Goal: Information Seeking & Learning: Learn about a topic

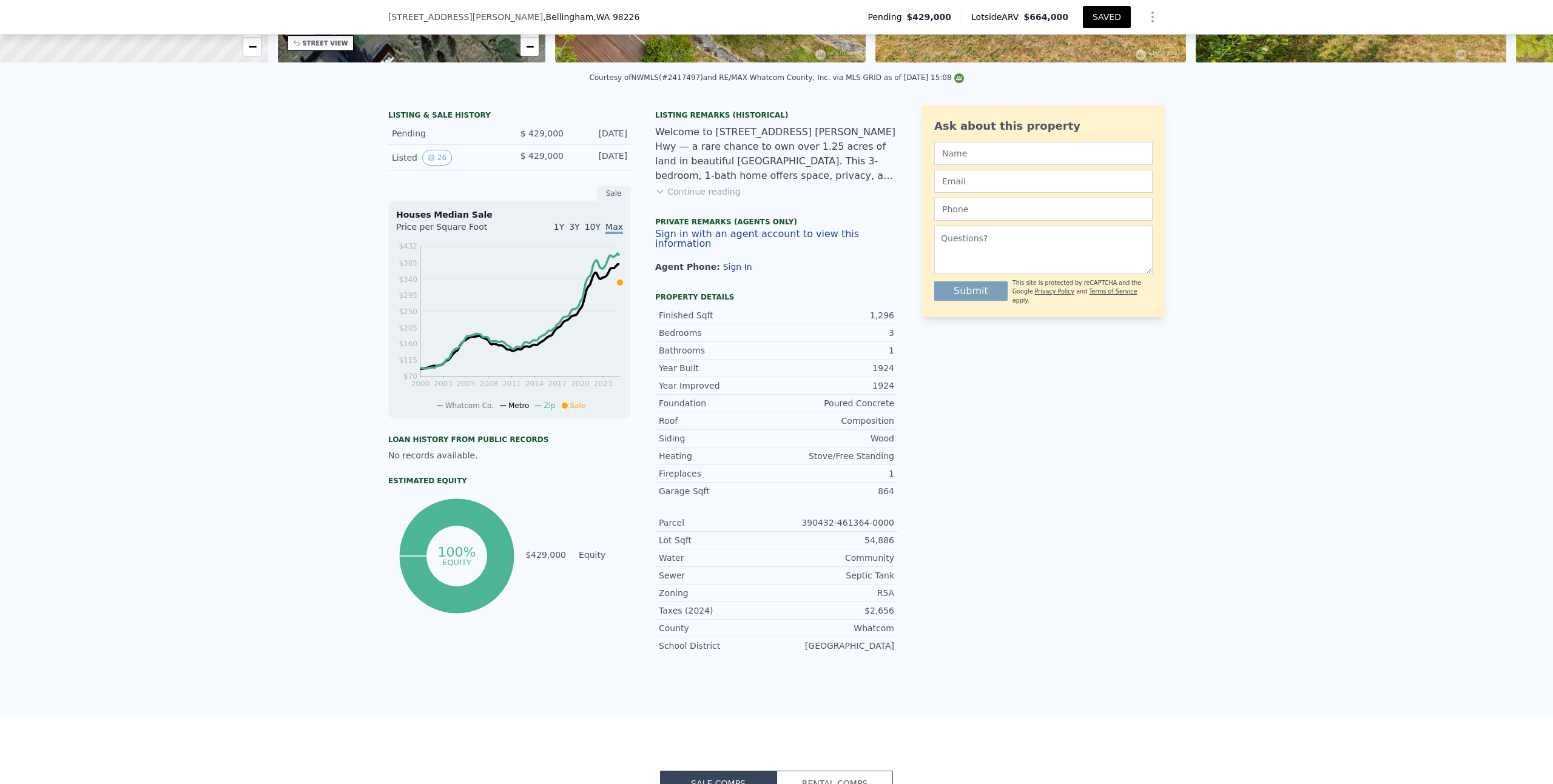
scroll to position [247, 0]
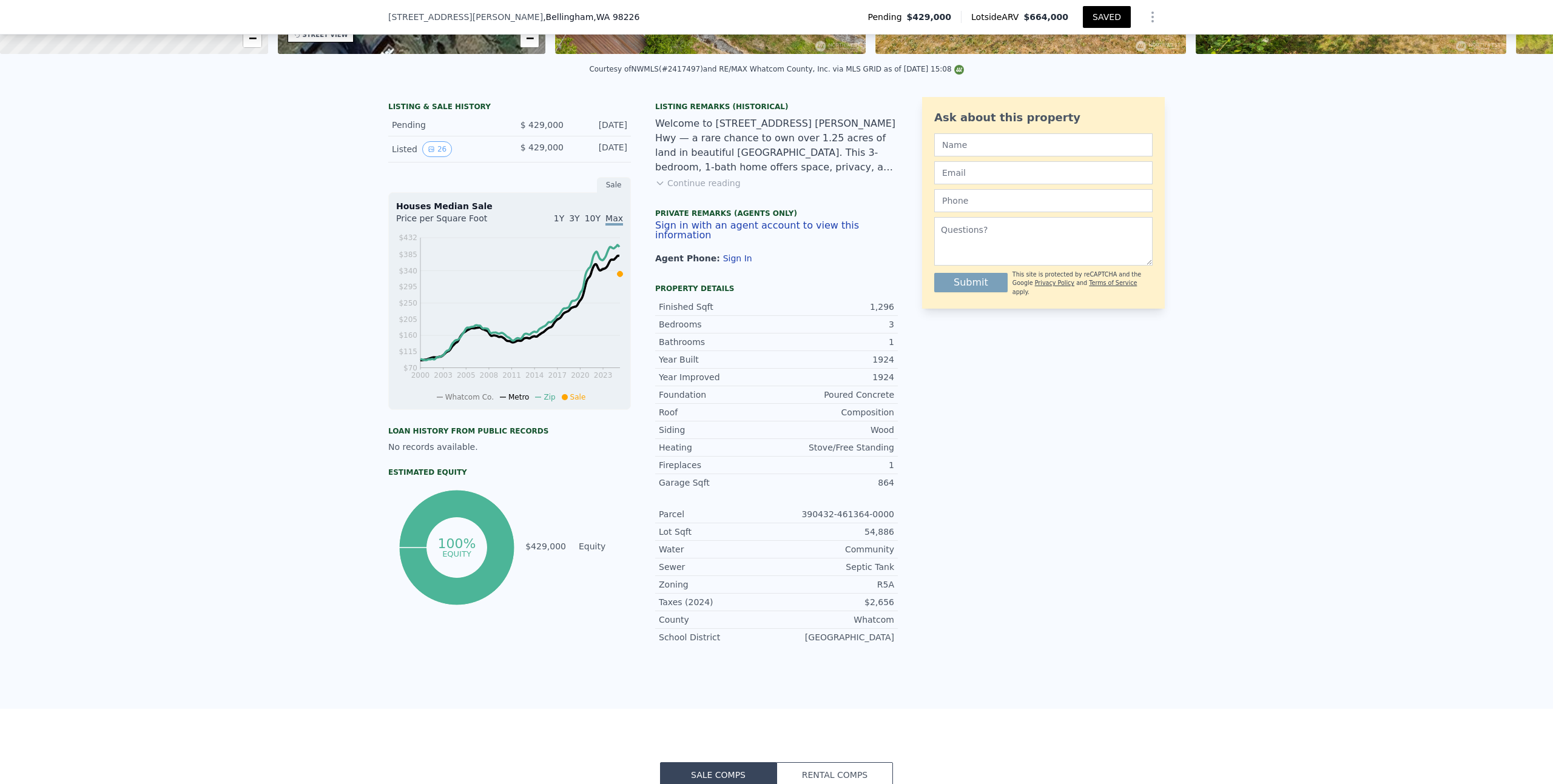
click at [709, 189] on button "Continue reading" at bounding box center [698, 183] width 86 height 12
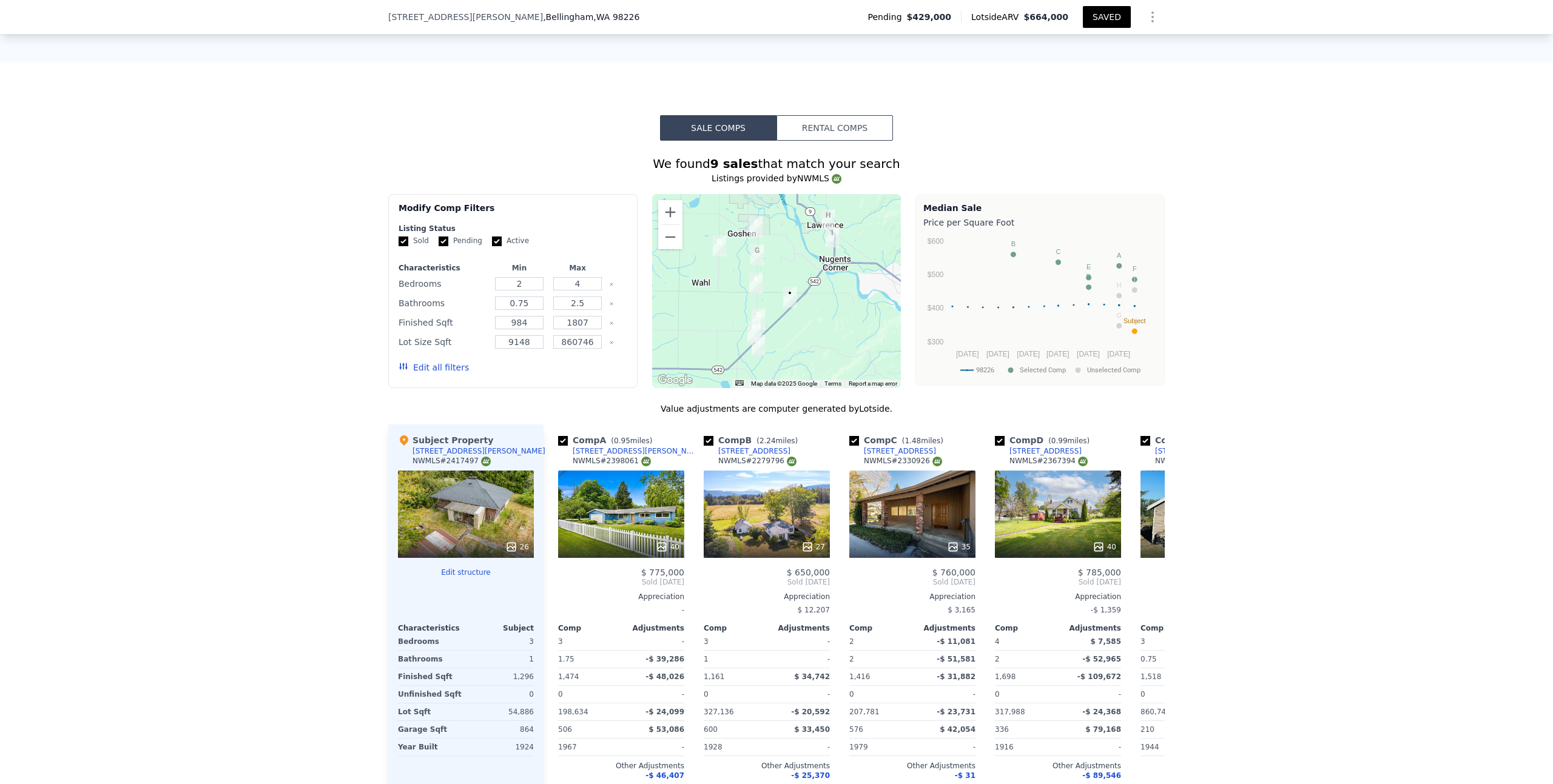
scroll to position [1030, 0]
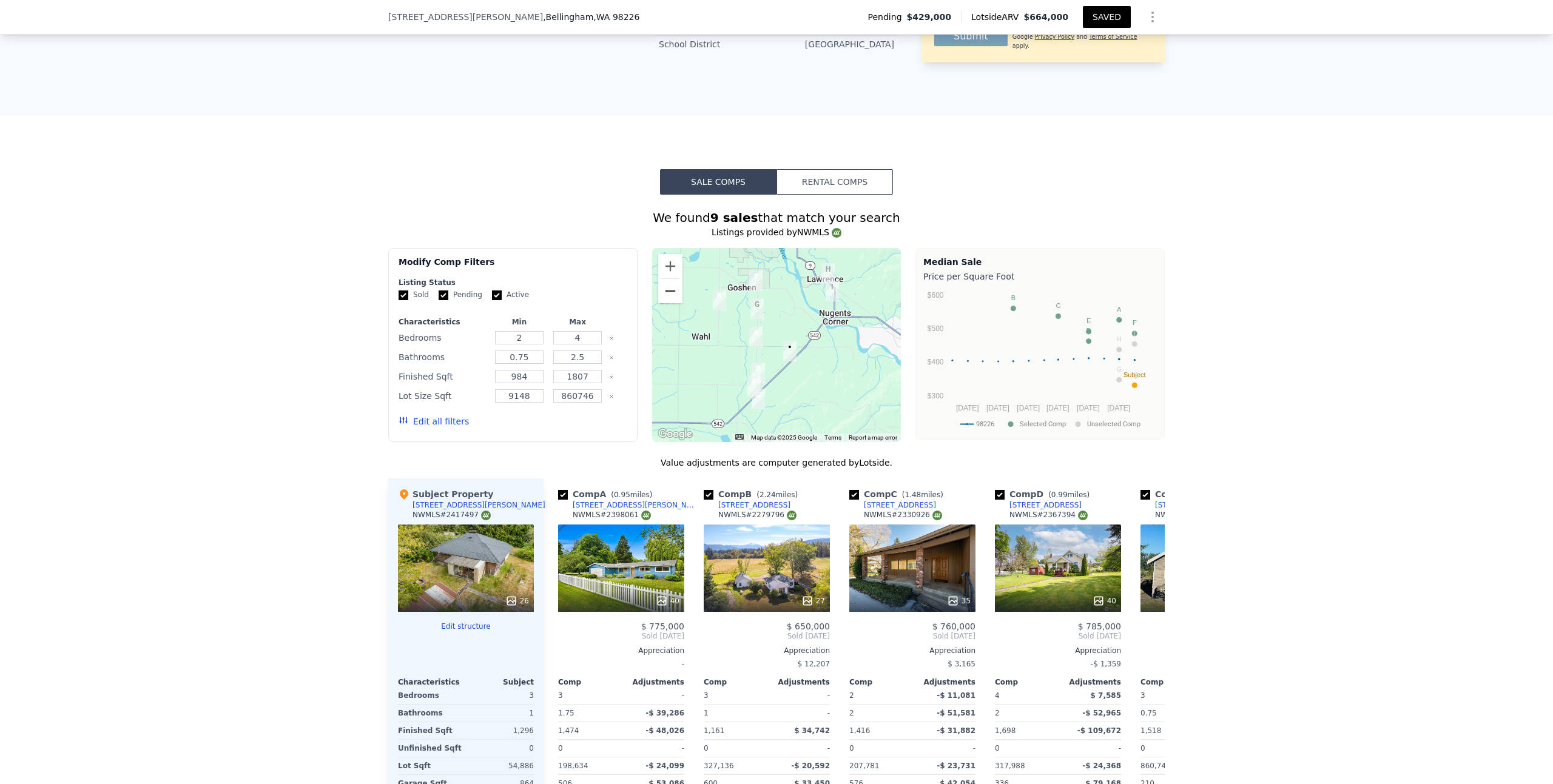
click at [668, 279] on button "Zoom out" at bounding box center [670, 291] width 24 height 24
click at [667, 279] on button "Zoom out" at bounding box center [670, 291] width 24 height 24
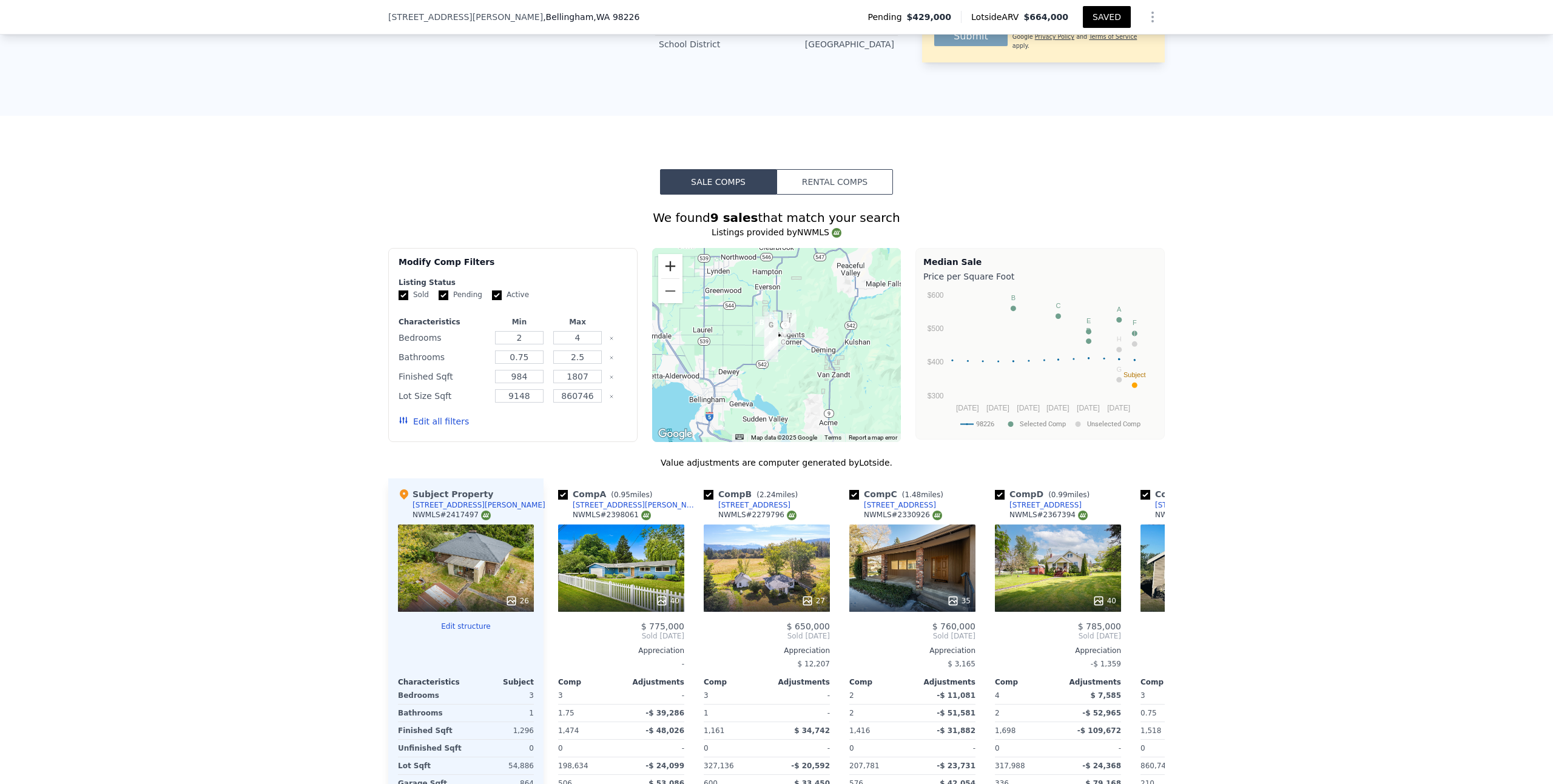
click at [669, 254] on button "Zoom in" at bounding box center [670, 266] width 24 height 24
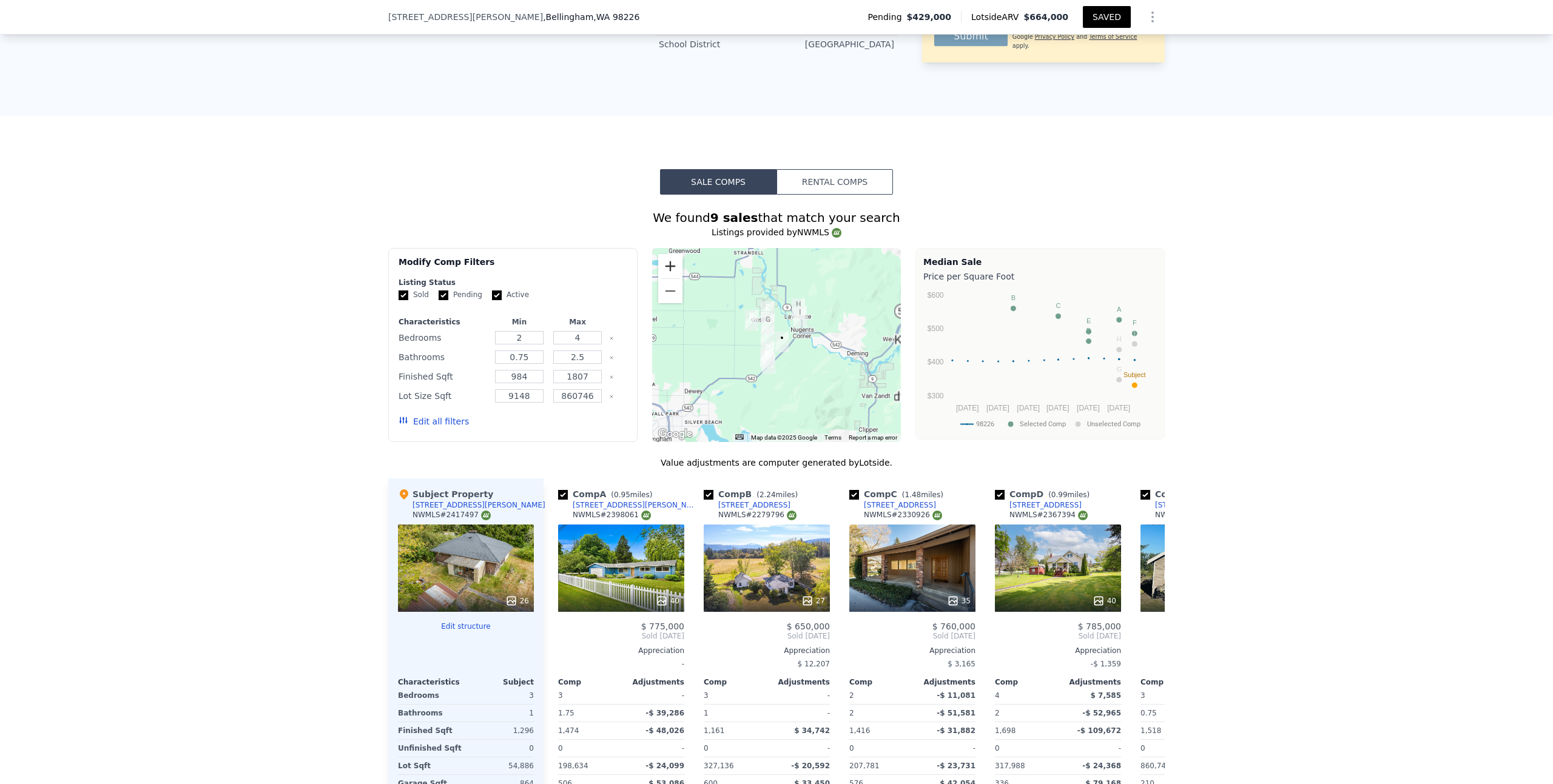
click at [669, 254] on button "Zoom in" at bounding box center [670, 266] width 24 height 24
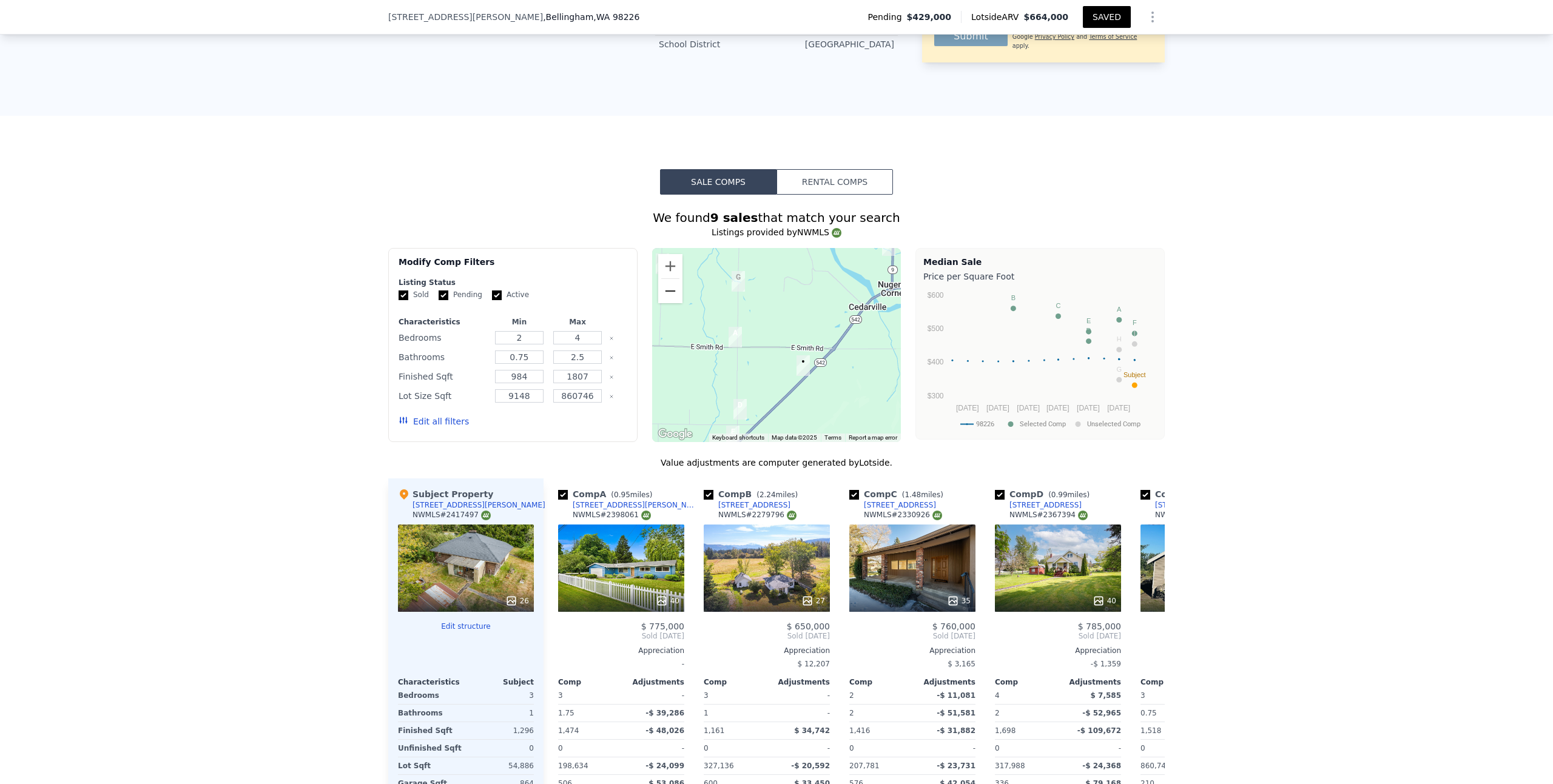
click at [665, 279] on button "Zoom out" at bounding box center [670, 291] width 24 height 24
click at [762, 524] on div "27" at bounding box center [767, 567] width 126 height 87
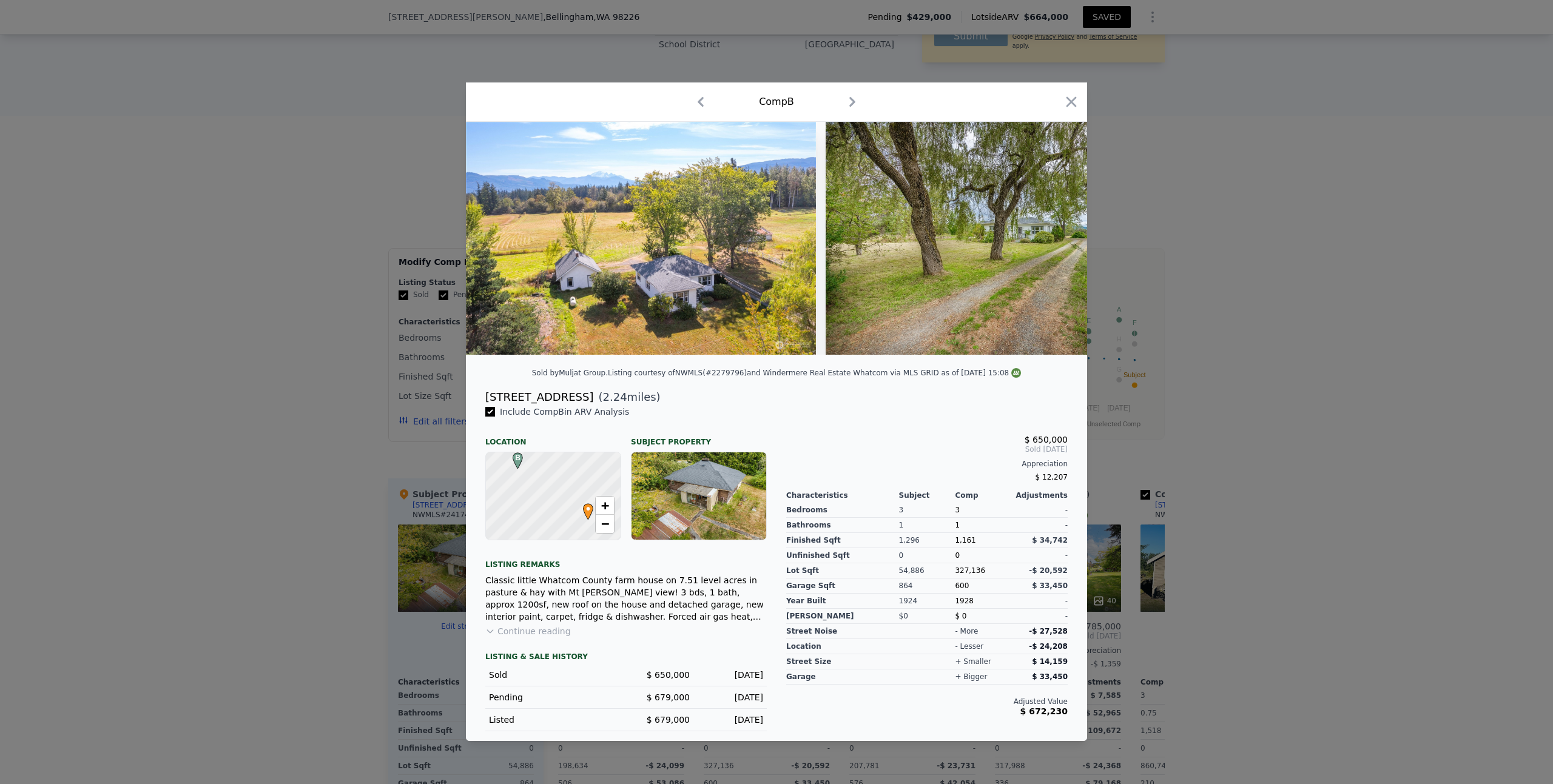
click at [543, 637] on button "Continue reading" at bounding box center [527, 631] width 86 height 12
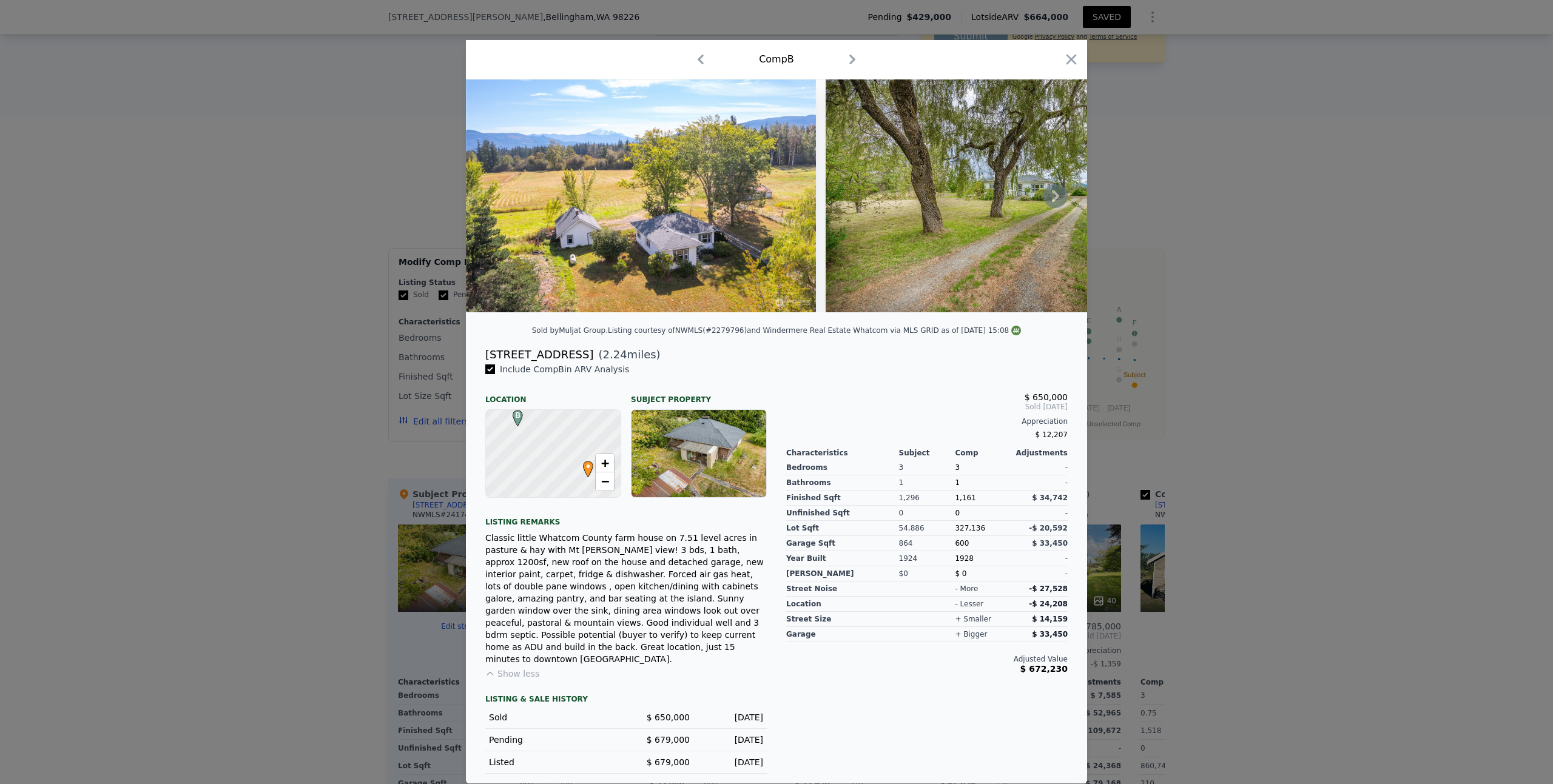
click at [1049, 198] on icon at bounding box center [1055, 195] width 24 height 24
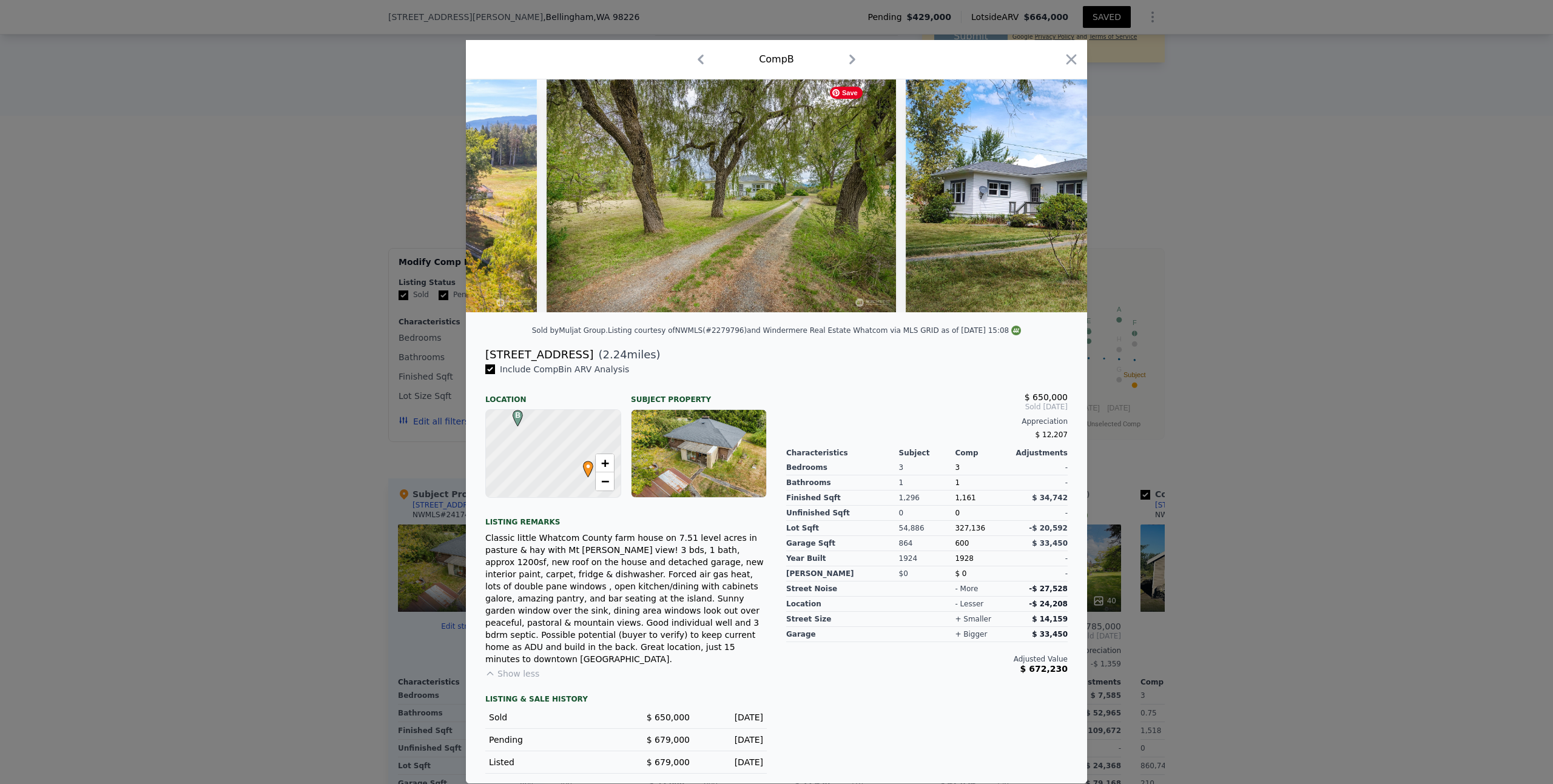
scroll to position [0, 291]
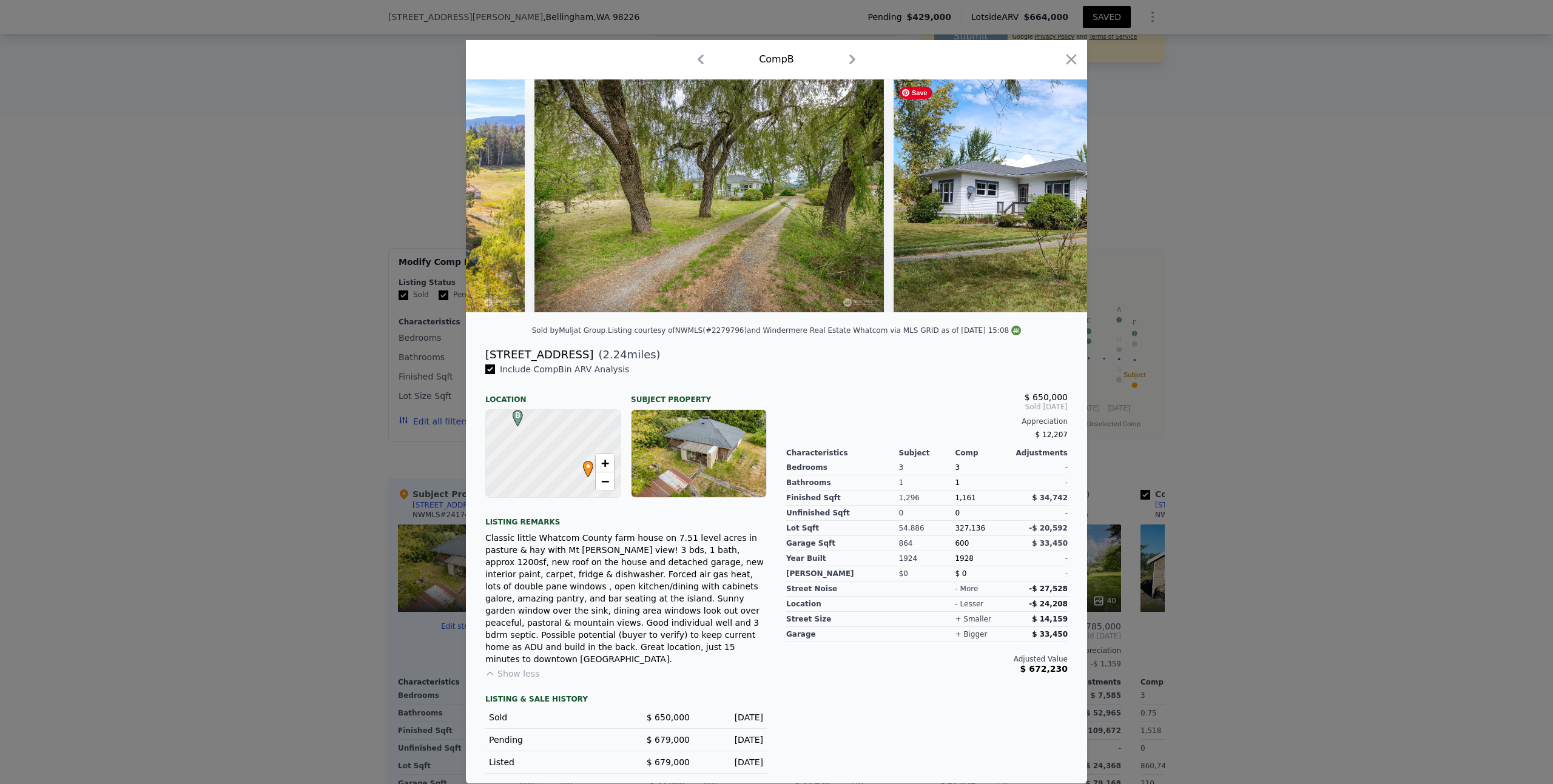
click at [1049, 198] on div at bounding box center [776, 196] width 622 height 233
click at [1053, 201] on icon at bounding box center [1055, 195] width 24 height 24
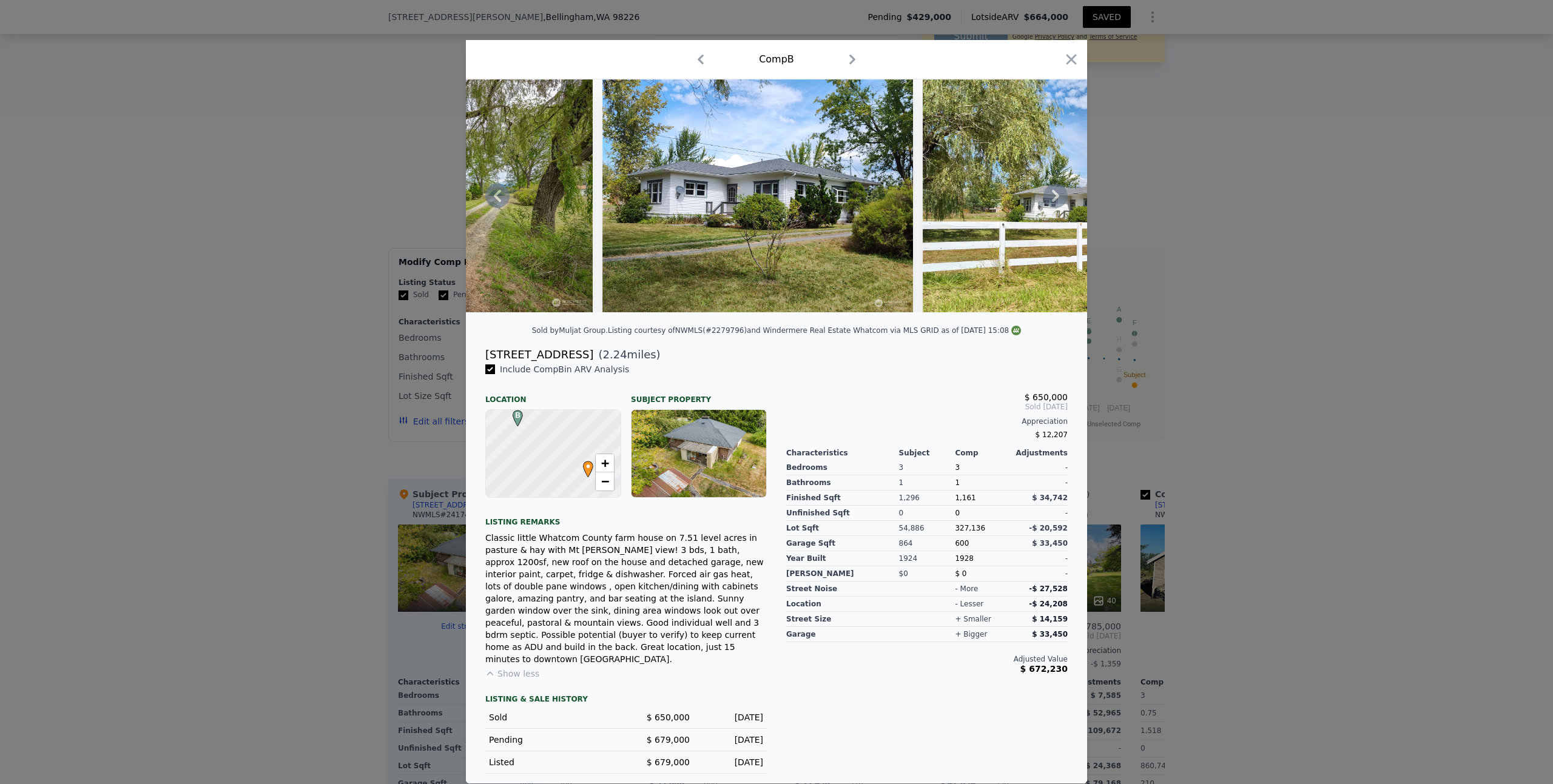
click at [1055, 200] on icon at bounding box center [1055, 195] width 24 height 24
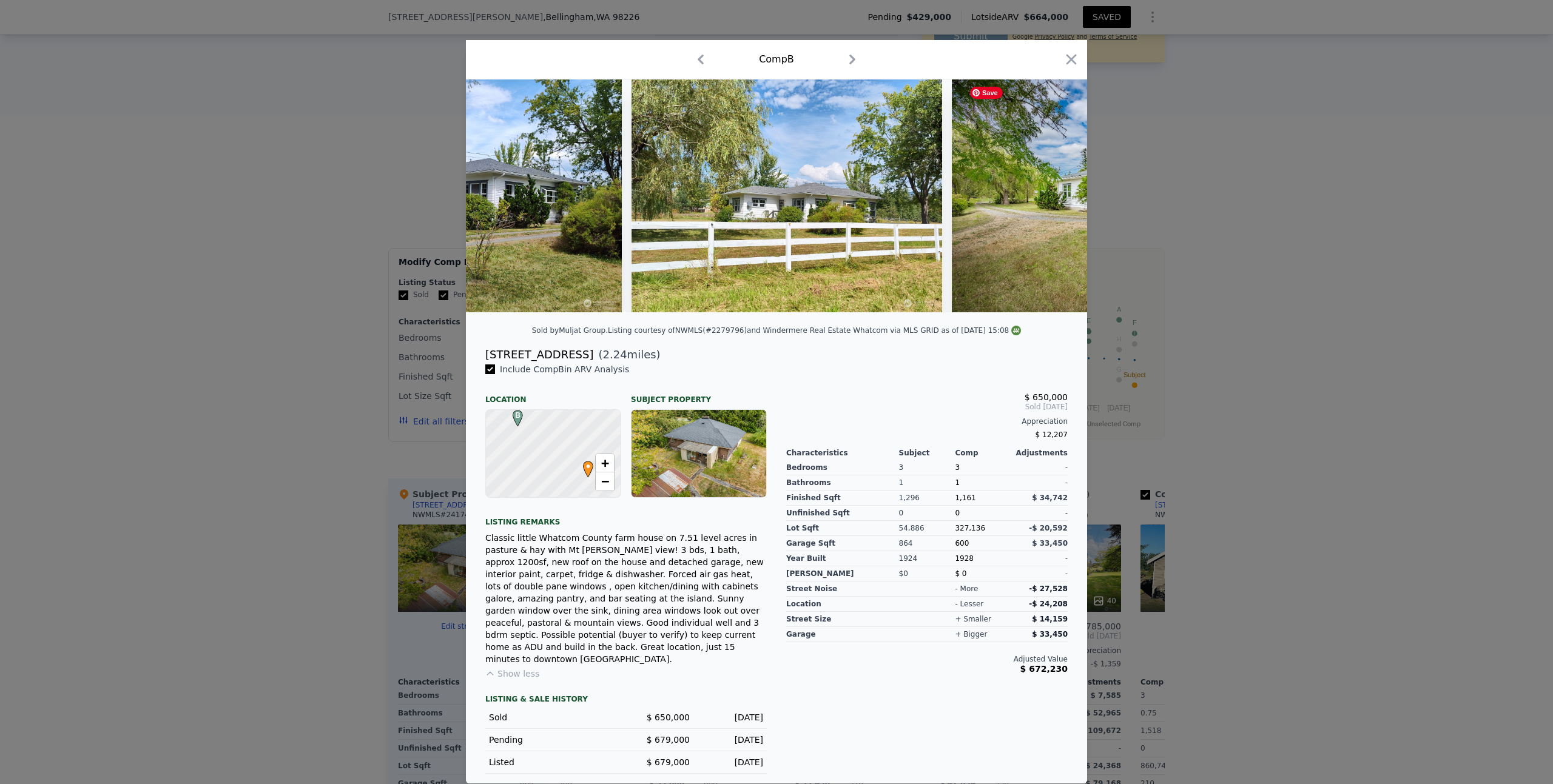
click at [1056, 200] on img at bounding box center [1126, 196] width 349 height 233
click at [1056, 200] on icon at bounding box center [1055, 196] width 7 height 12
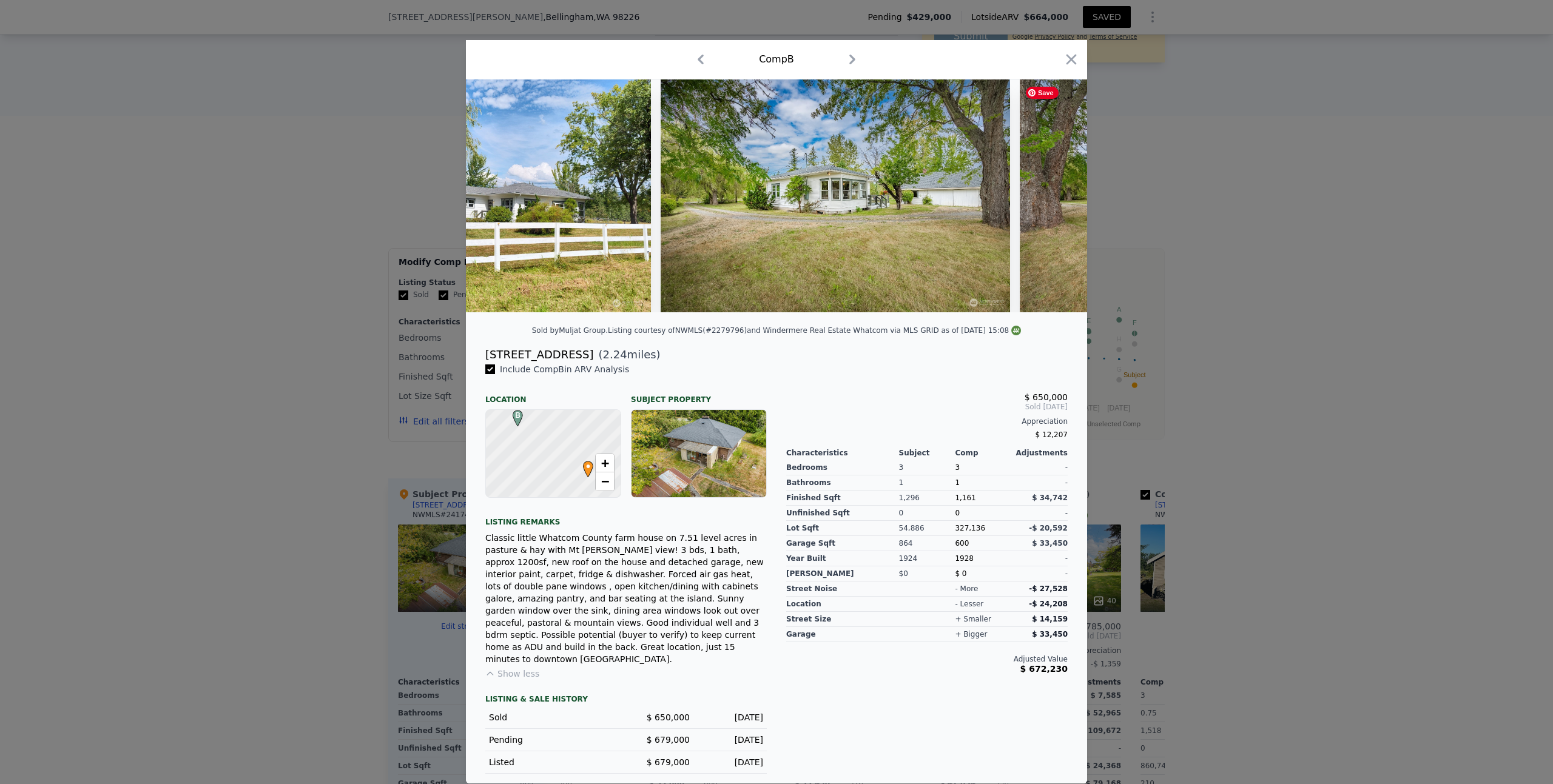
click at [1056, 200] on img at bounding box center [1194, 196] width 349 height 233
click at [1056, 199] on icon at bounding box center [1055, 196] width 7 height 12
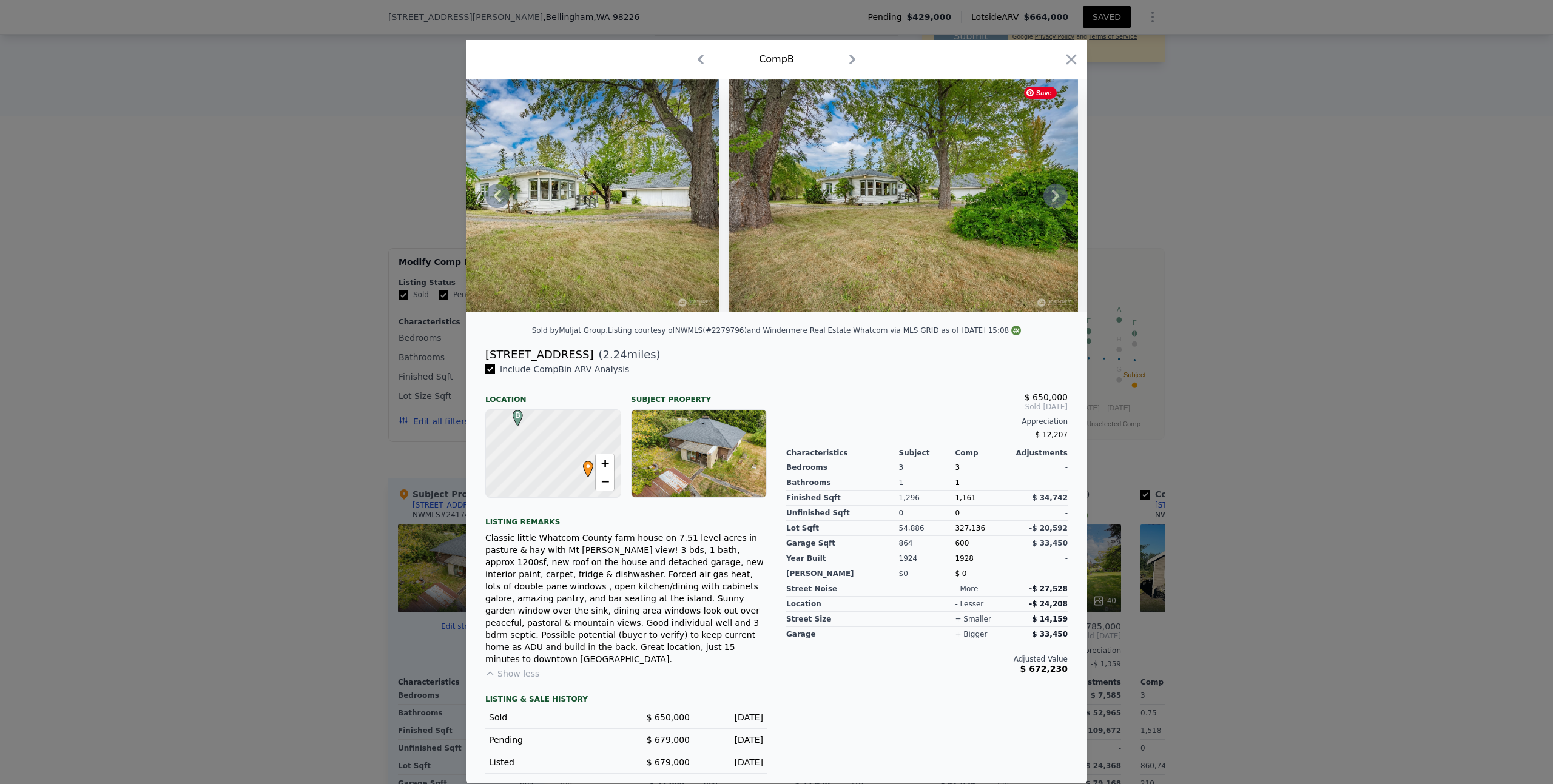
click at [1056, 202] on icon at bounding box center [1055, 196] width 7 height 12
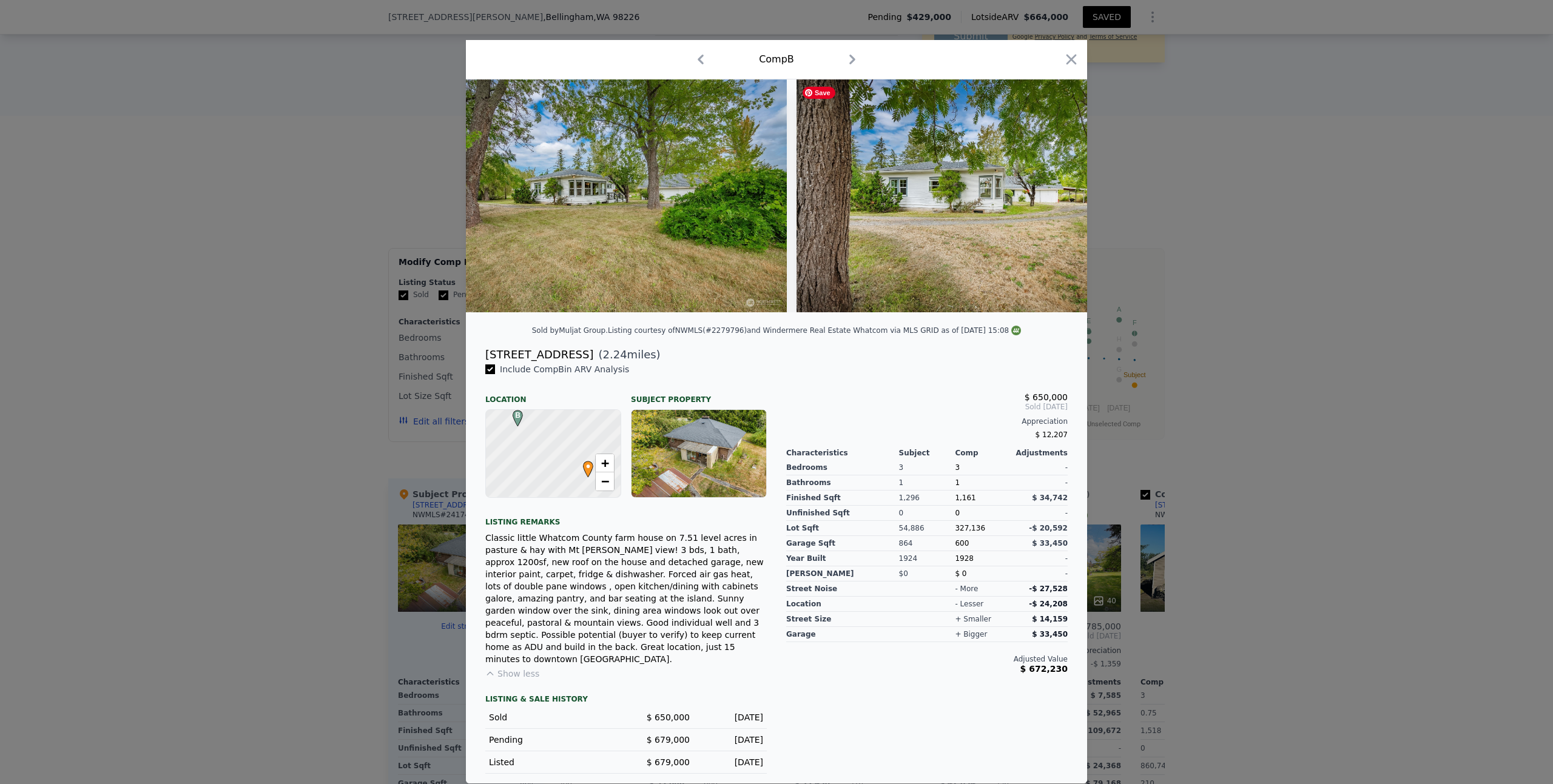
click at [1056, 202] on img at bounding box center [971, 196] width 349 height 233
click at [1056, 202] on icon at bounding box center [1055, 196] width 7 height 12
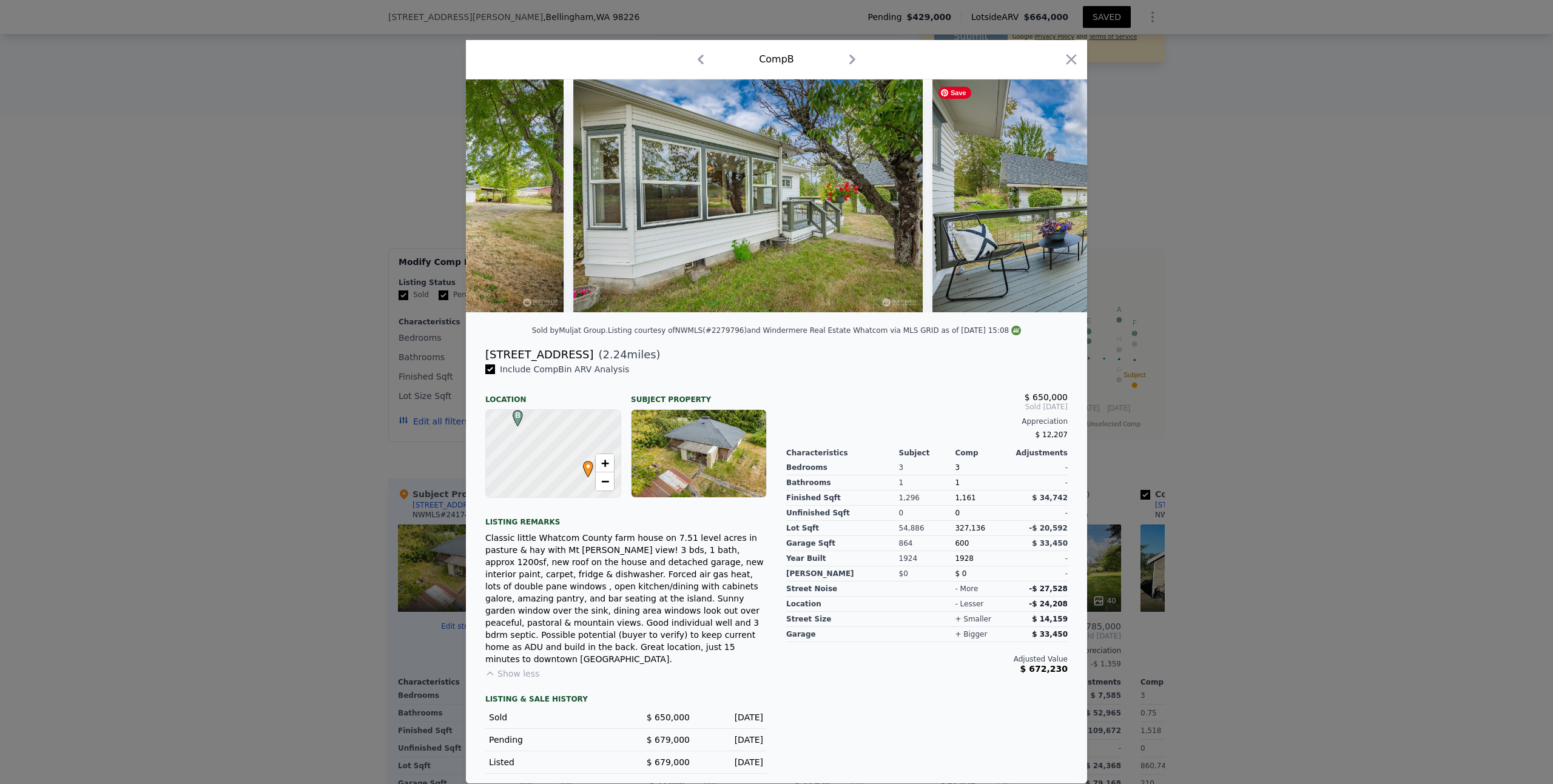
click at [1057, 200] on img at bounding box center [1107, 196] width 349 height 233
click at [1057, 200] on icon at bounding box center [1055, 196] width 7 height 12
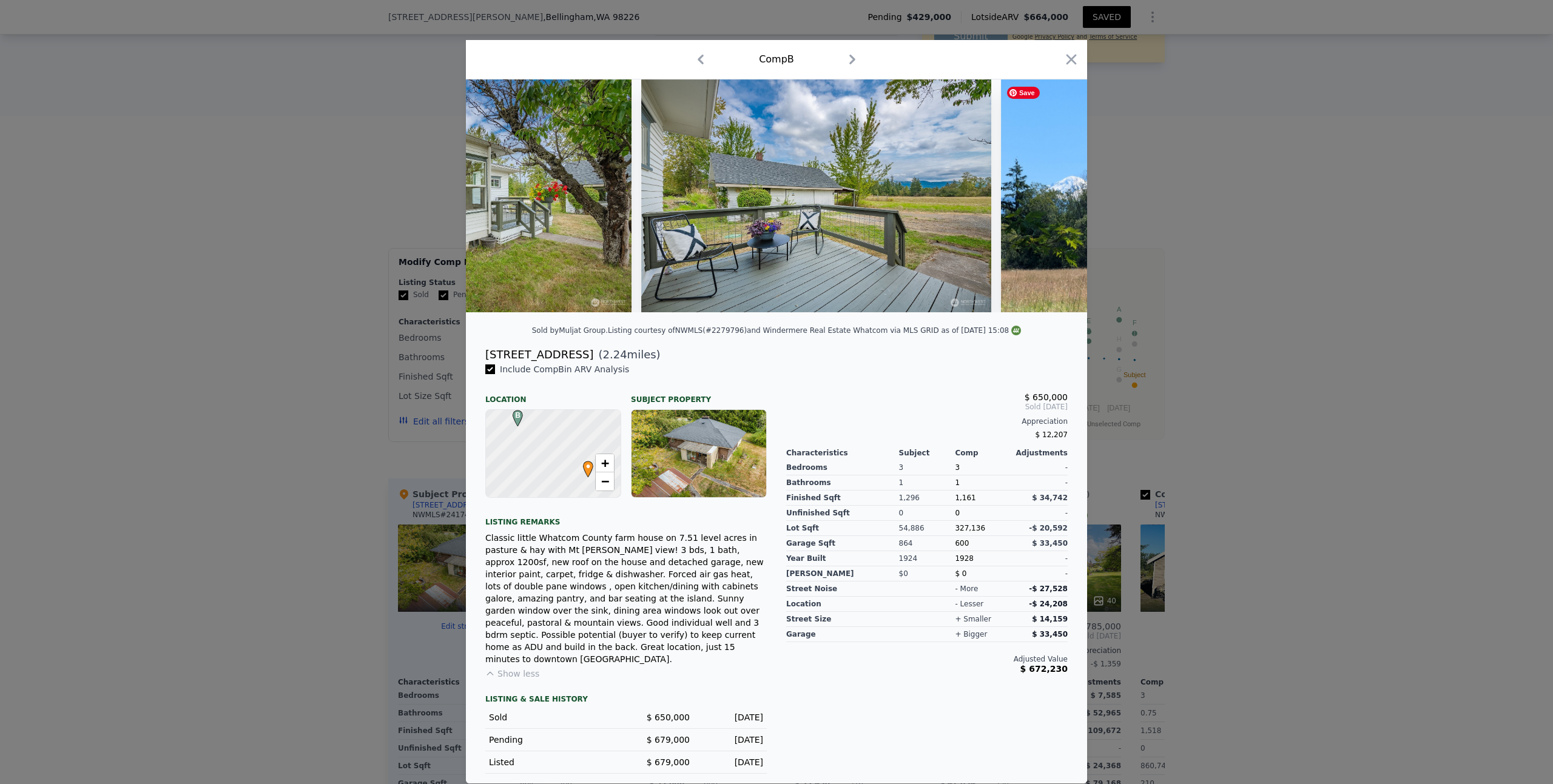
click at [1057, 200] on img at bounding box center [1088, 196] width 175 height 233
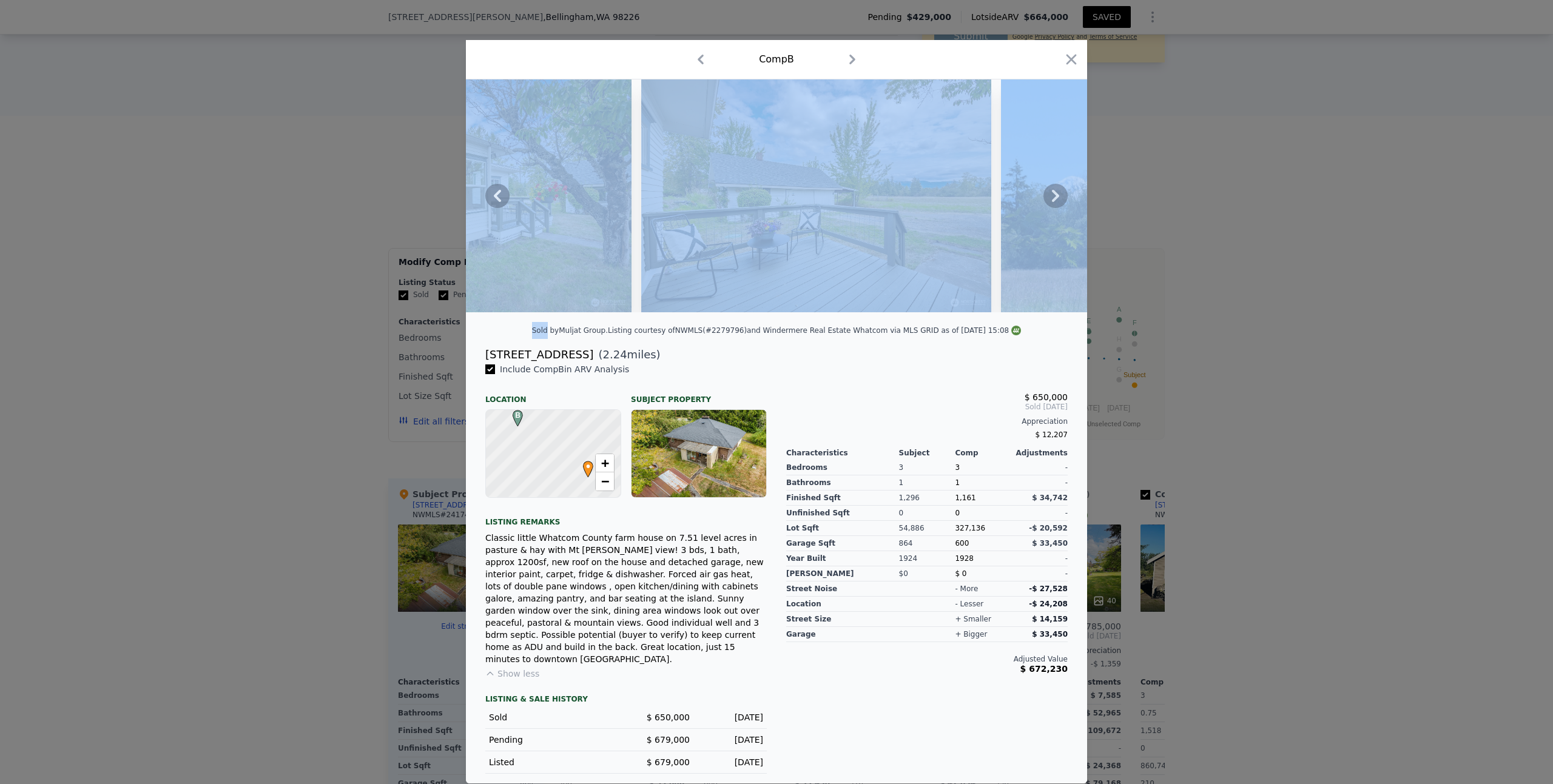
click at [1057, 200] on icon at bounding box center [1055, 196] width 7 height 12
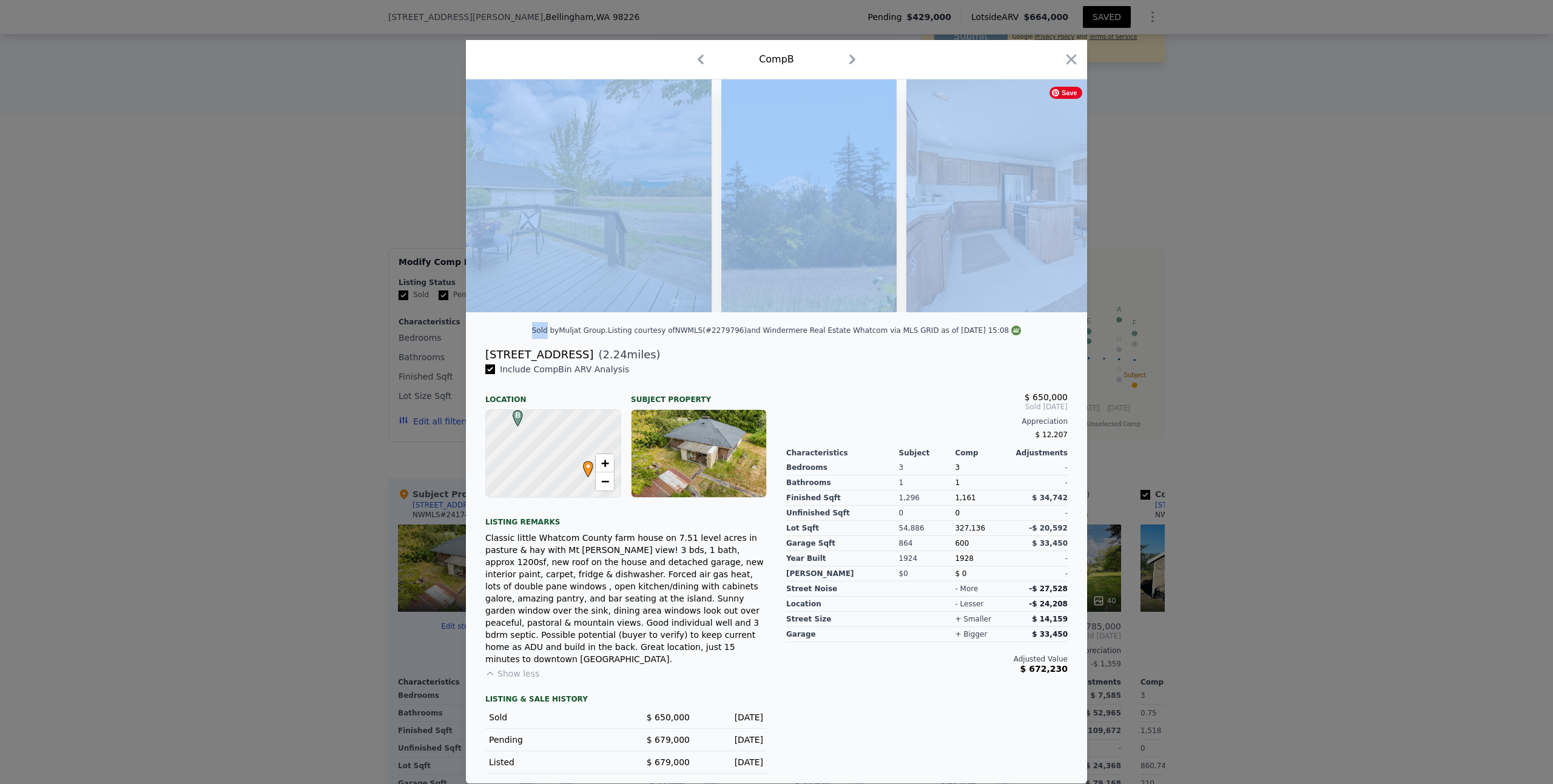
scroll to position [0, 2912]
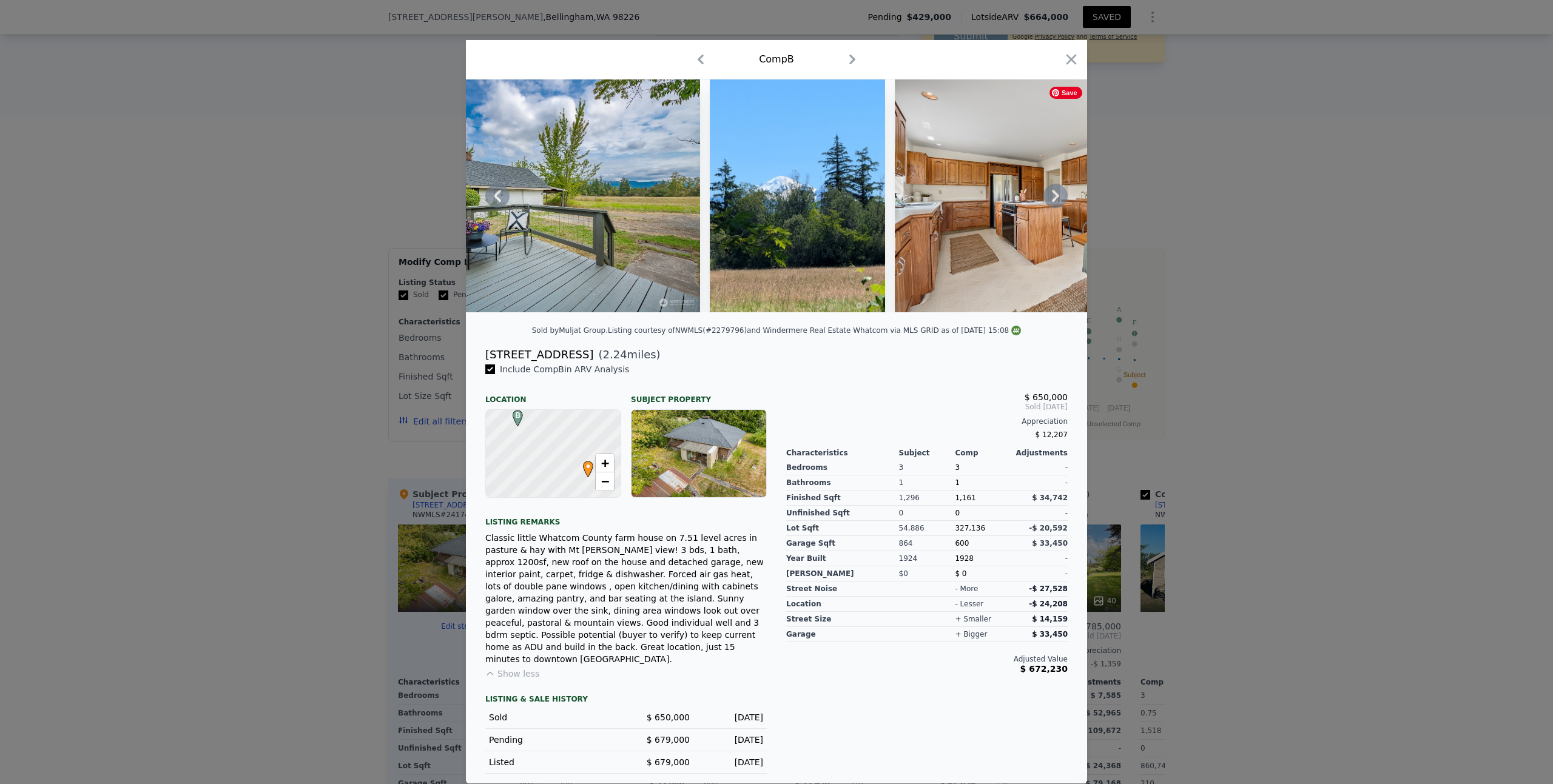
click at [1046, 198] on icon at bounding box center [1055, 195] width 24 height 24
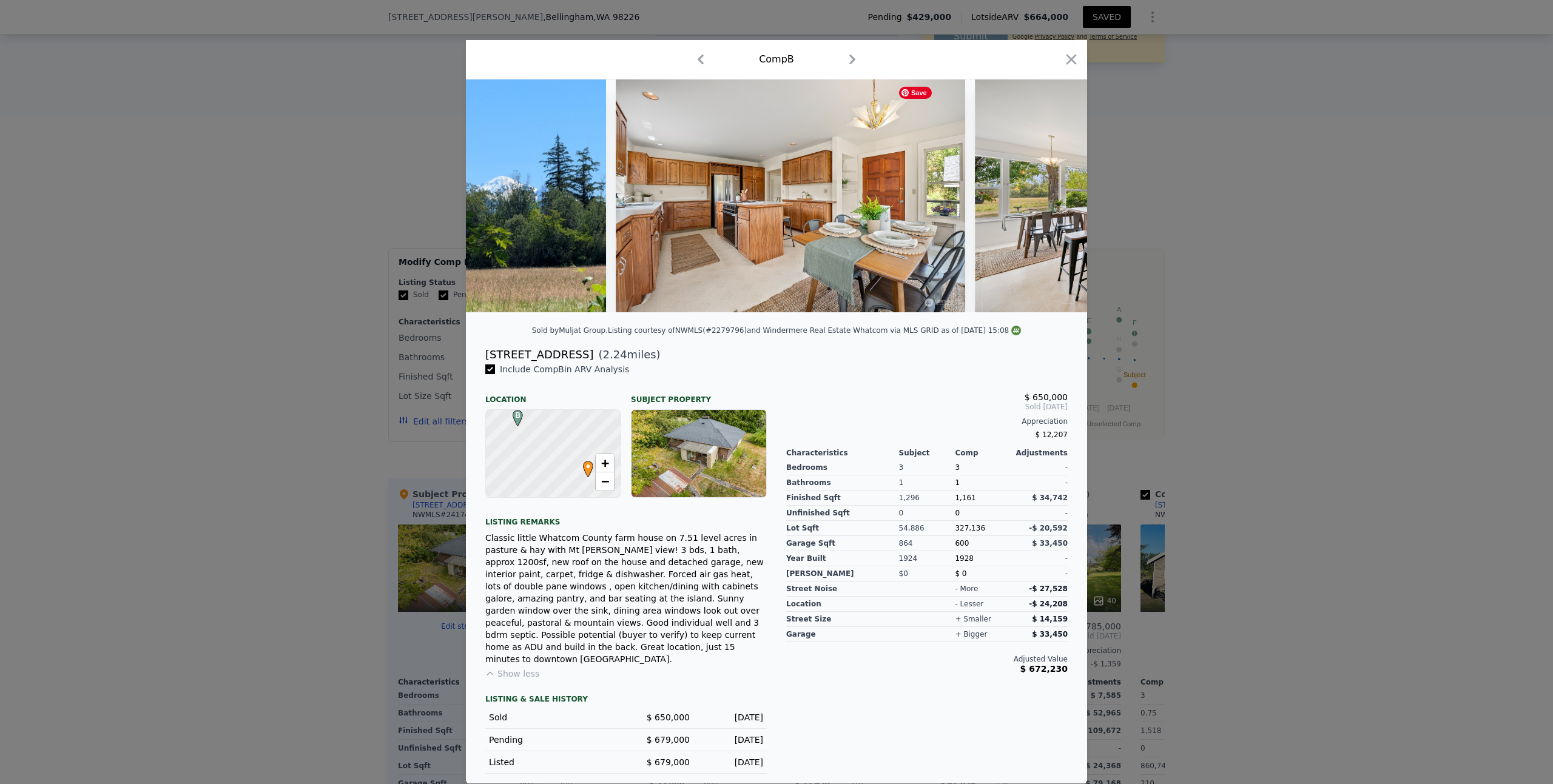
scroll to position [0, 3203]
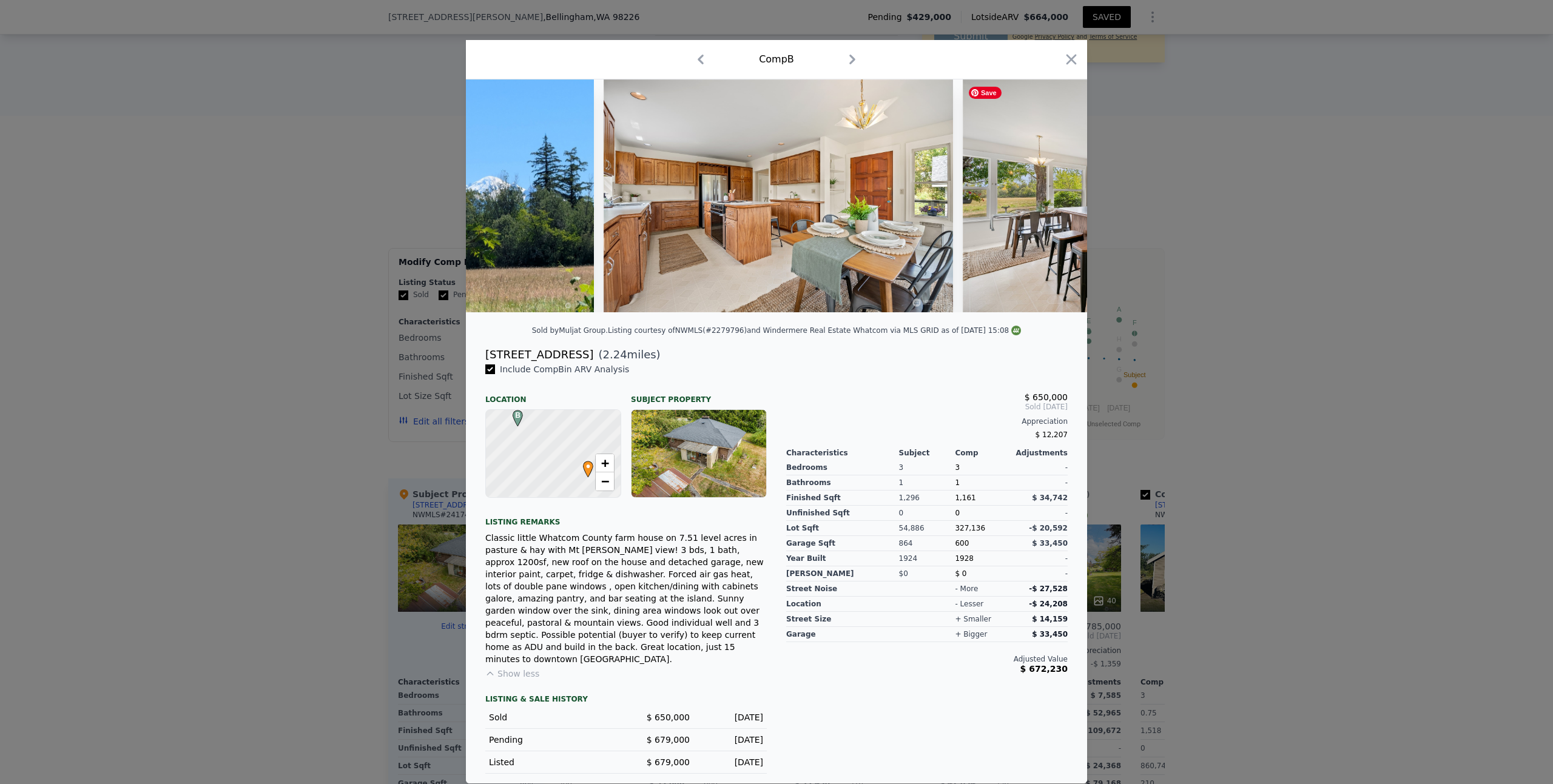
click at [1048, 197] on img at bounding box center [1137, 196] width 349 height 233
click at [1051, 199] on icon at bounding box center [1055, 195] width 24 height 24
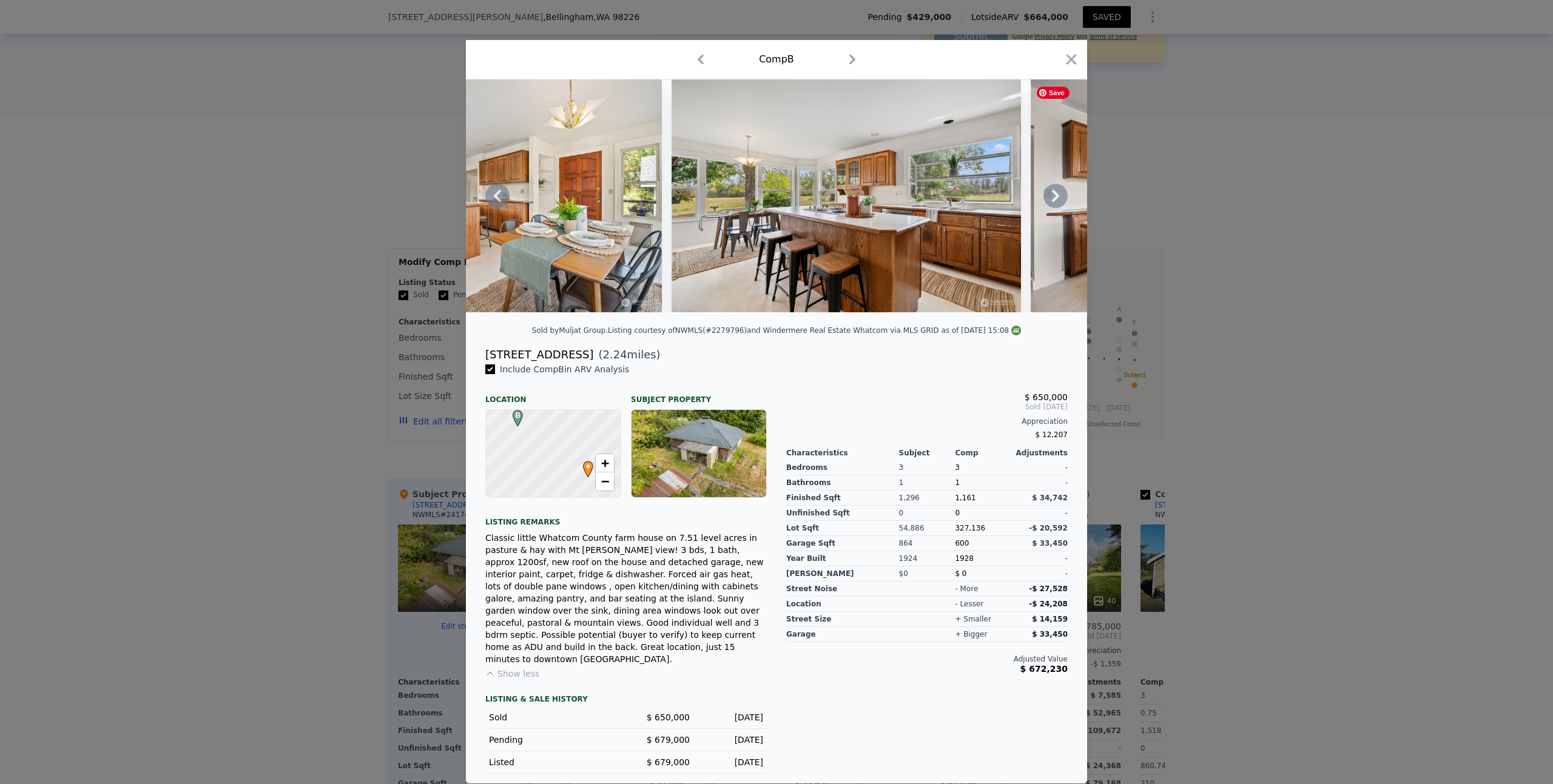
click at [1051, 199] on div at bounding box center [776, 196] width 622 height 233
click at [1051, 199] on icon at bounding box center [1055, 195] width 24 height 24
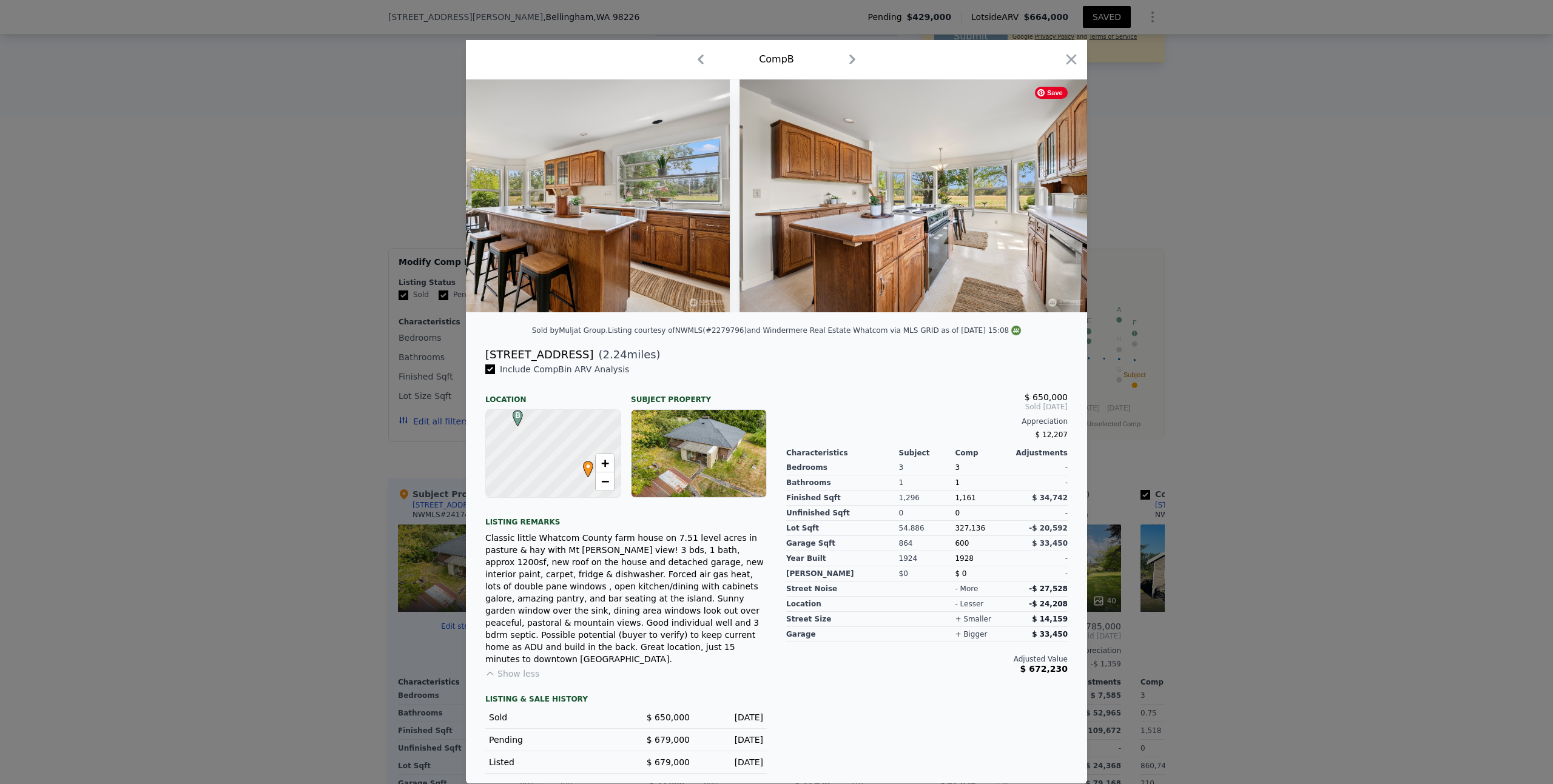
click at [1051, 199] on img at bounding box center [914, 196] width 349 height 233
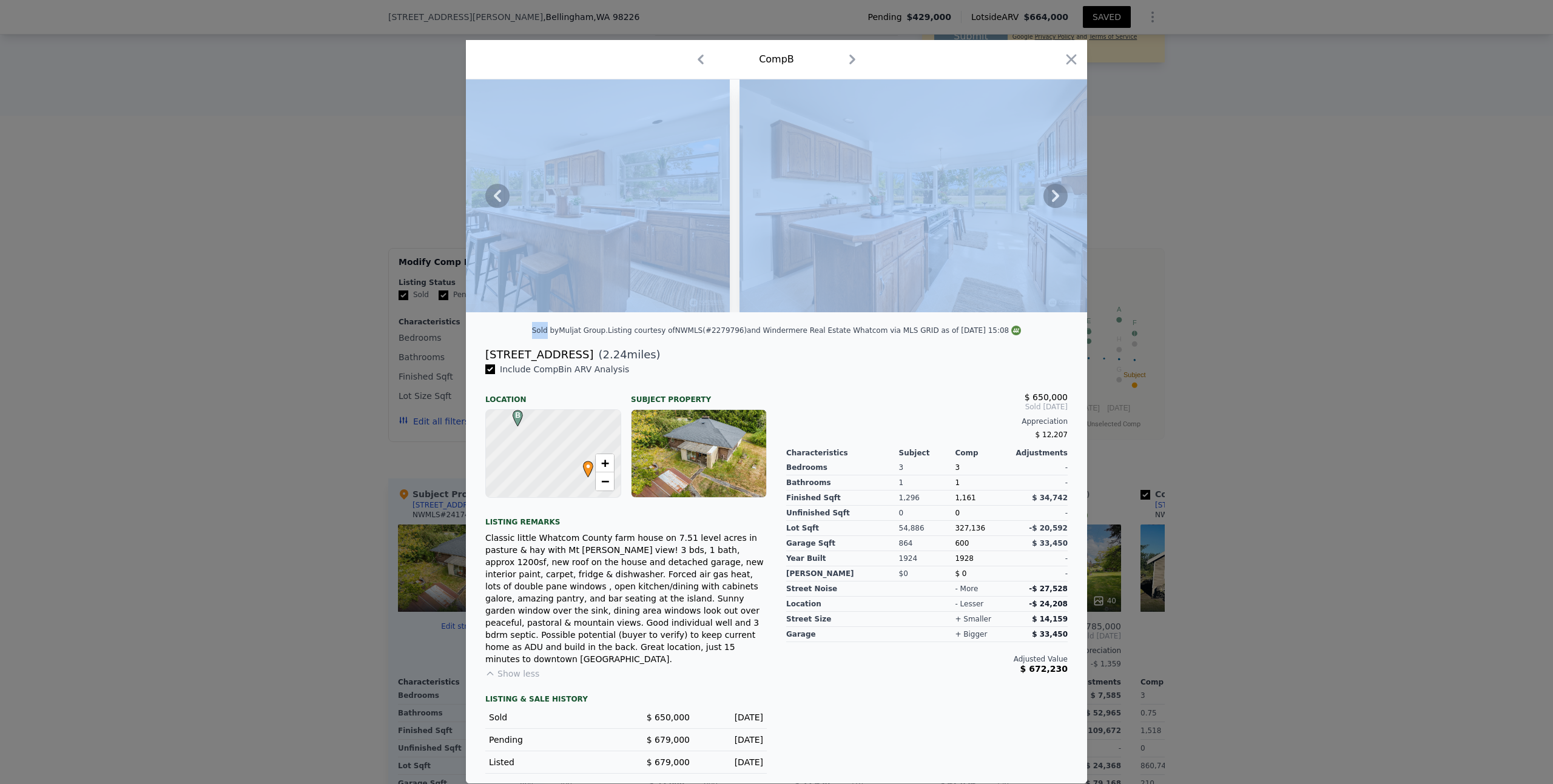
click at [1051, 199] on icon at bounding box center [1055, 195] width 24 height 24
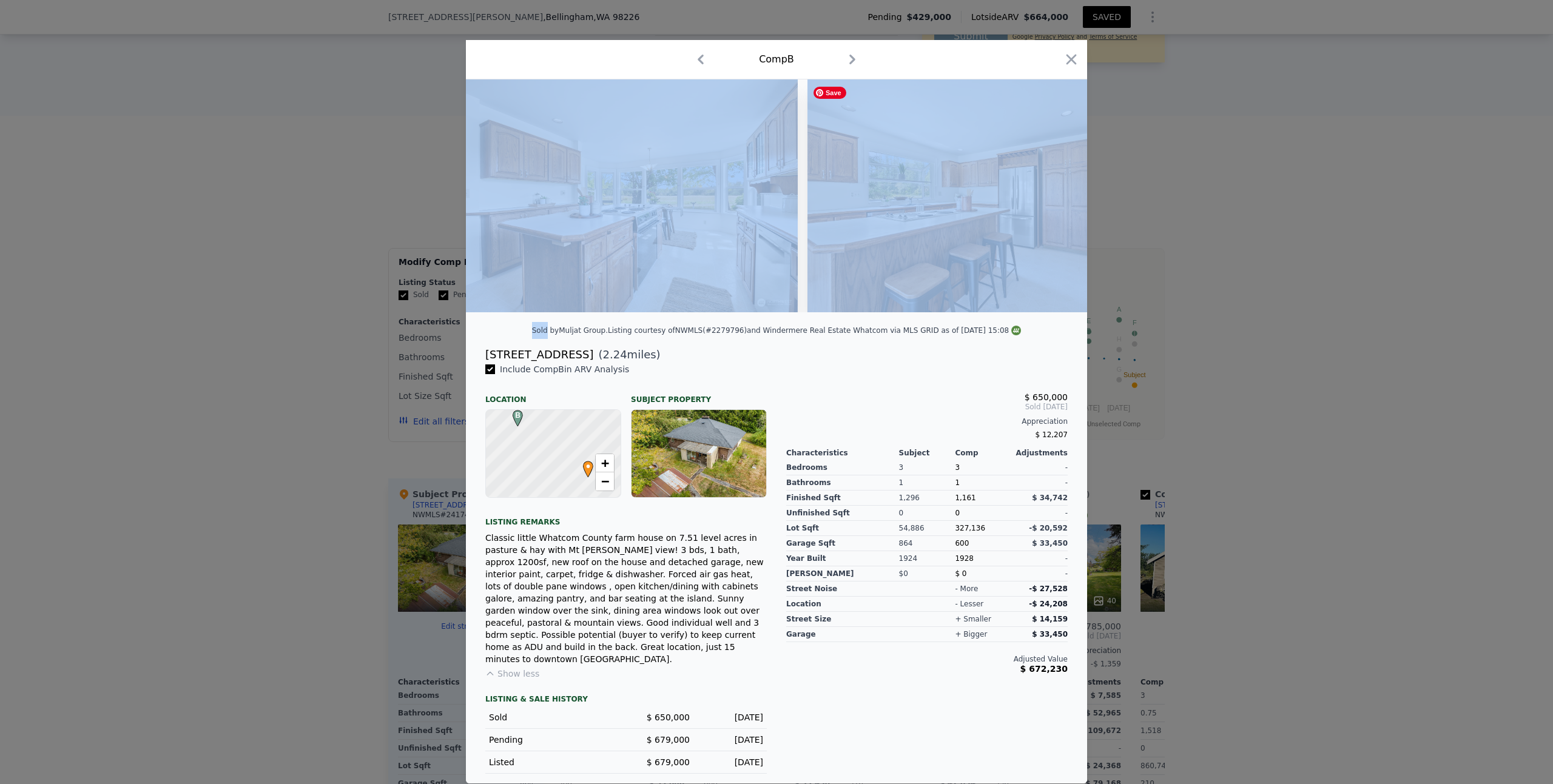
click at [1051, 199] on img at bounding box center [982, 196] width 349 height 233
click at [1053, 200] on icon at bounding box center [1055, 195] width 24 height 24
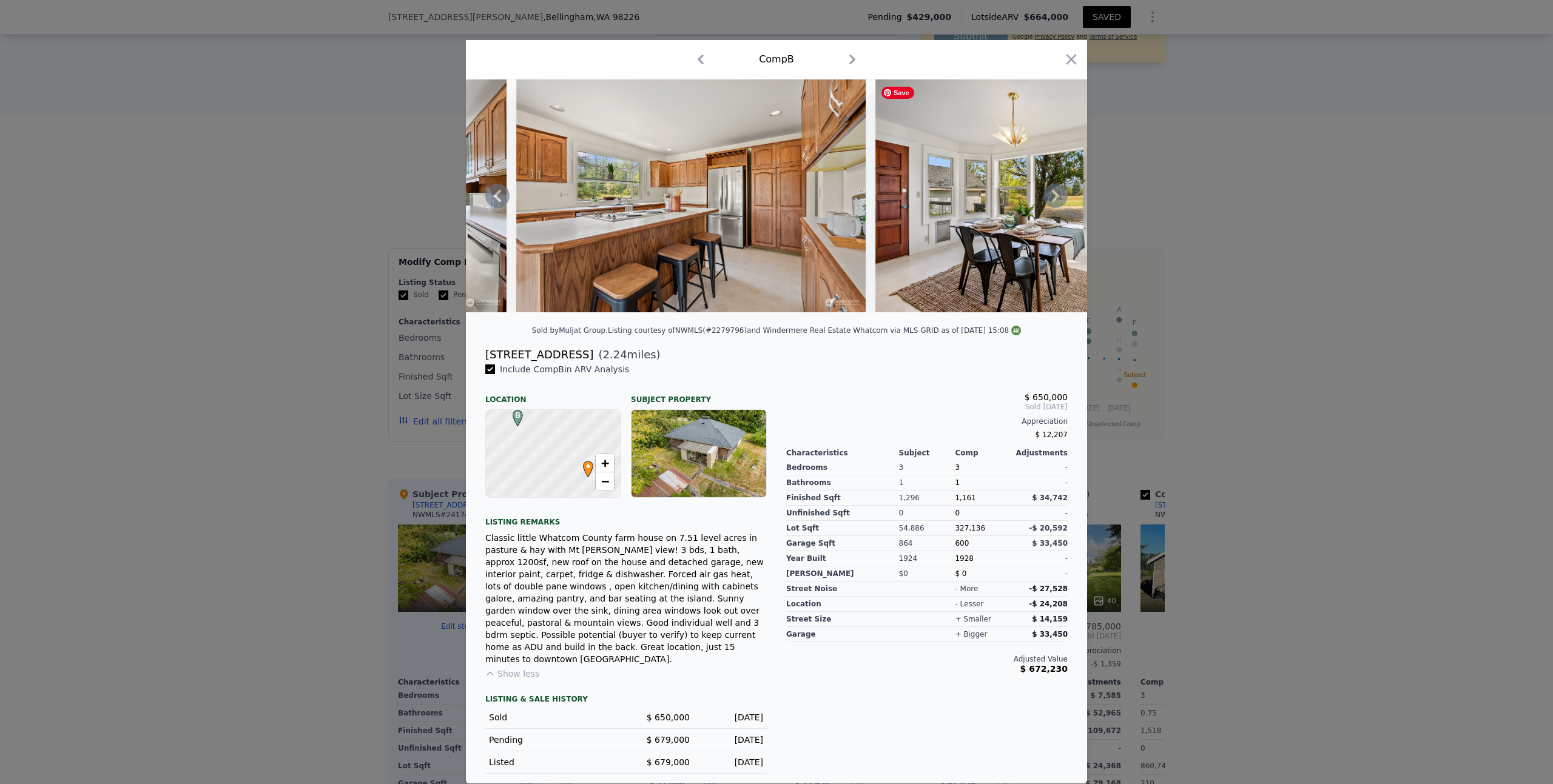
click at [1053, 200] on icon at bounding box center [1055, 195] width 24 height 24
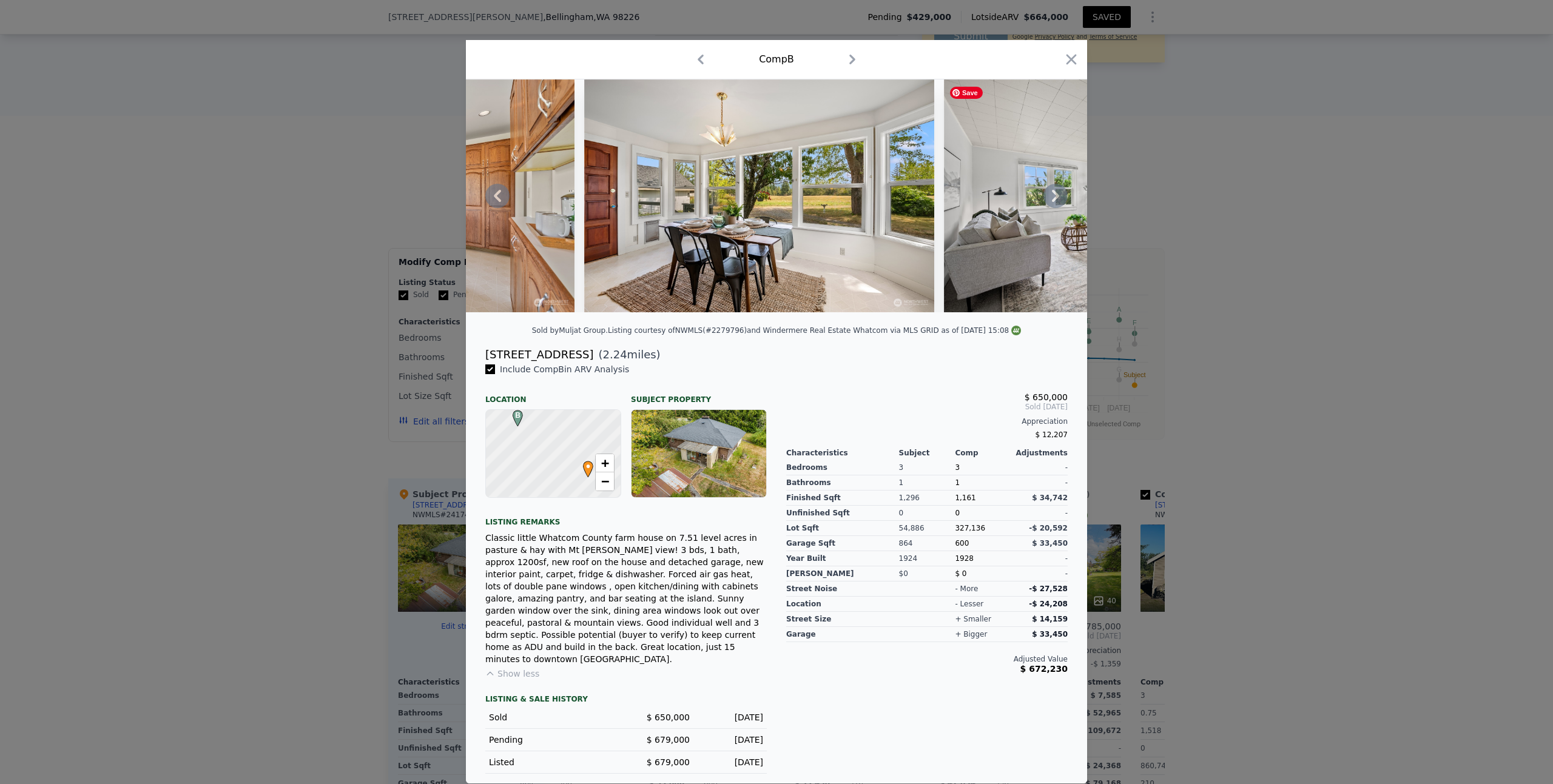
click at [1053, 200] on div at bounding box center [776, 196] width 622 height 233
click at [1053, 200] on icon at bounding box center [1055, 195] width 24 height 24
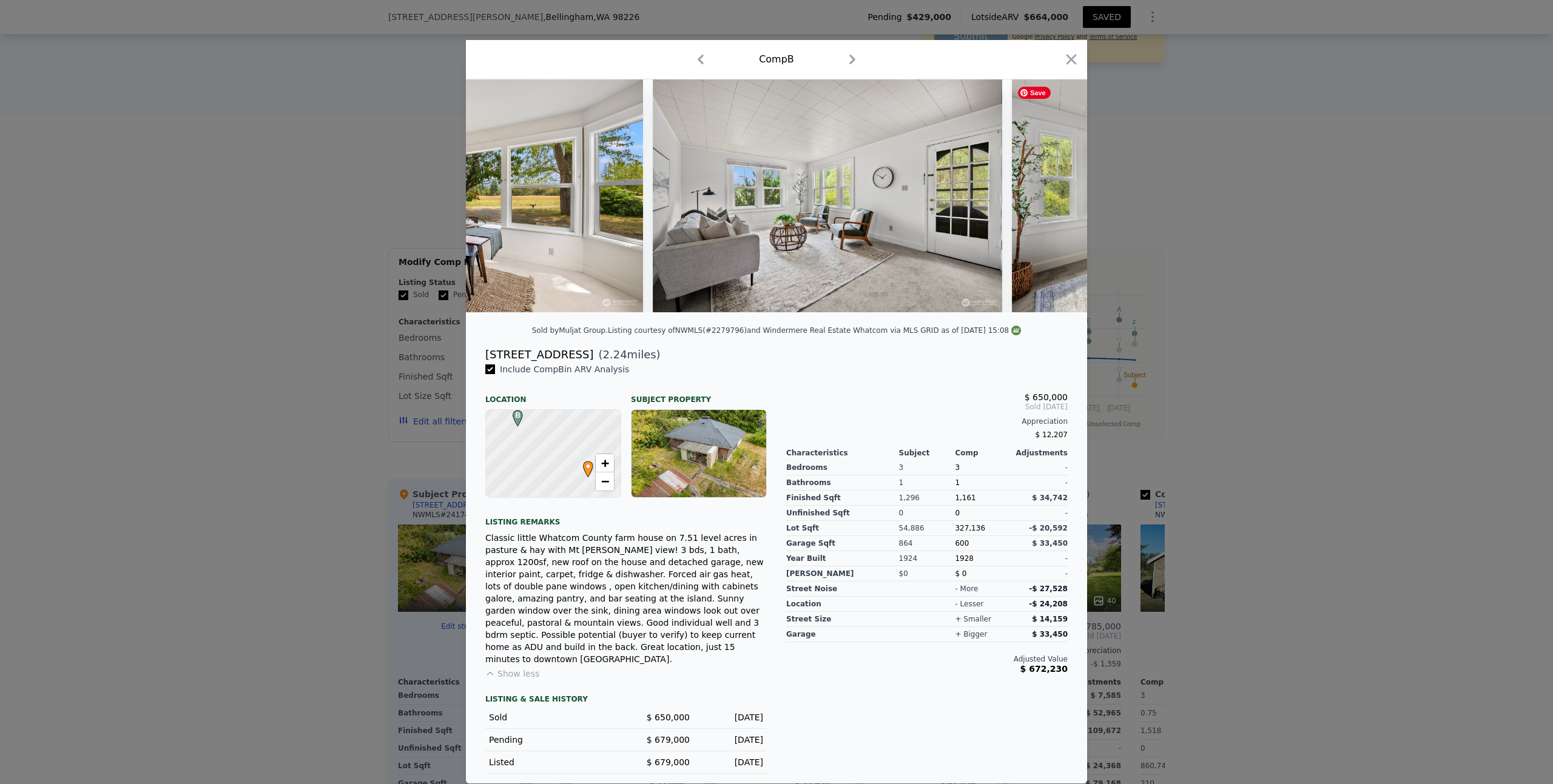
click at [1053, 200] on img at bounding box center [1186, 196] width 349 height 233
click at [1053, 200] on icon at bounding box center [1055, 195] width 24 height 24
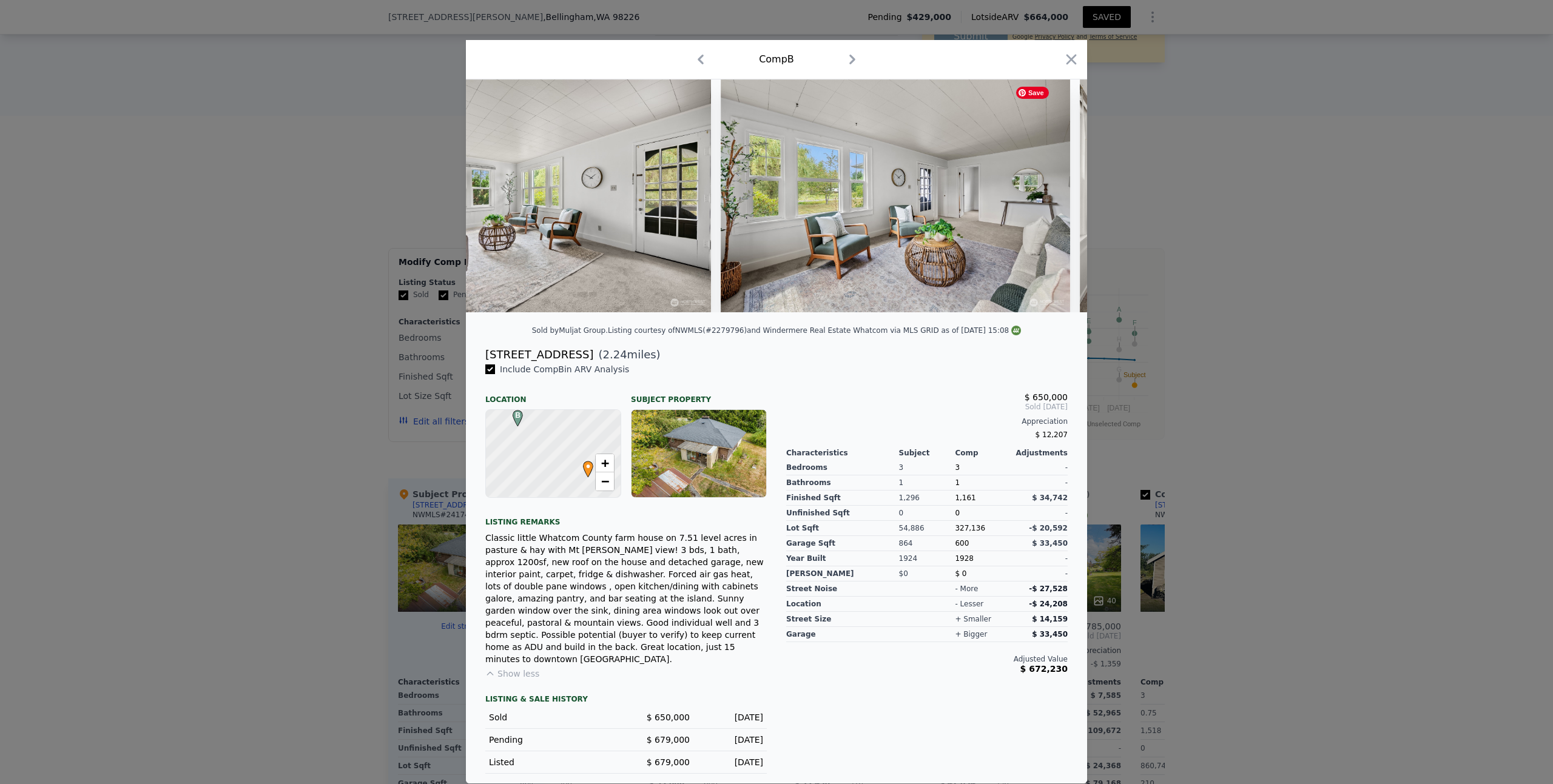
click at [1053, 200] on div at bounding box center [776, 196] width 622 height 233
click at [1053, 200] on icon at bounding box center [1055, 195] width 24 height 24
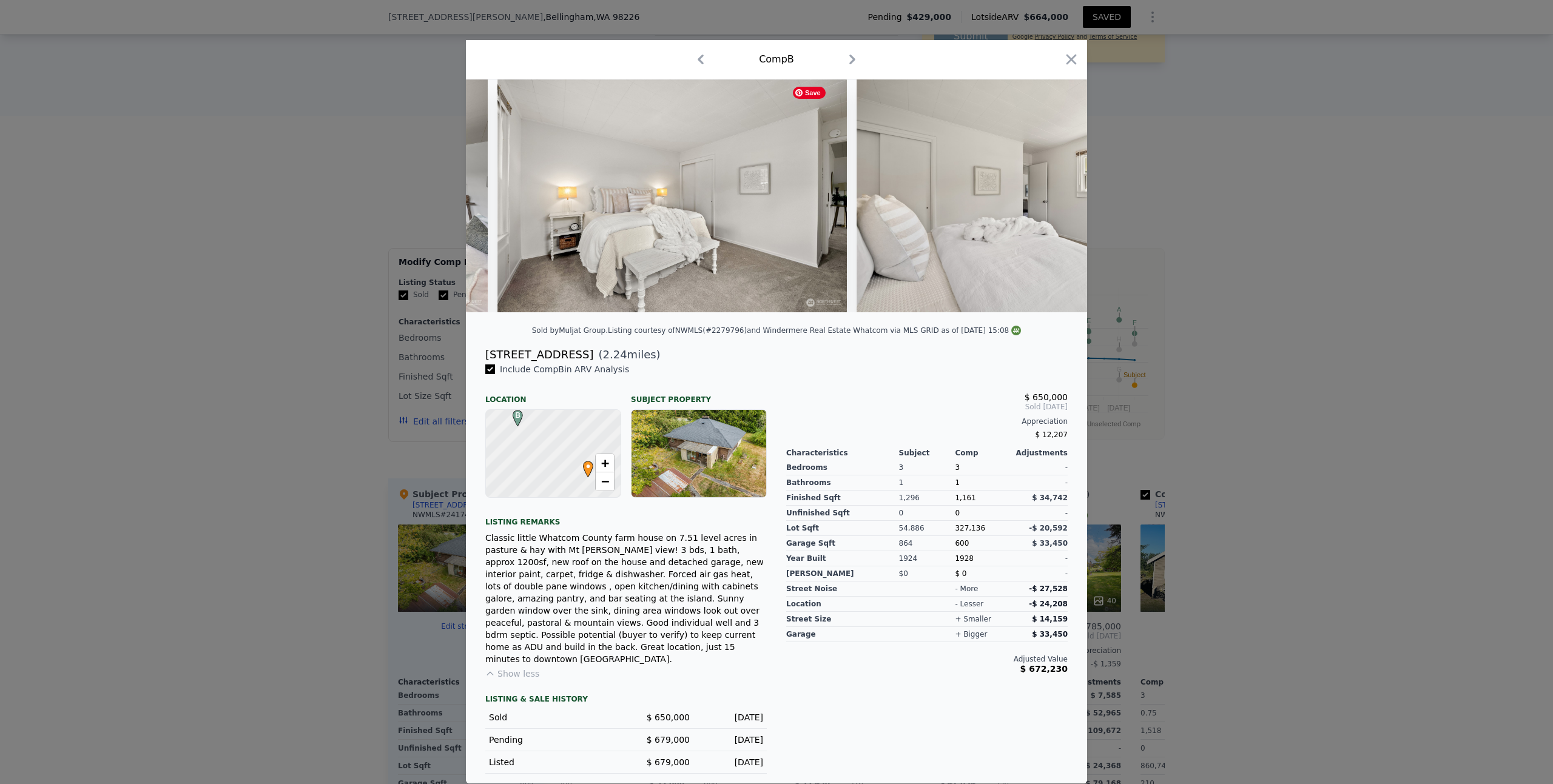
click at [1053, 200] on img at bounding box center [1031, 196] width 349 height 233
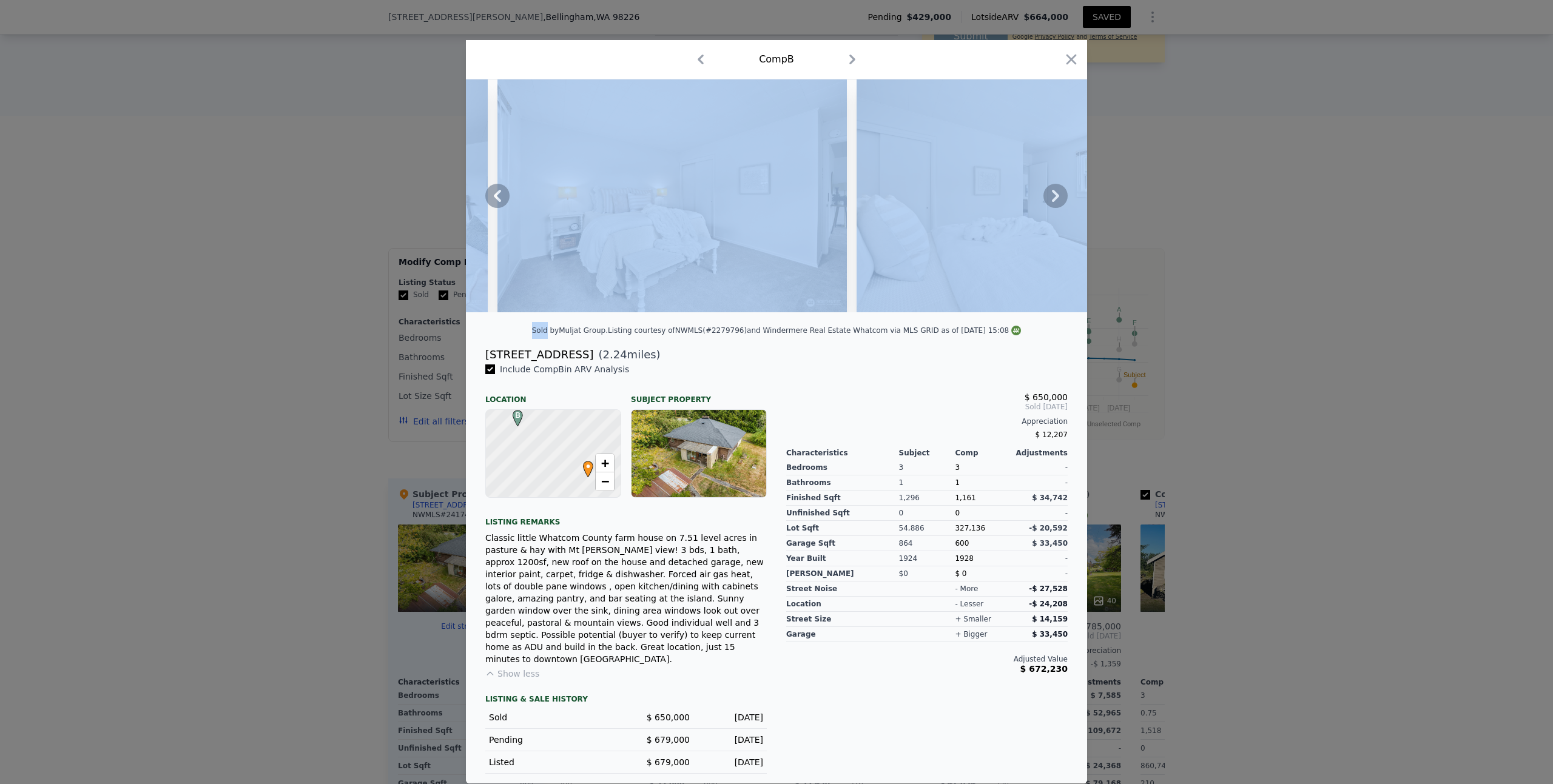
click at [1053, 200] on icon at bounding box center [1055, 195] width 24 height 24
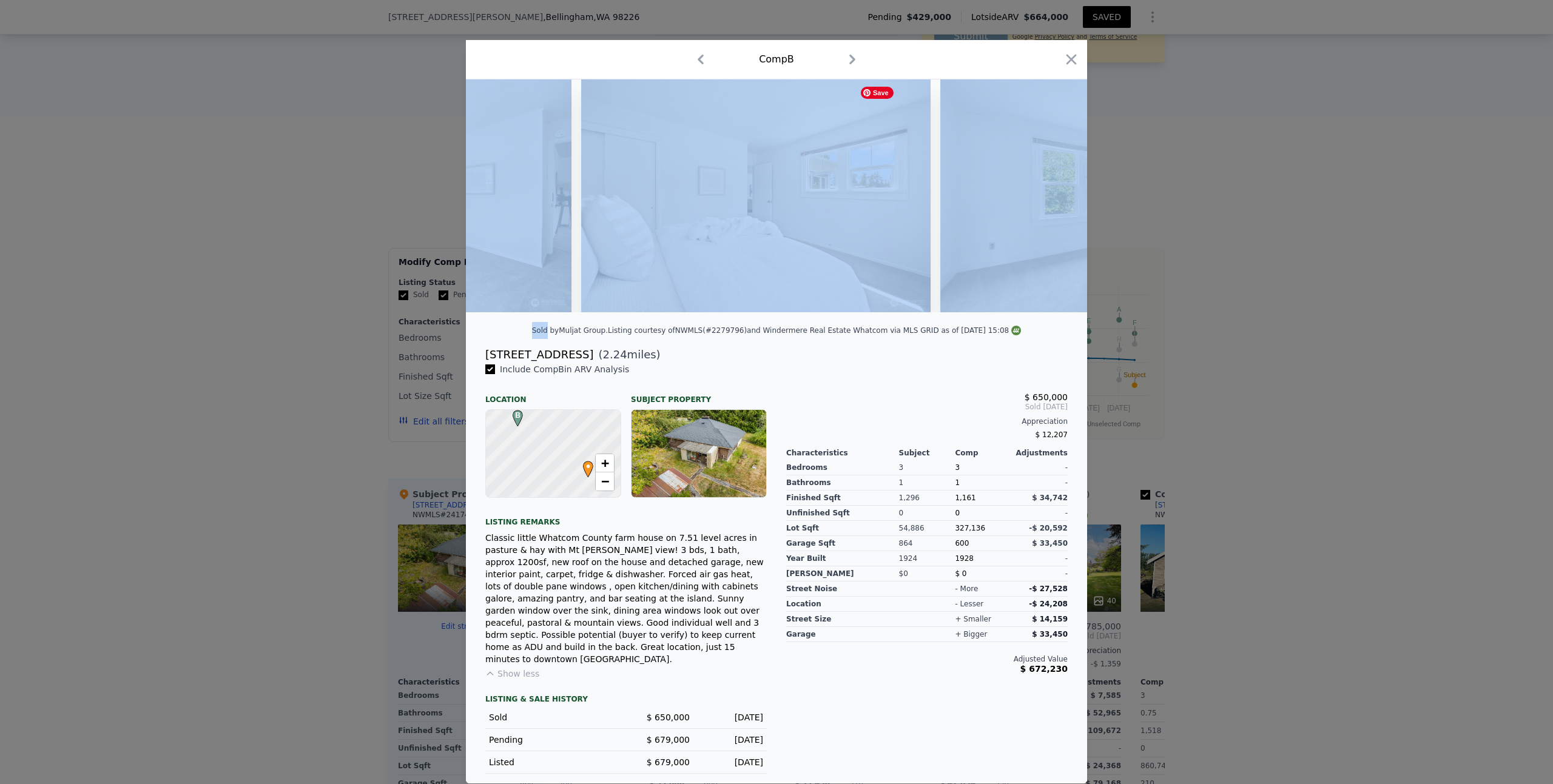
scroll to position [0, 6115]
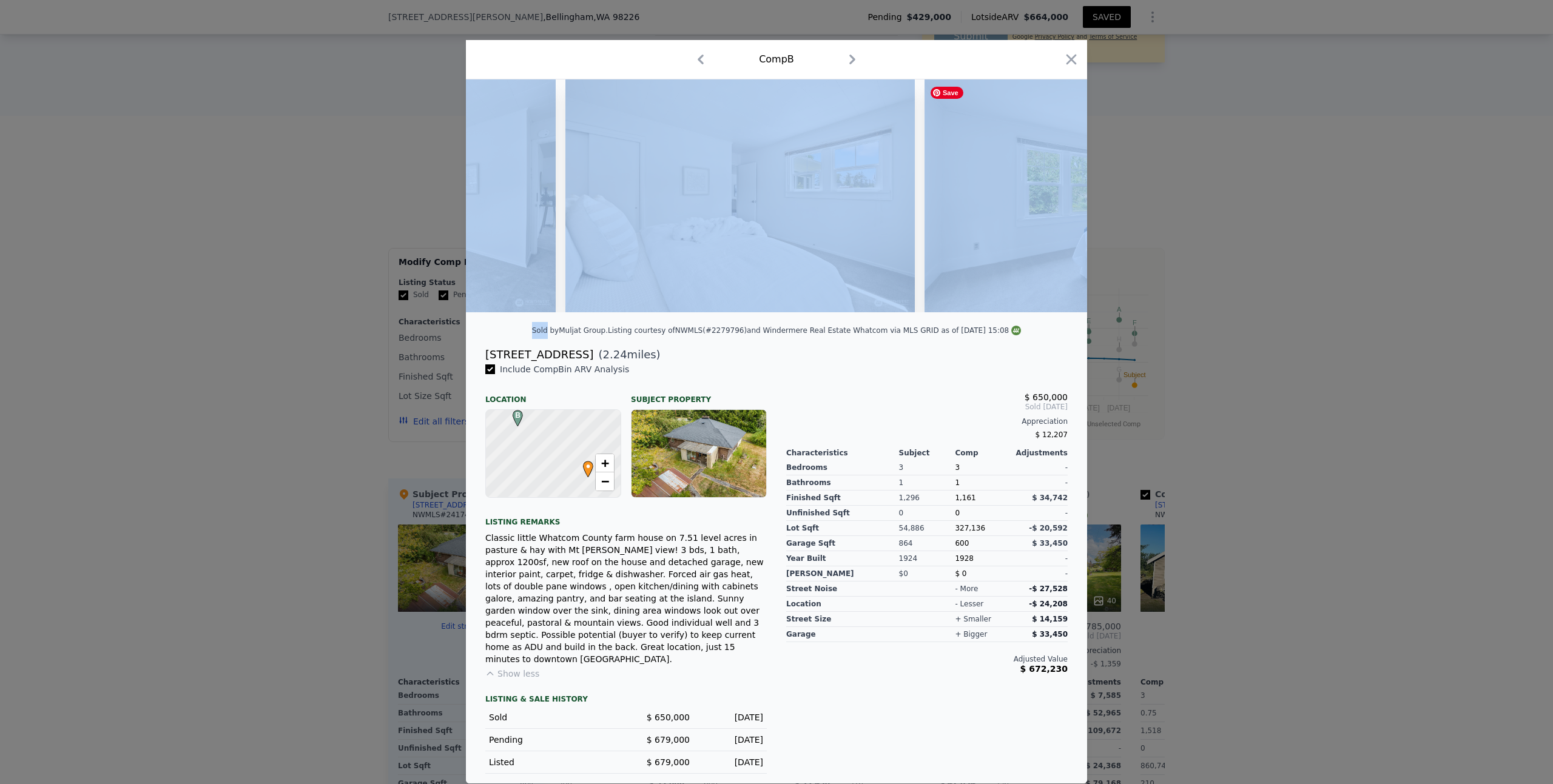
click at [1053, 200] on div at bounding box center [776, 196] width 622 height 233
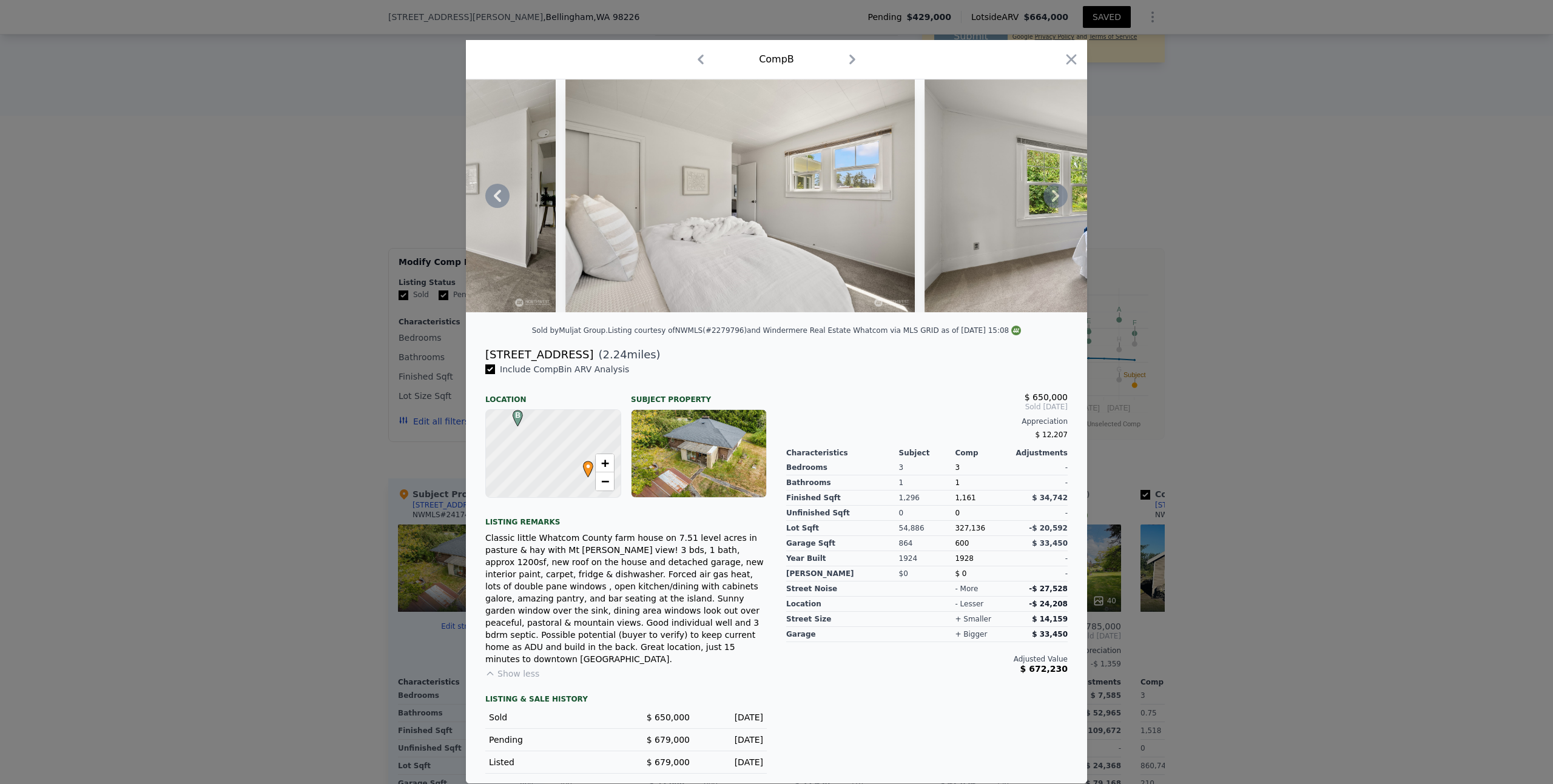
click at [945, 412] on span "Sold [DATE]" at bounding box center [927, 407] width 281 height 10
click at [1068, 53] on icon "button" at bounding box center [1071, 59] width 17 height 17
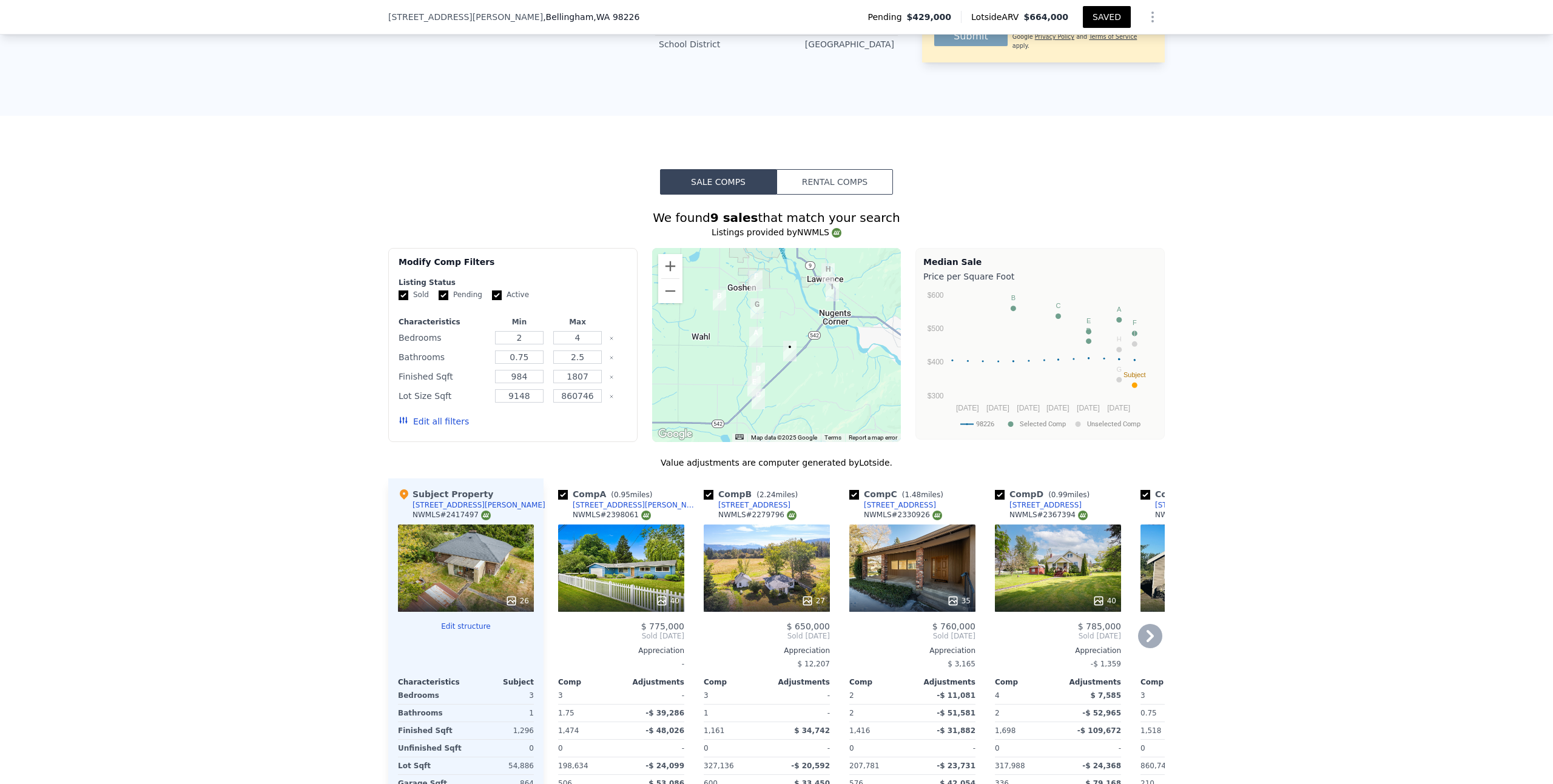
click at [705, 490] on input "checkbox" at bounding box center [709, 495] width 10 height 10
checkbox input "false"
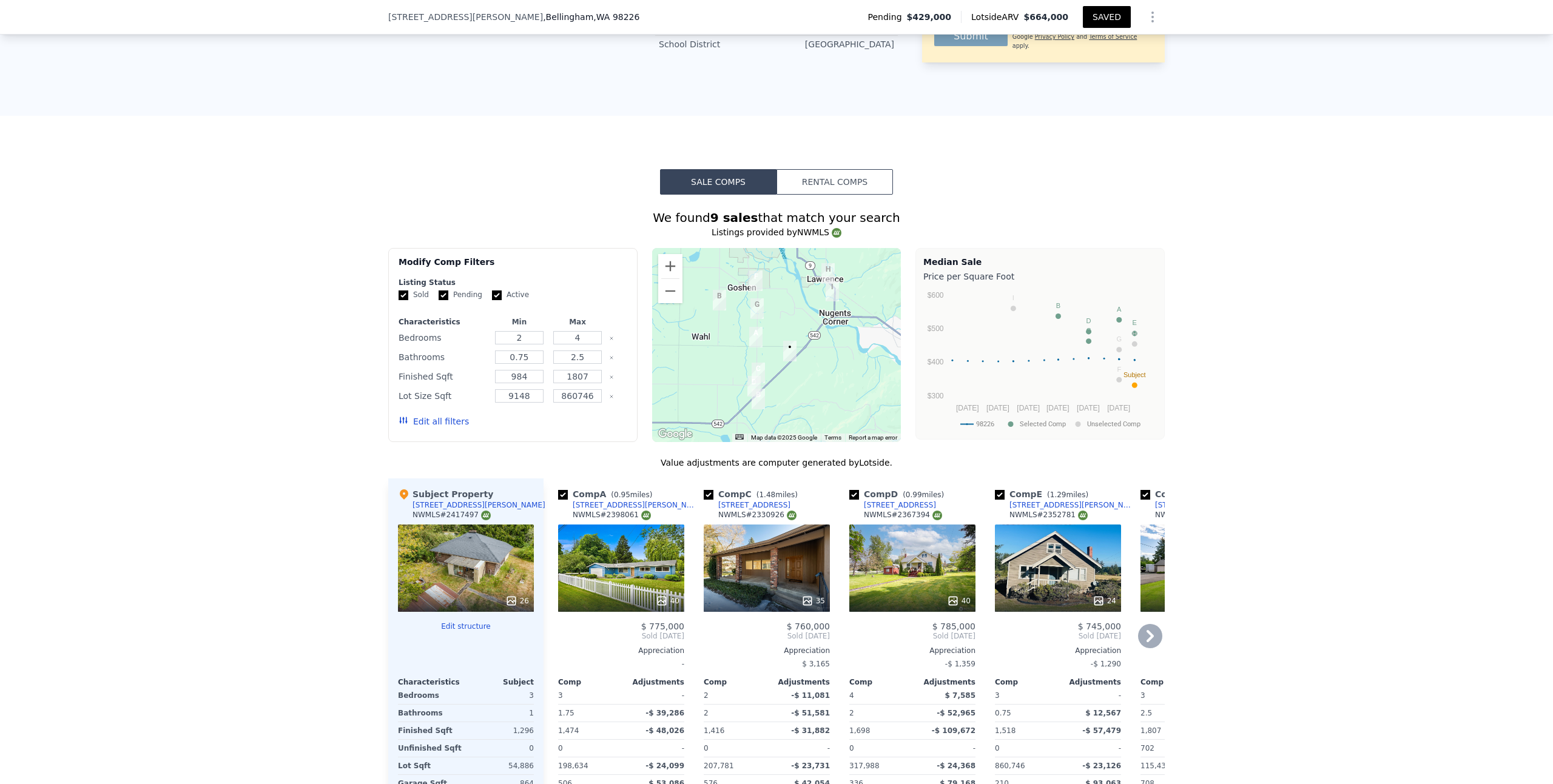
click at [747, 524] on div "35" at bounding box center [767, 567] width 126 height 87
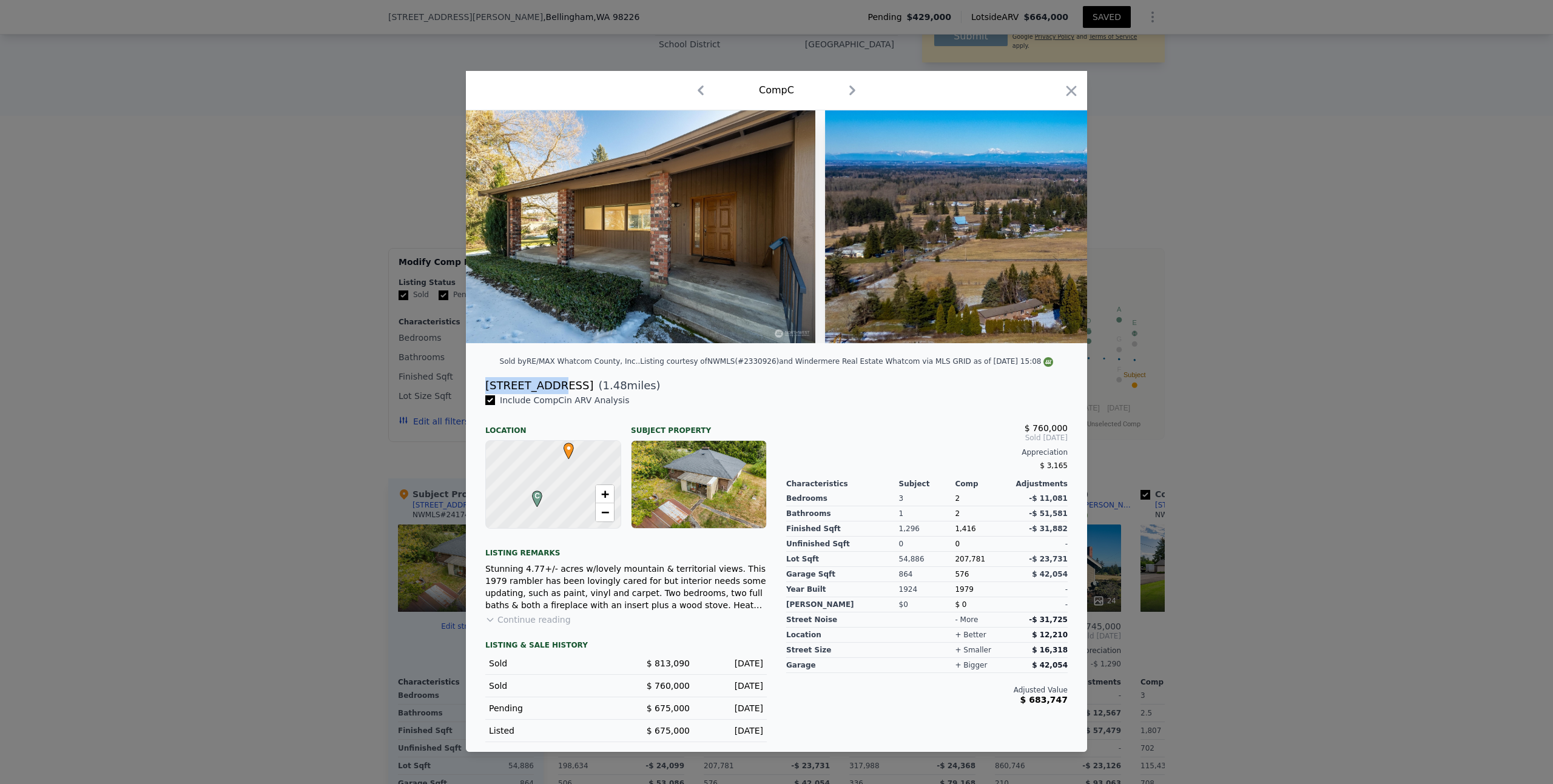
drag, startPoint x: 555, startPoint y: 389, endPoint x: 487, endPoint y: 389, distance: 68.0
click at [487, 389] on div "[STREET_ADDRESS]" at bounding box center [539, 385] width 108 height 17
copy div "[STREET_ADDRESS]"
click at [1070, 86] on icon "button" at bounding box center [1071, 90] width 10 height 10
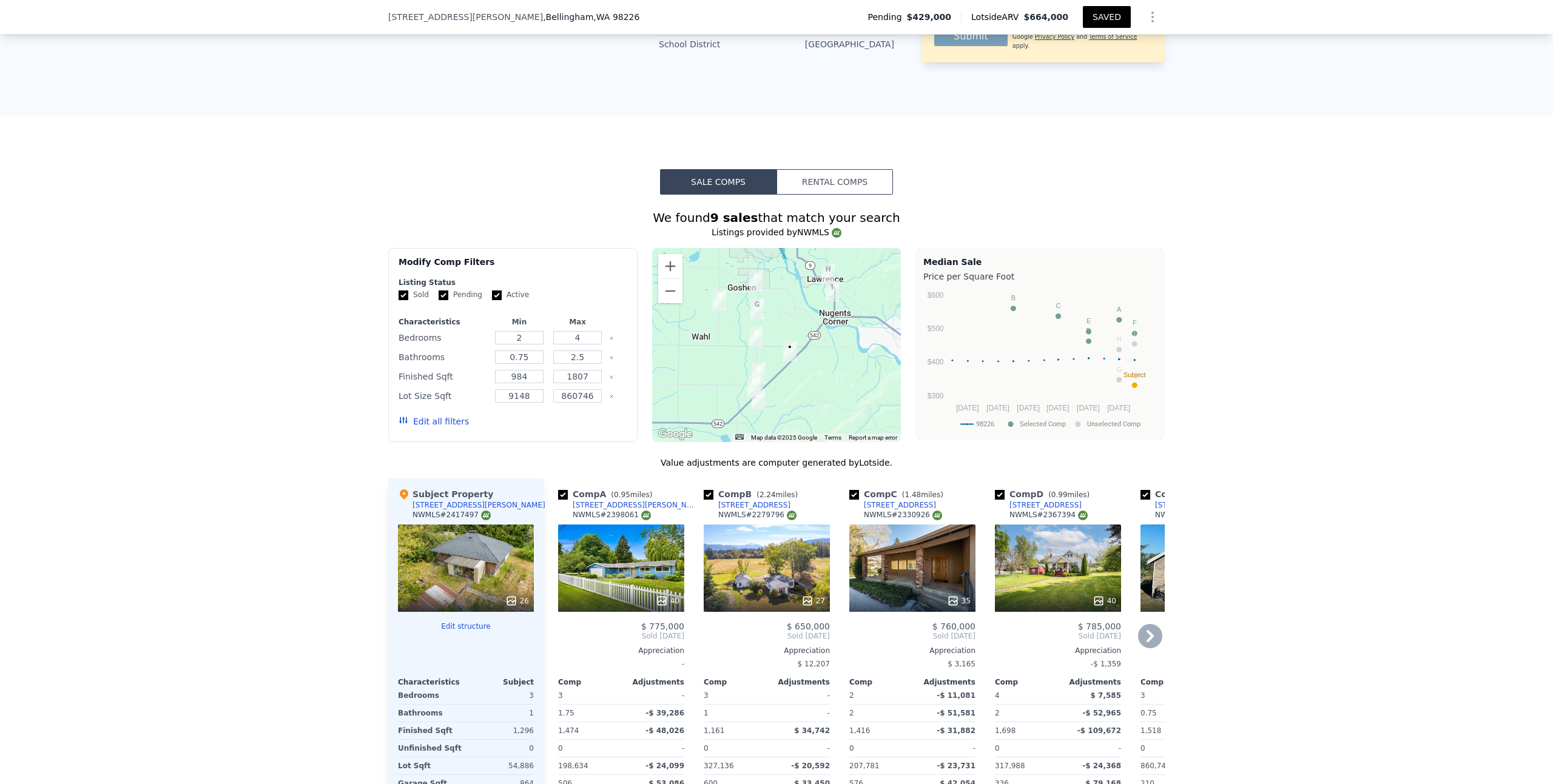
click at [704, 490] on input "checkbox" at bounding box center [709, 495] width 10 height 10
checkbox input "false"
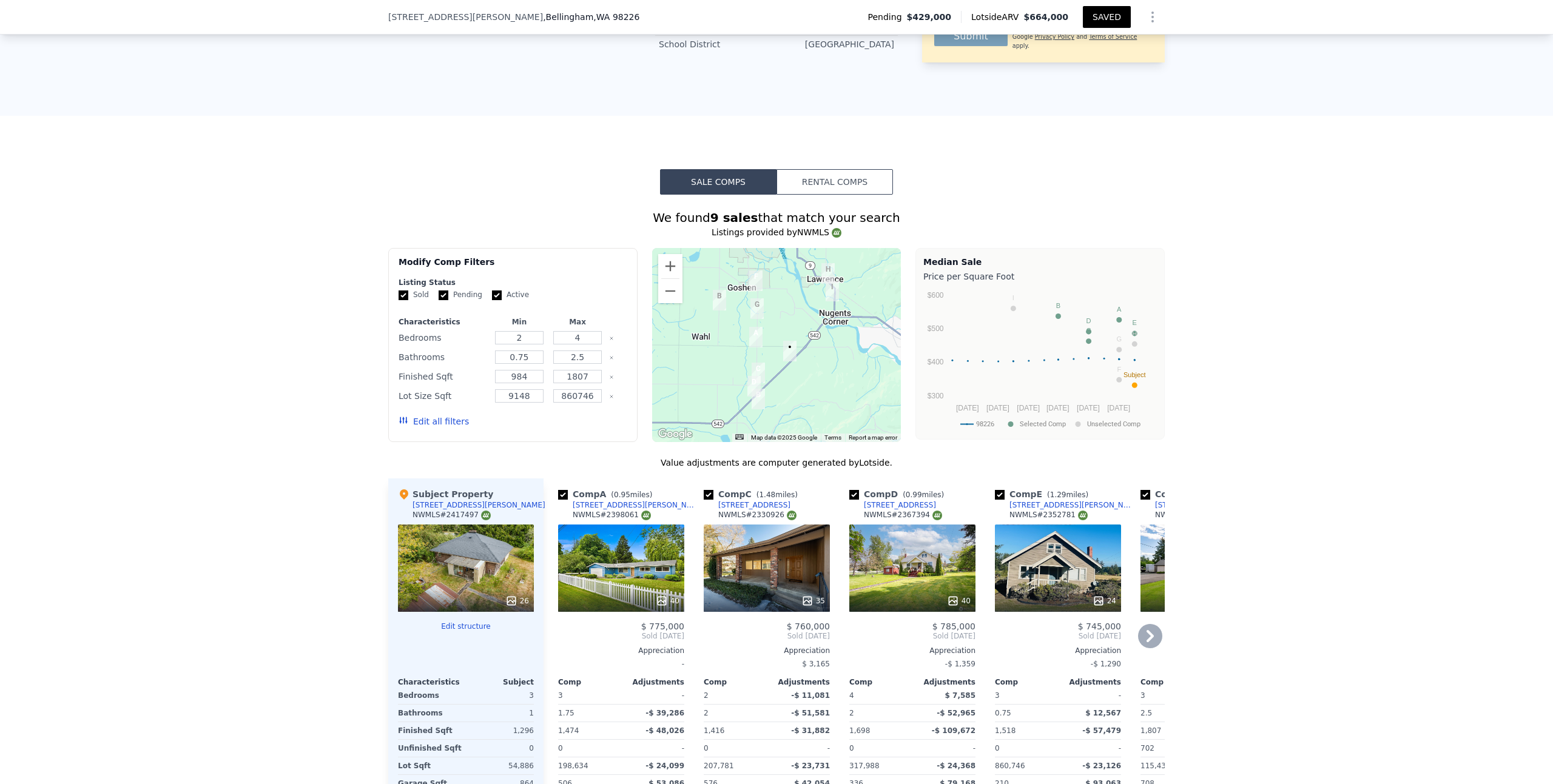
click at [911, 533] on div "40" at bounding box center [912, 567] width 126 height 87
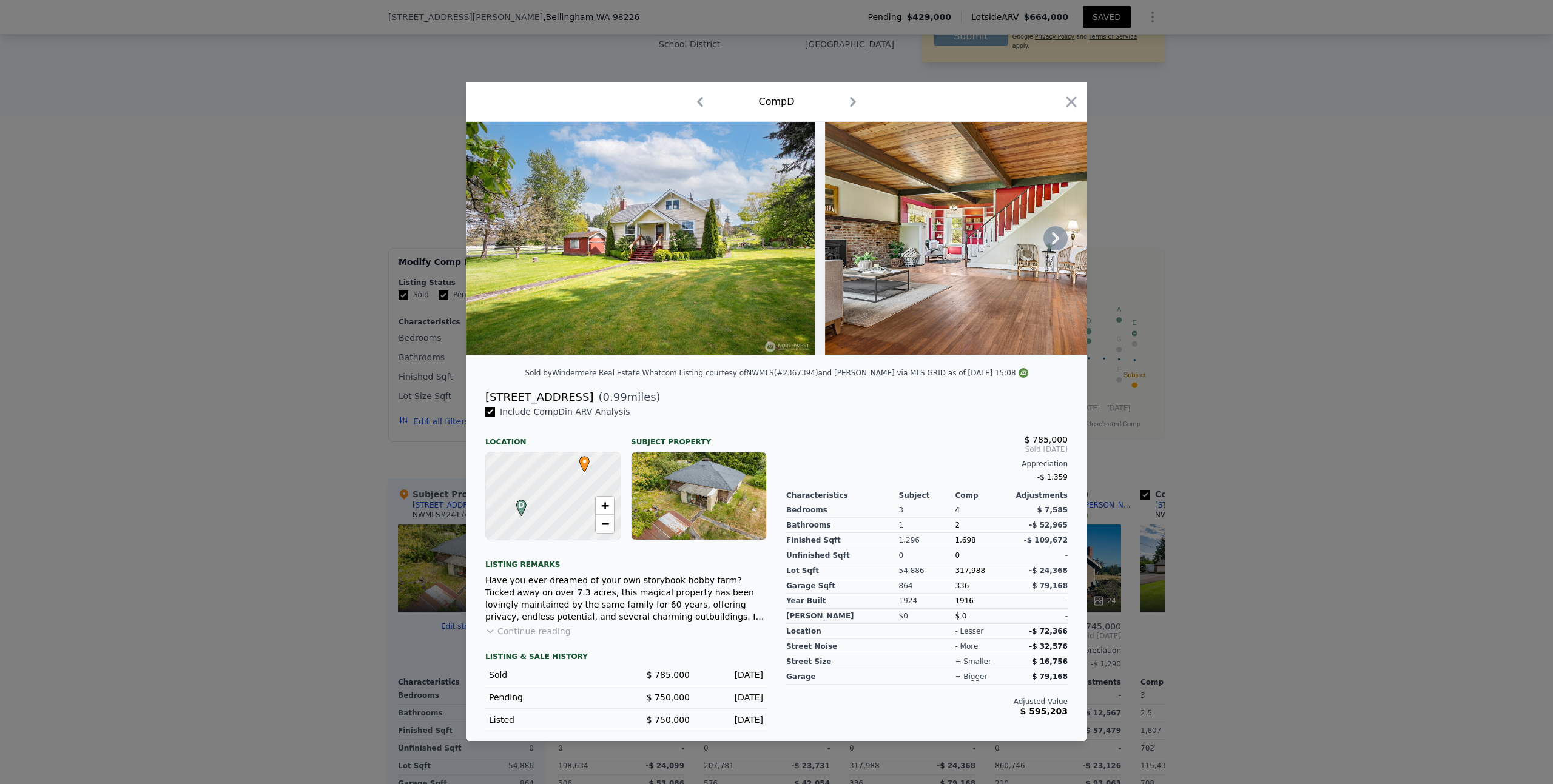
click at [1056, 235] on icon at bounding box center [1055, 238] width 7 height 12
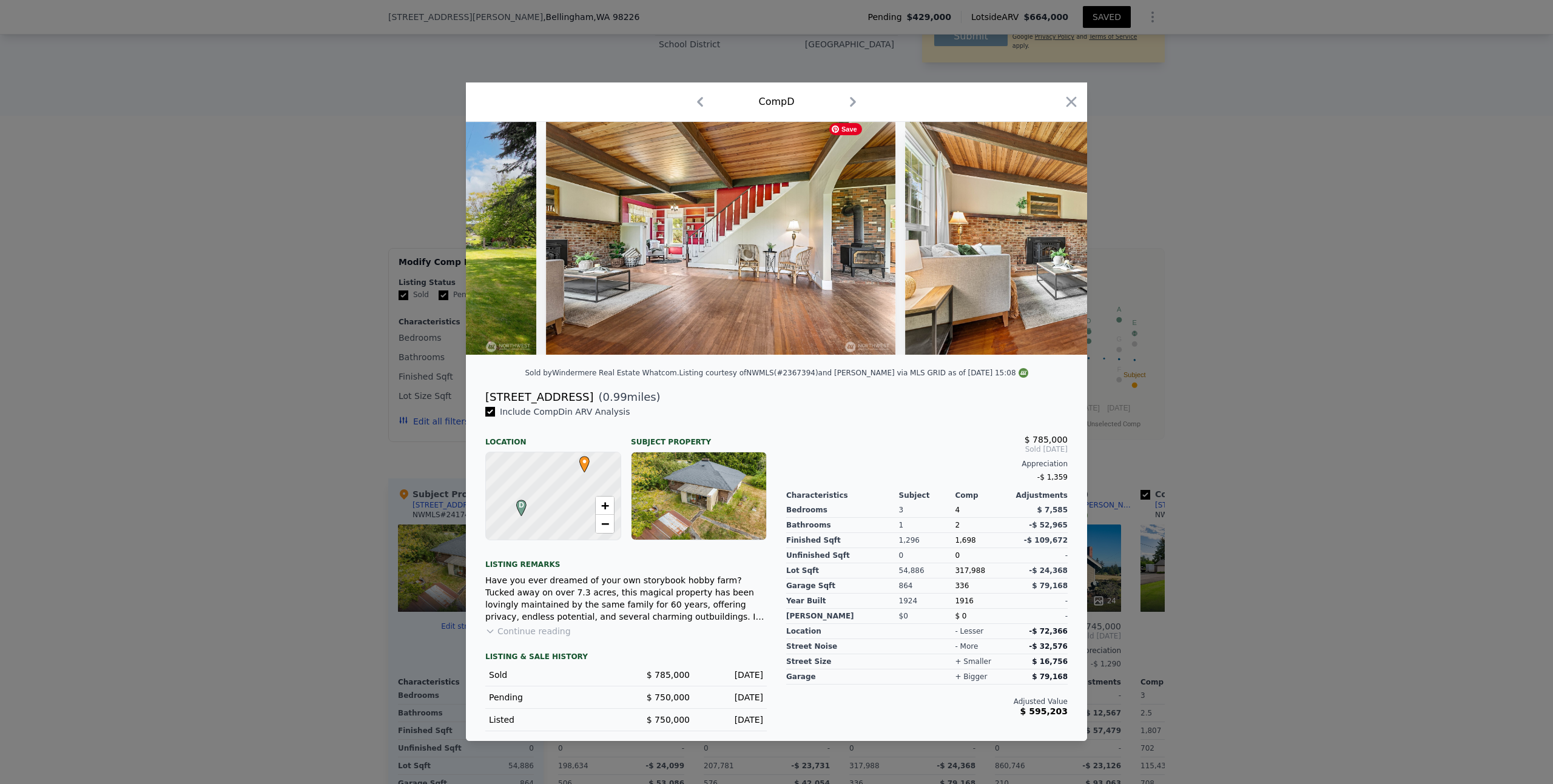
scroll to position [0, 291]
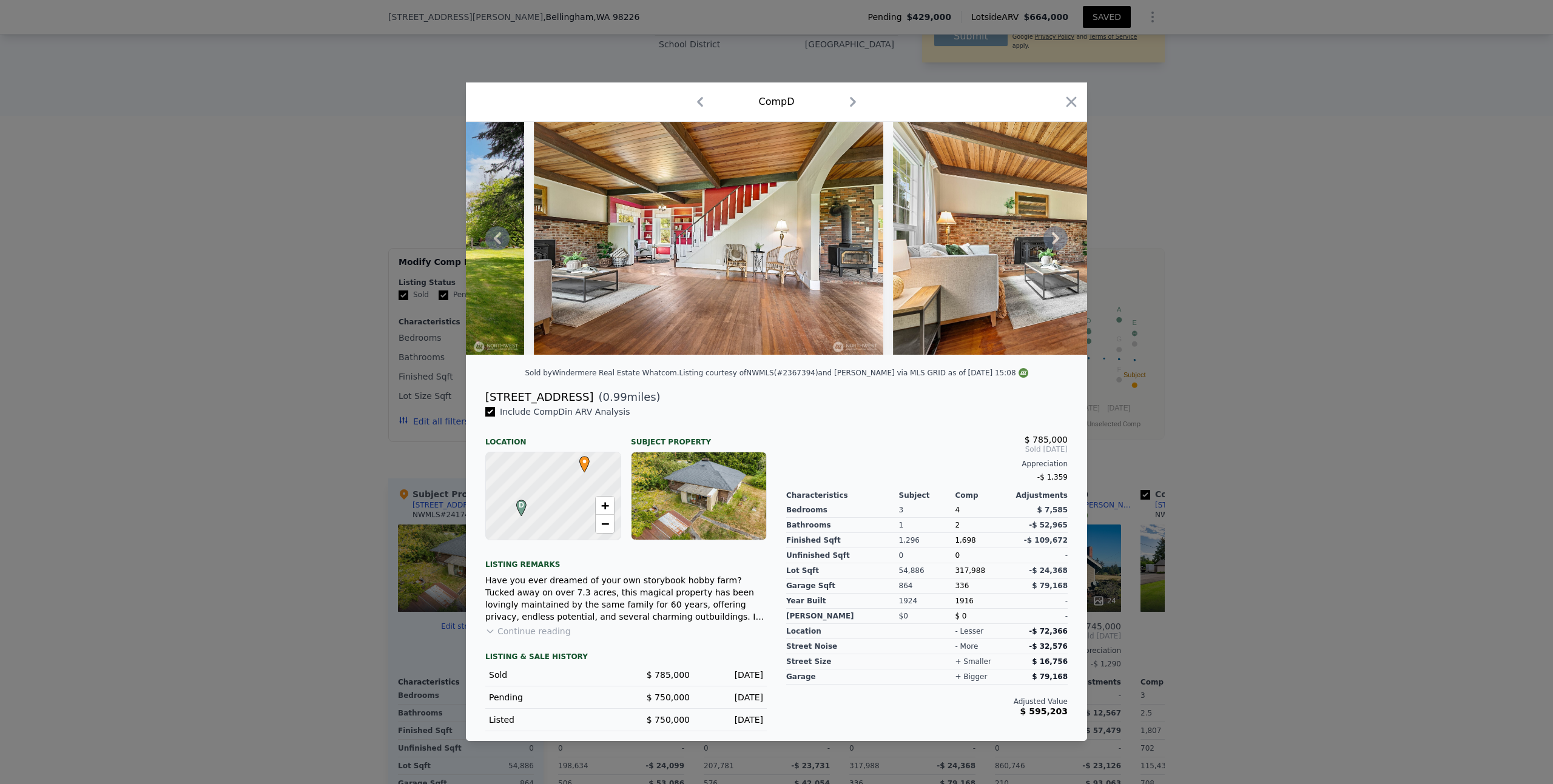
click at [1056, 236] on icon at bounding box center [1055, 238] width 7 height 12
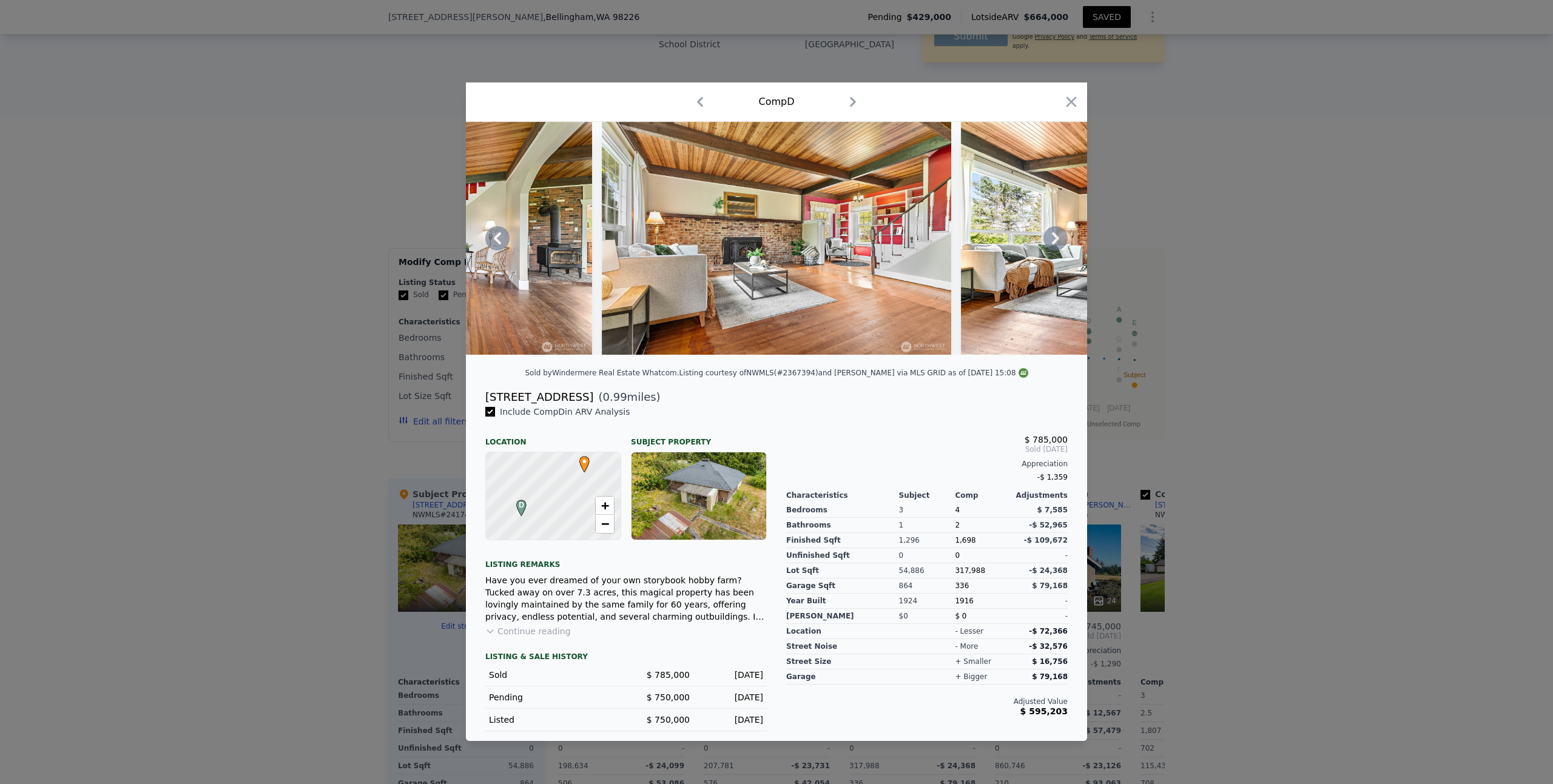
click at [1056, 236] on icon at bounding box center [1055, 238] width 7 height 12
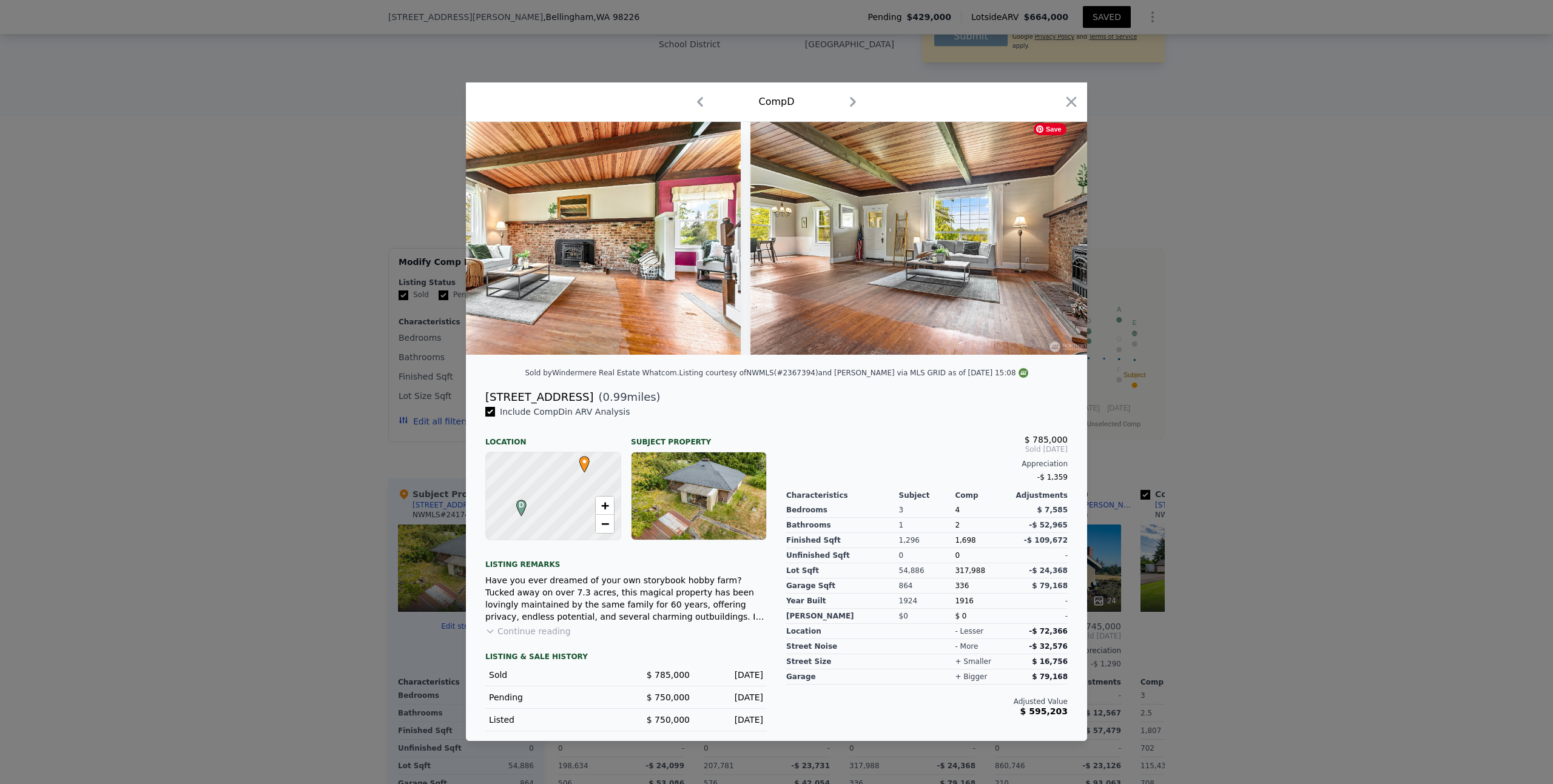
scroll to position [0, 1164]
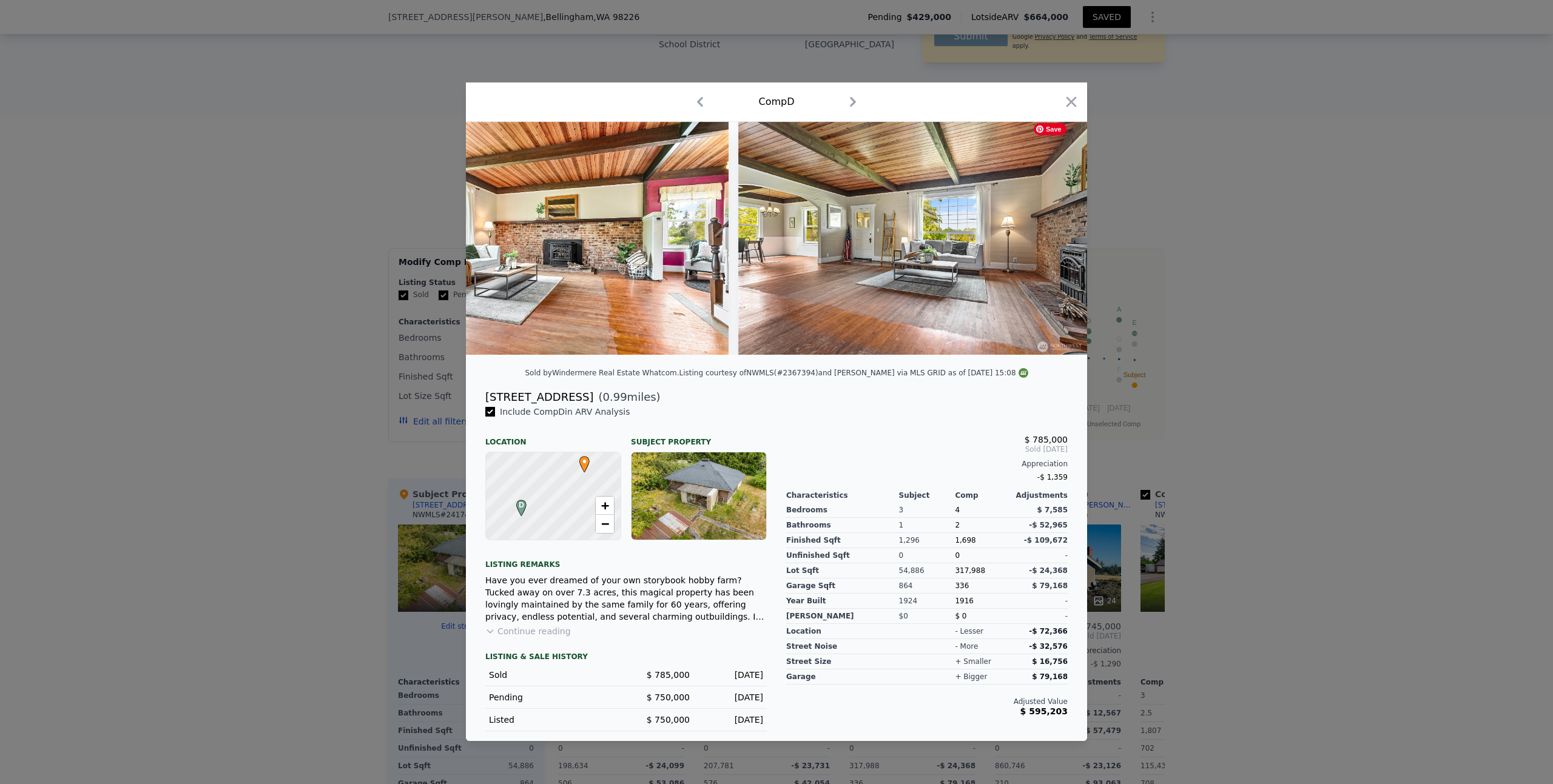
click at [1056, 236] on img at bounding box center [912, 238] width 349 height 233
click at [1054, 241] on icon at bounding box center [1055, 238] width 7 height 12
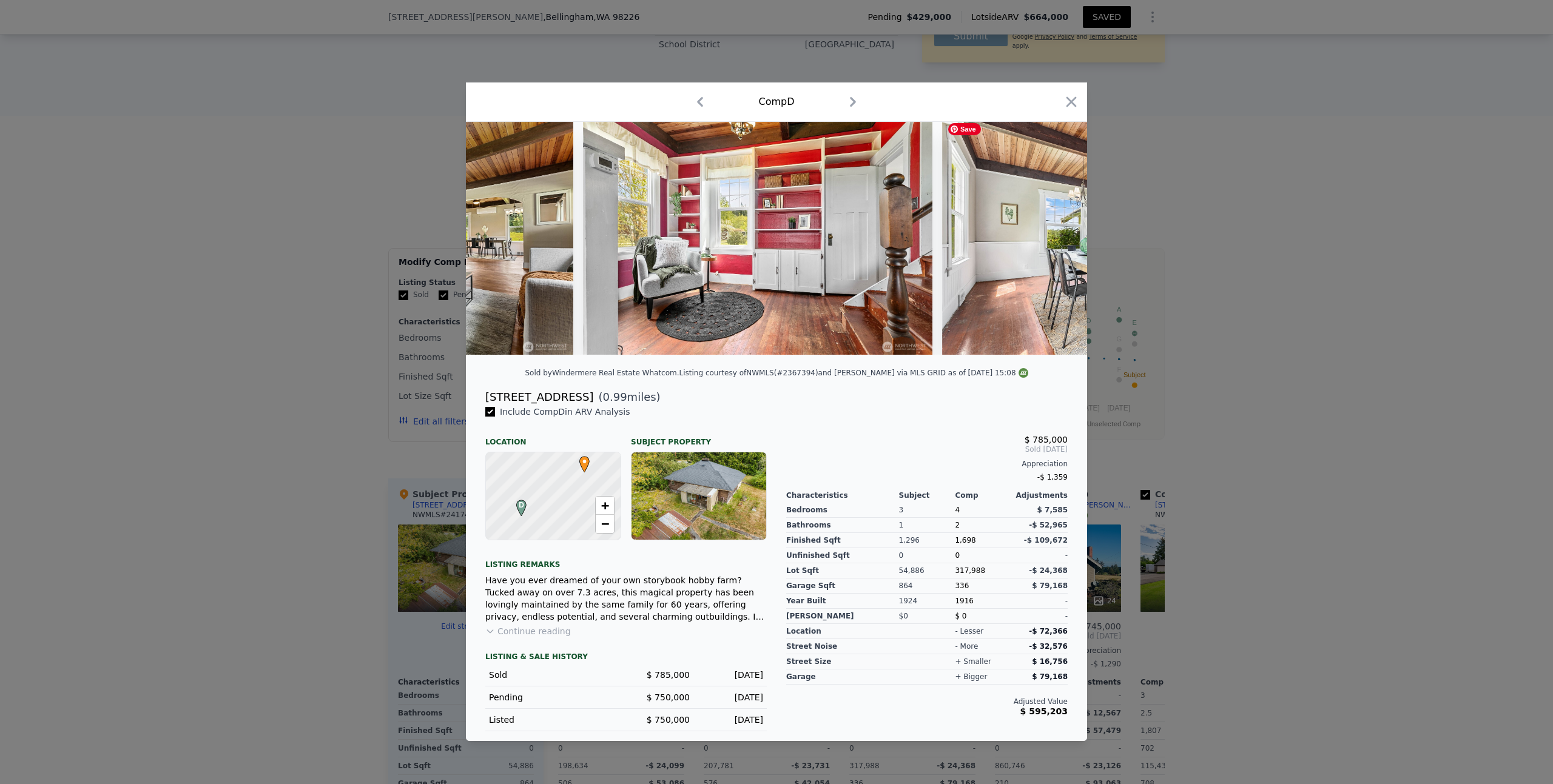
click at [1054, 241] on div at bounding box center [776, 238] width 622 height 233
click at [1054, 241] on icon at bounding box center [1055, 238] width 7 height 12
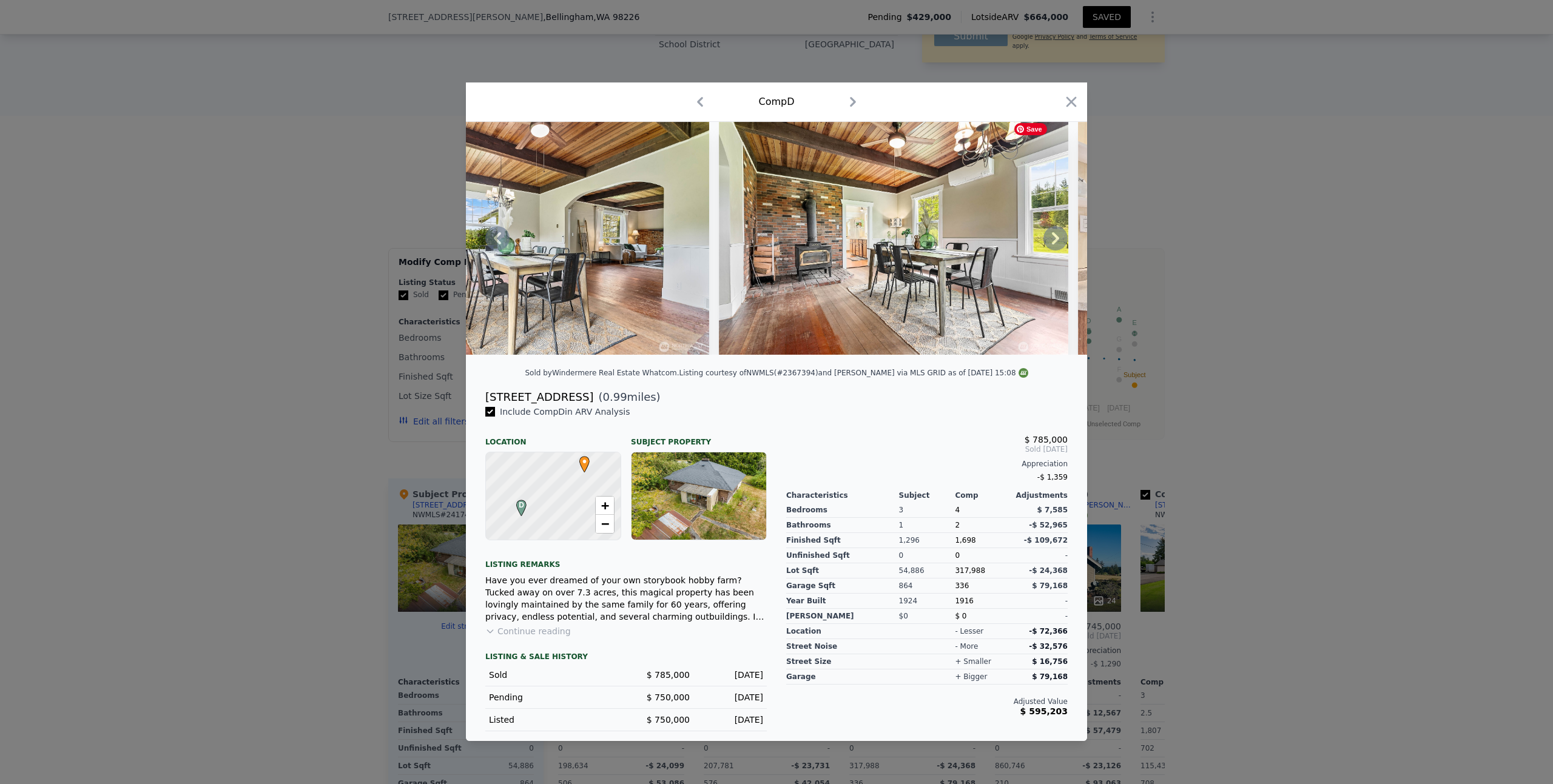
click at [1054, 241] on div at bounding box center [776, 238] width 622 height 233
click at [1054, 241] on icon at bounding box center [1055, 238] width 7 height 12
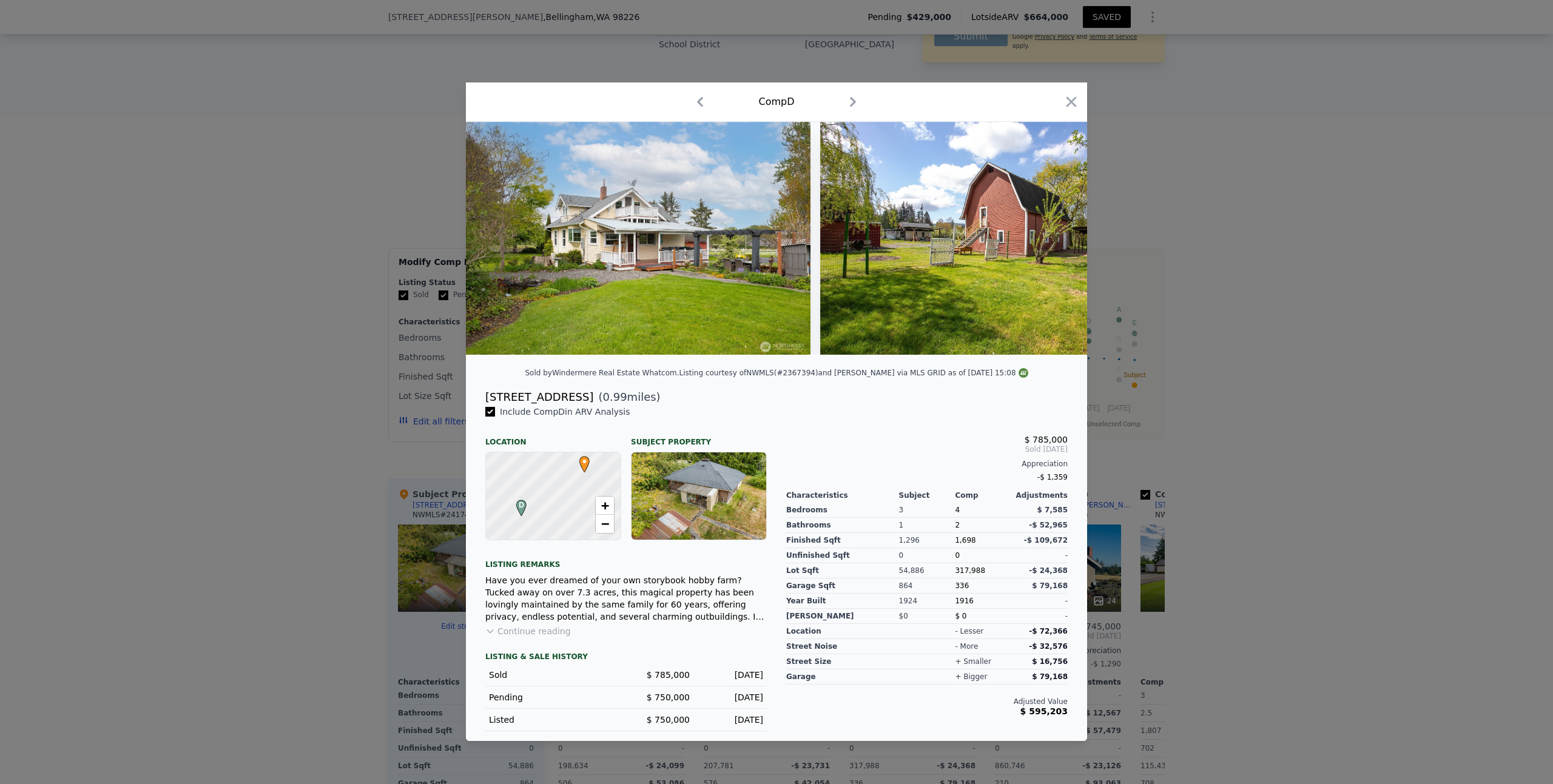
scroll to position [0, 8350]
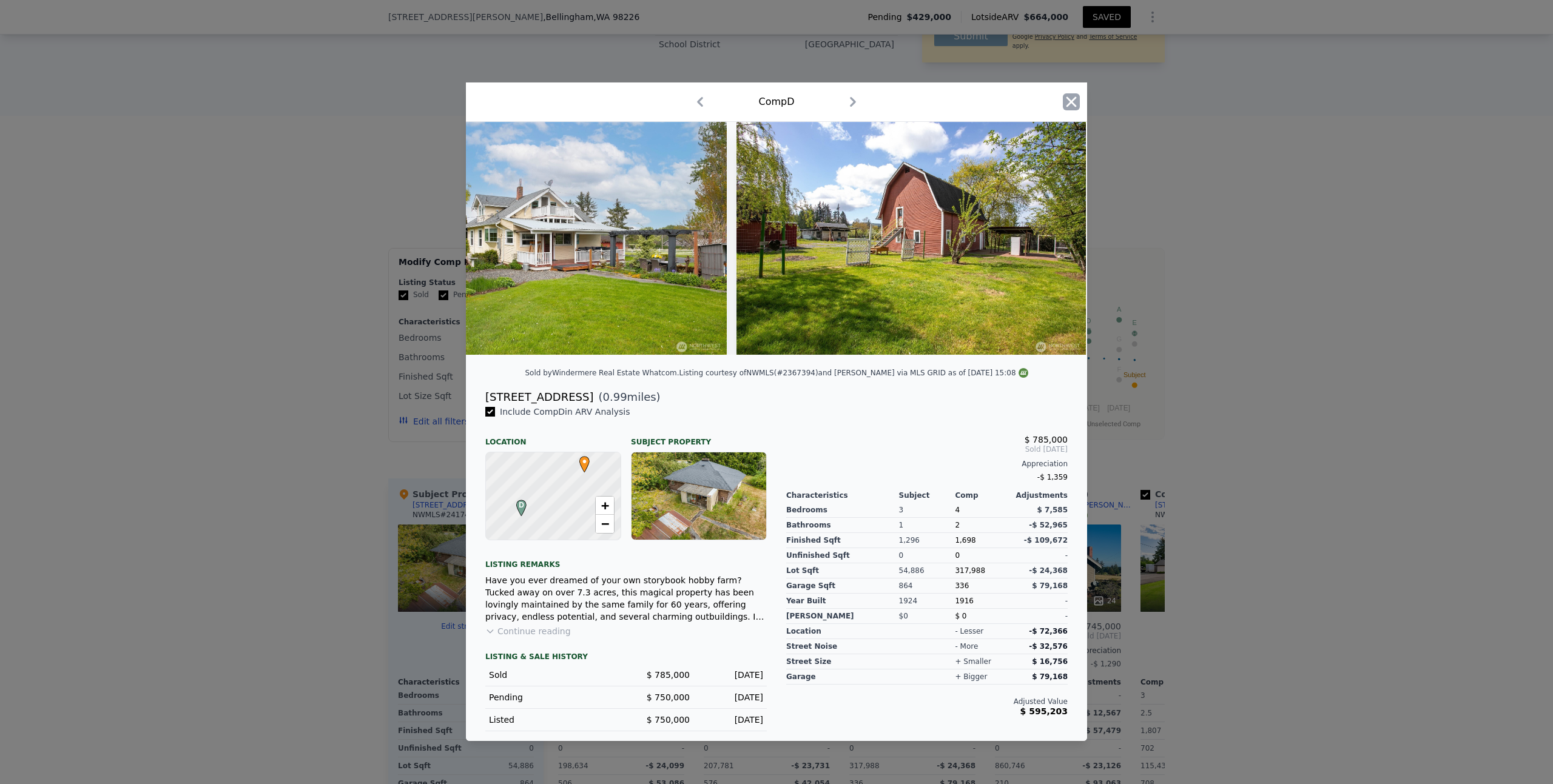
click at [1072, 95] on icon "button" at bounding box center [1071, 102] width 17 height 17
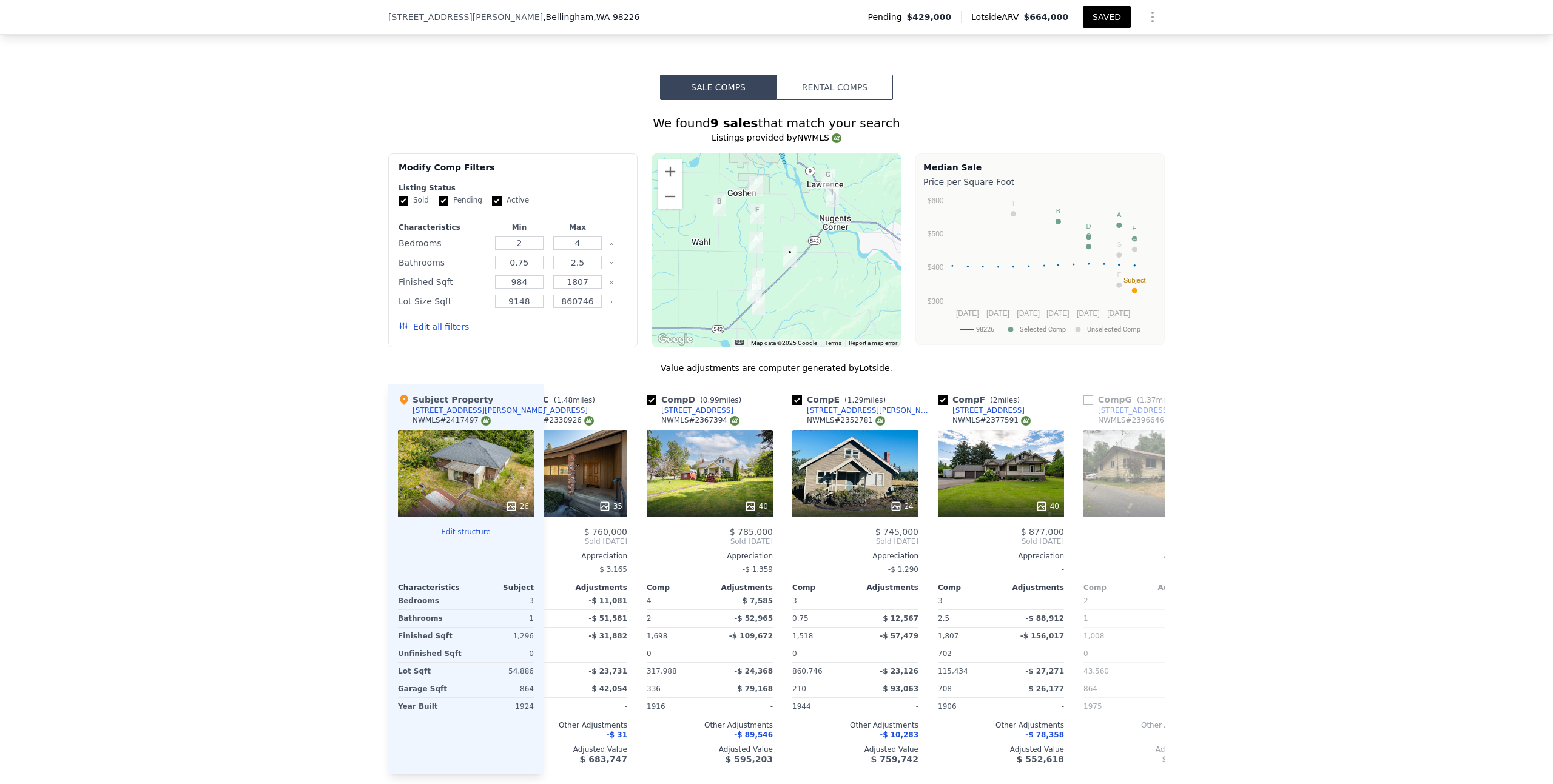
scroll to position [1065, 0]
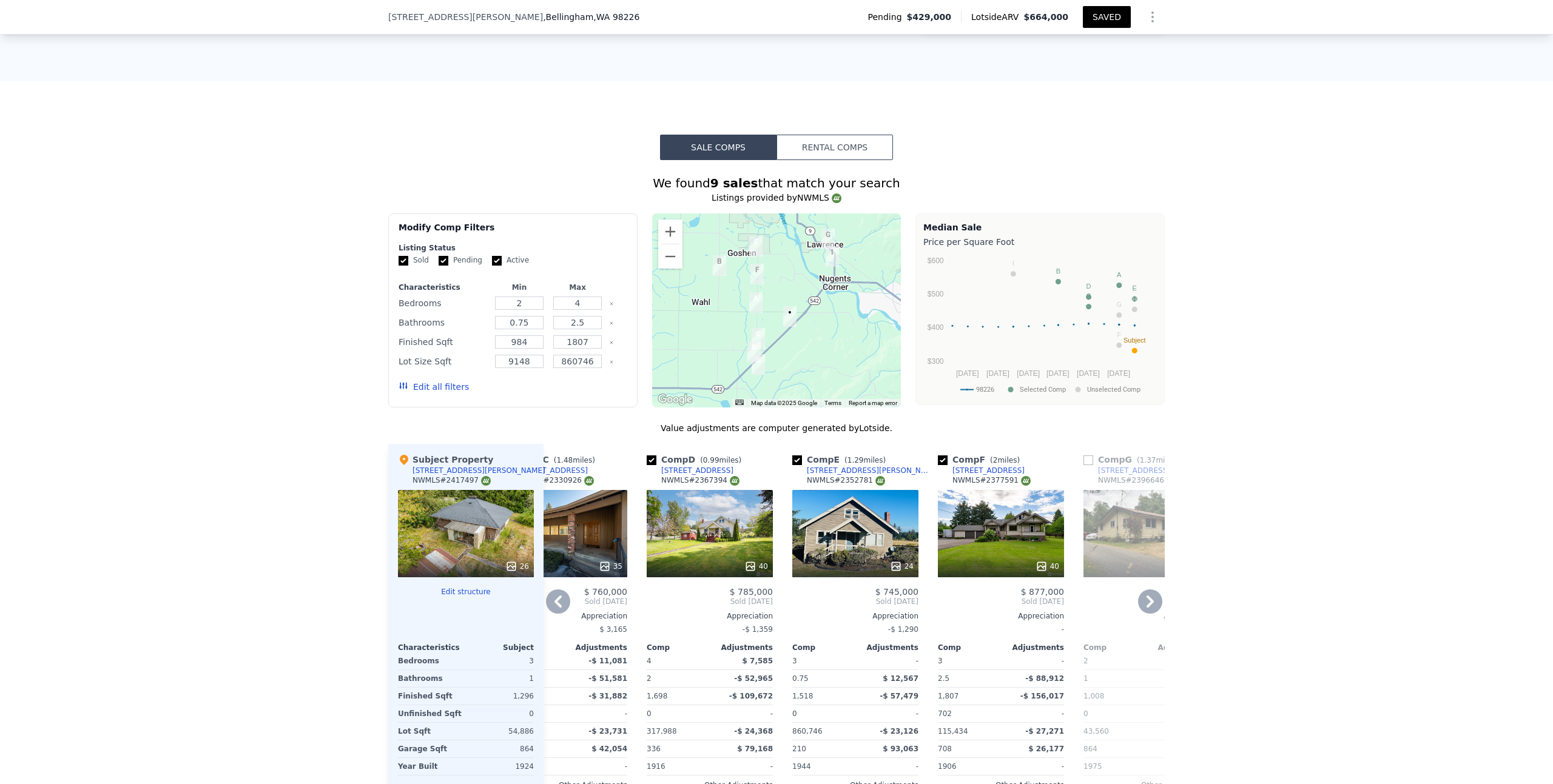
click at [860, 490] on div "24" at bounding box center [855, 533] width 126 height 87
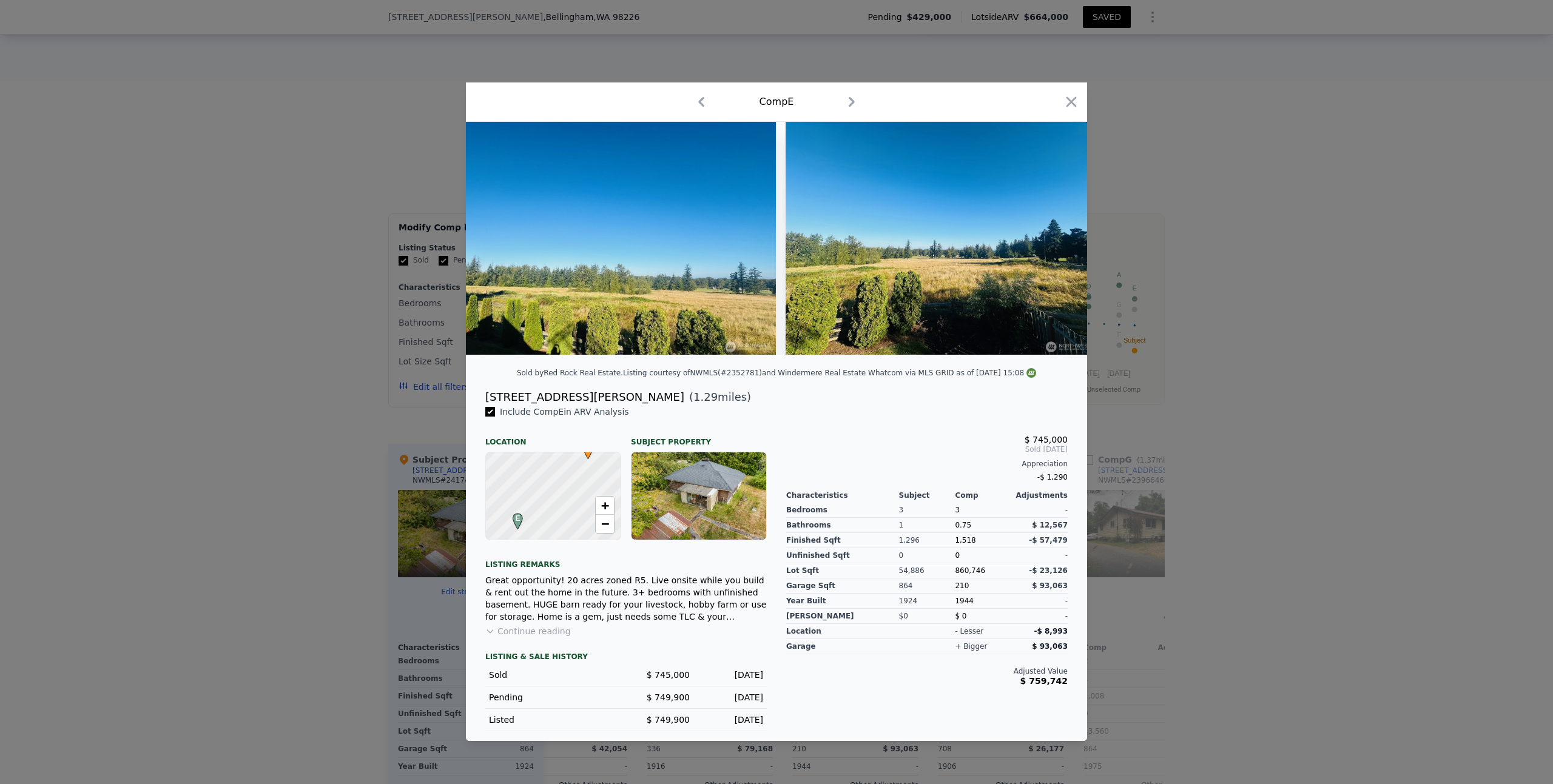
scroll to position [0, 5580]
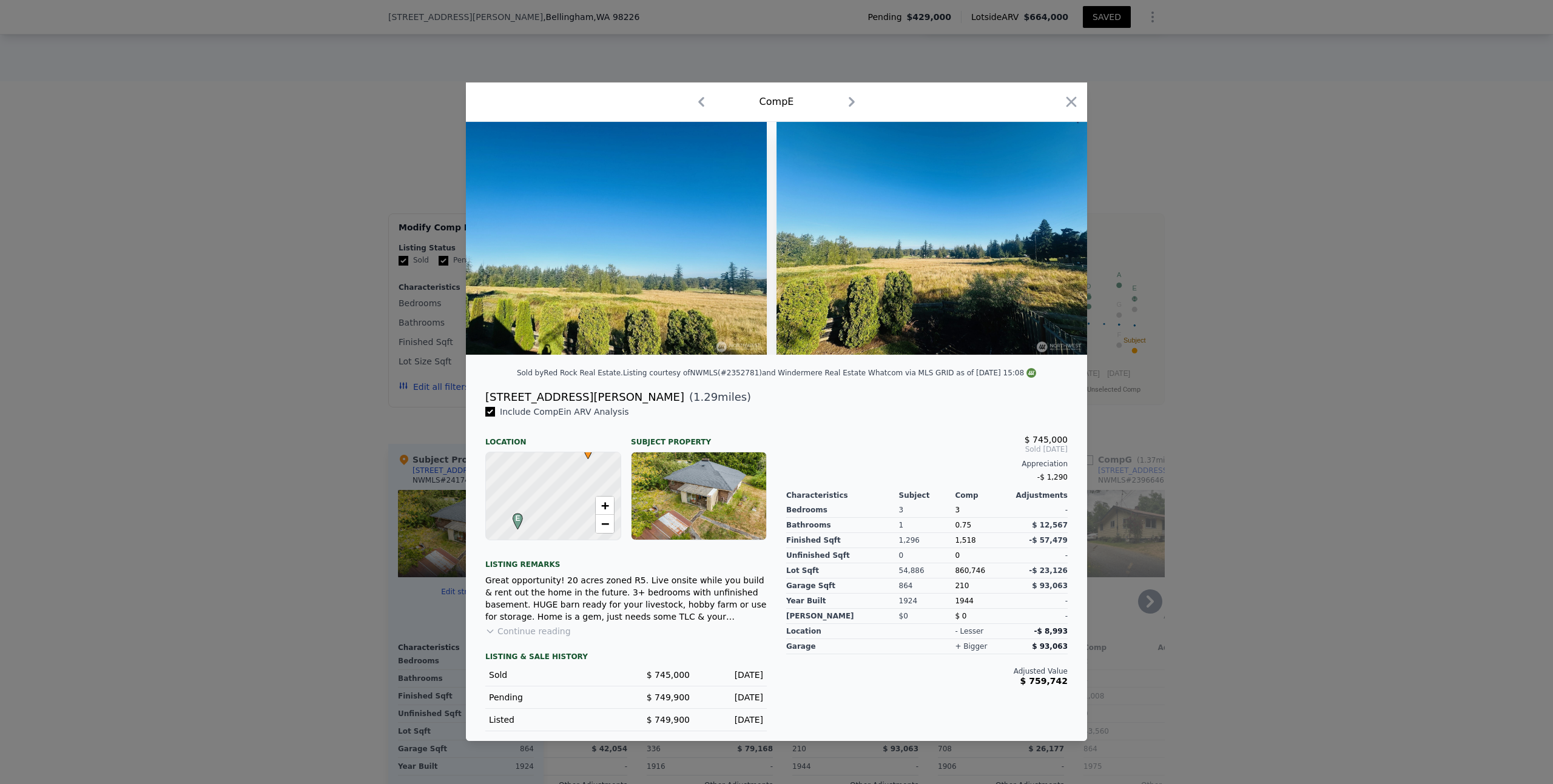
click at [1072, 101] on icon "button" at bounding box center [1071, 102] width 17 height 17
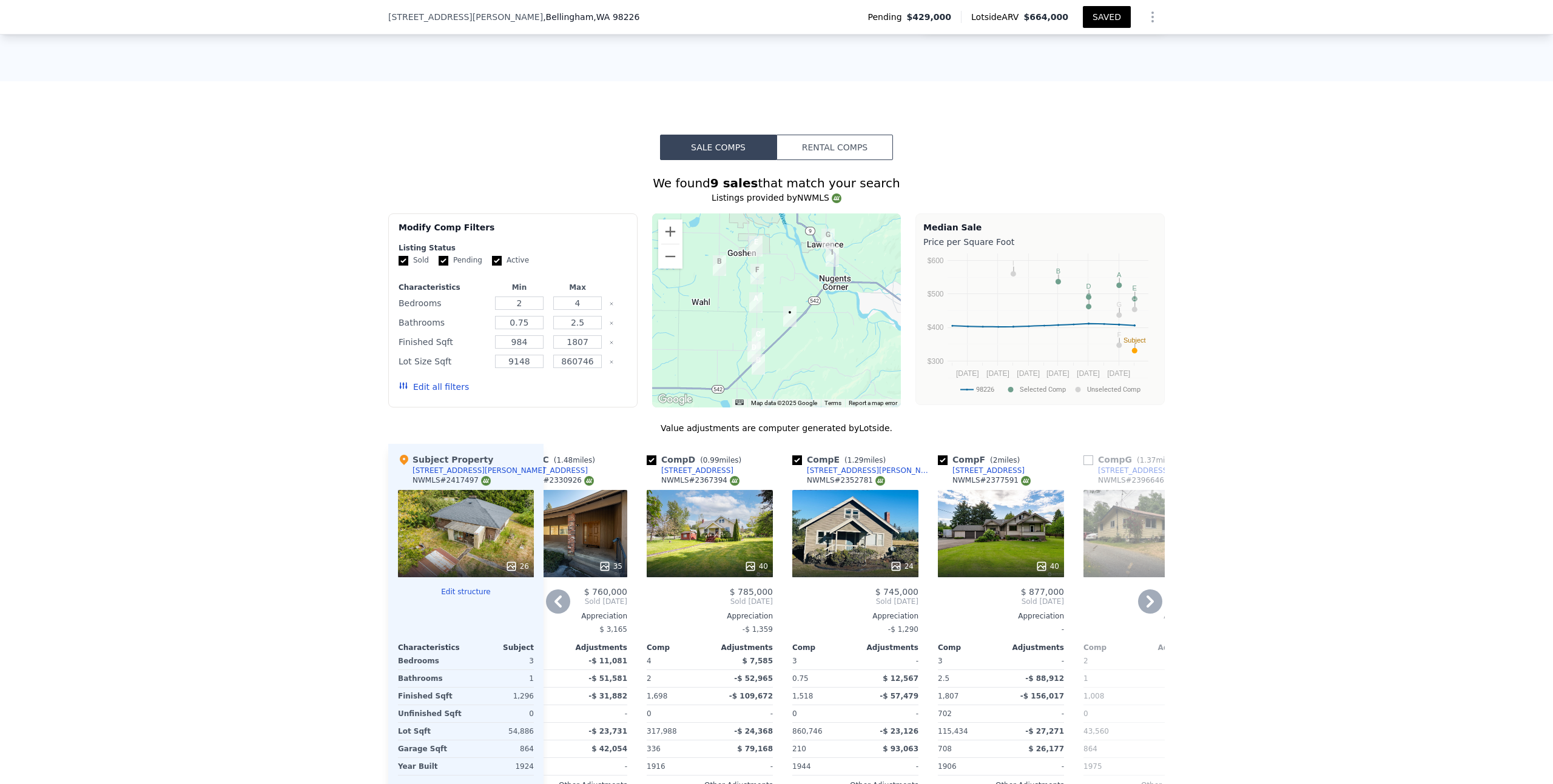
click at [793, 456] on input "checkbox" at bounding box center [797, 460] width 10 height 10
checkbox input "false"
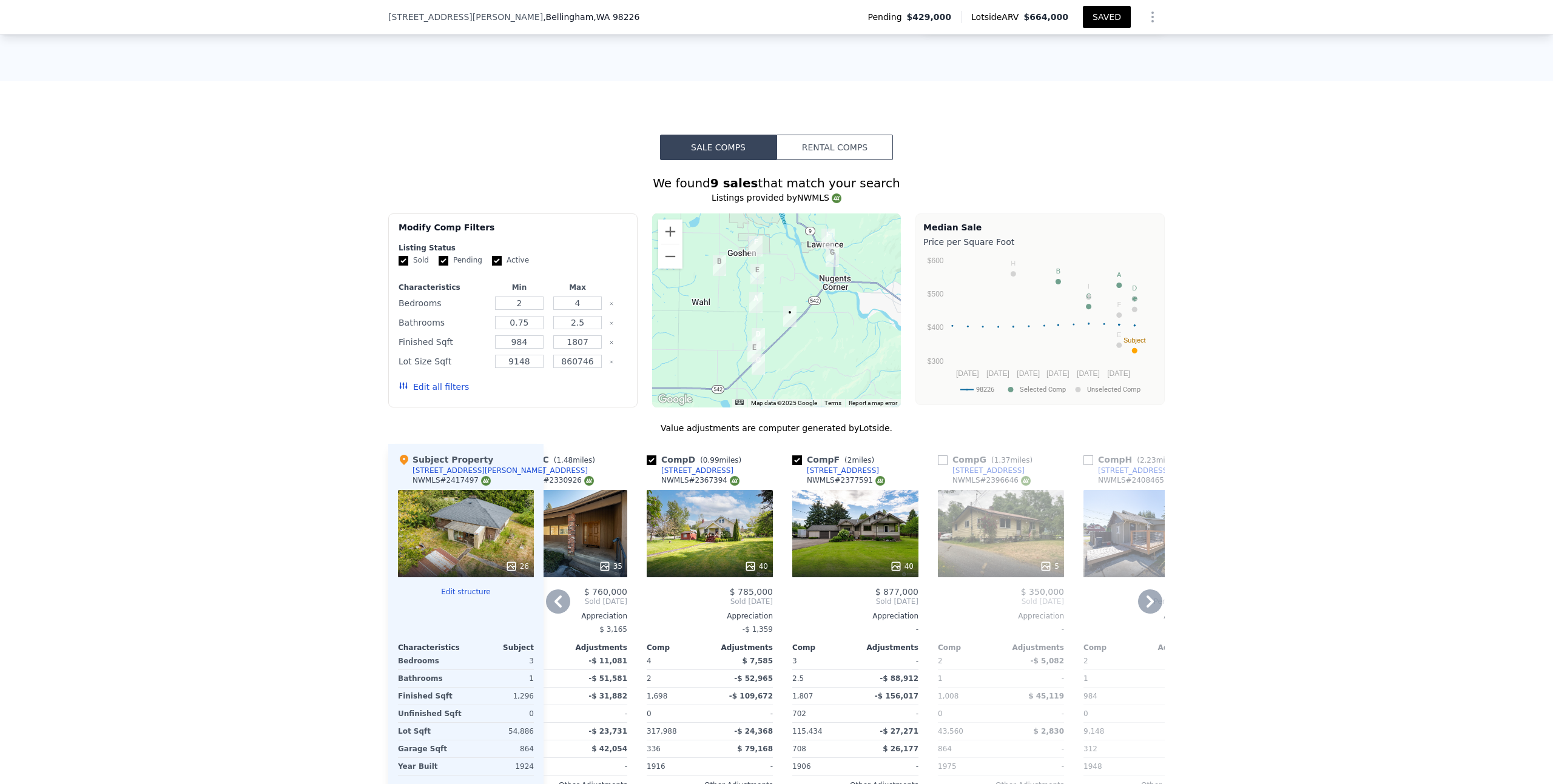
click at [843, 556] on div at bounding box center [855, 567] width 126 height 22
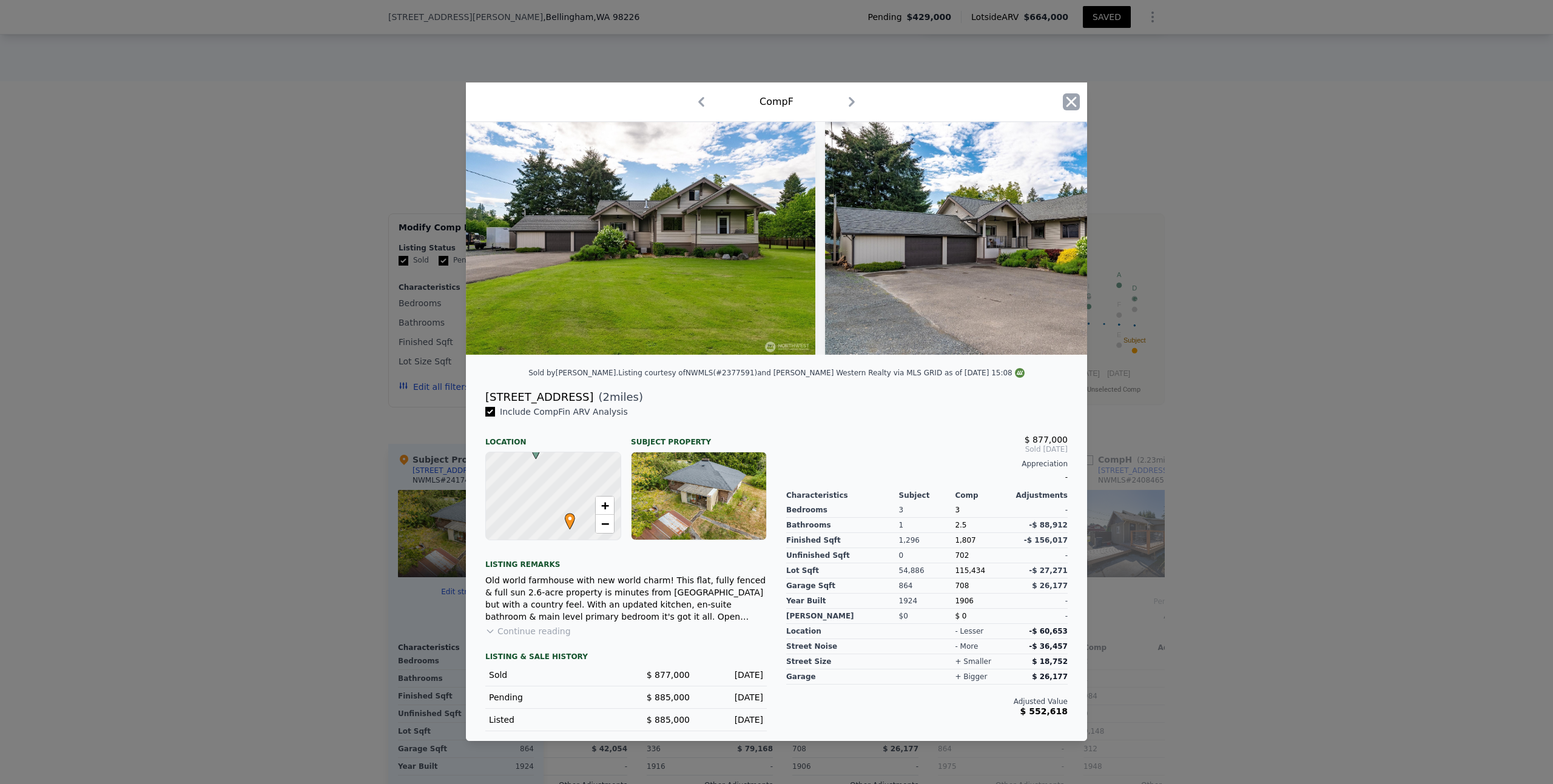
click at [1070, 93] on icon "button" at bounding box center [1071, 102] width 17 height 17
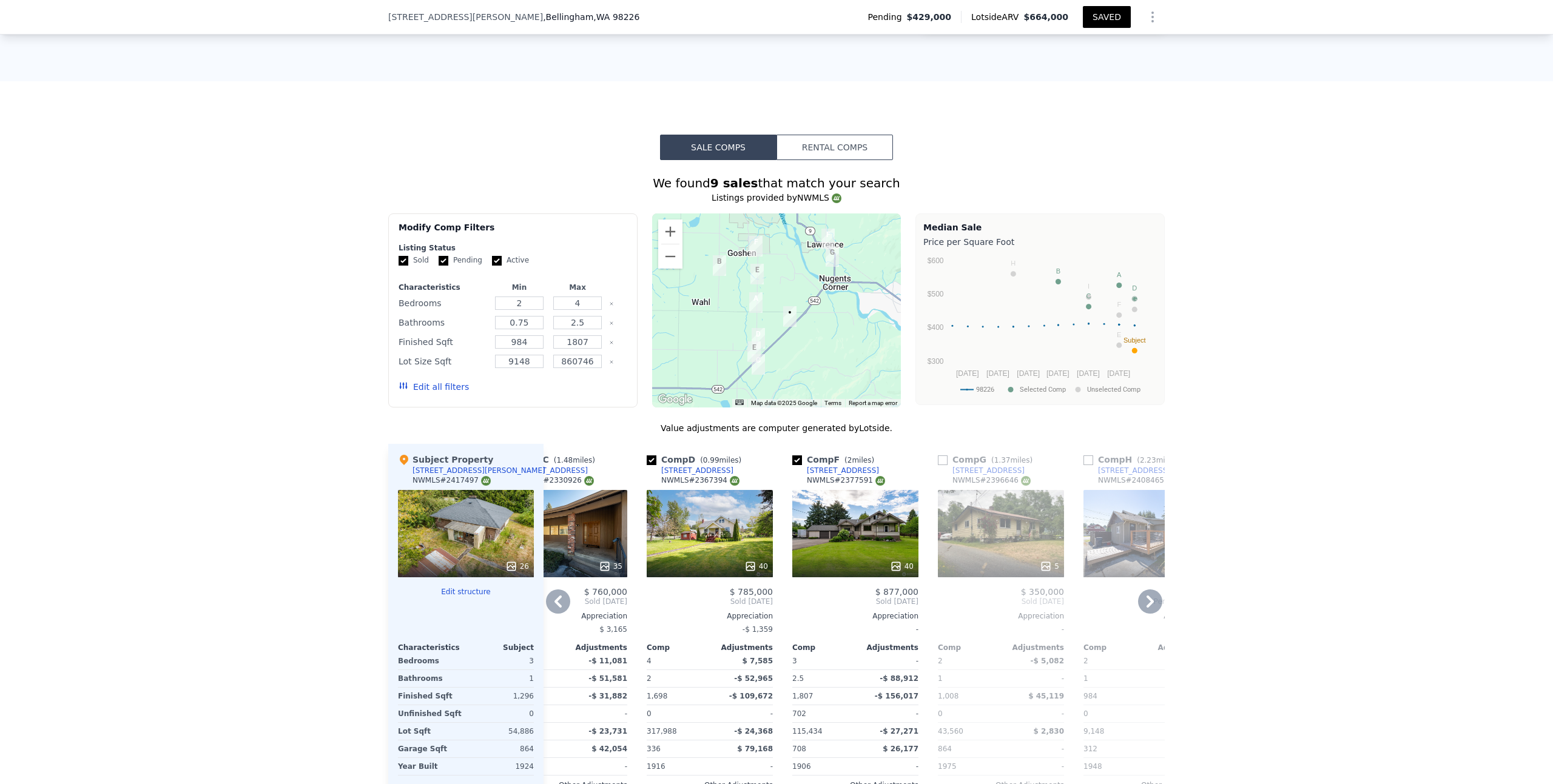
click at [820, 560] on div "40" at bounding box center [855, 567] width 116 height 12
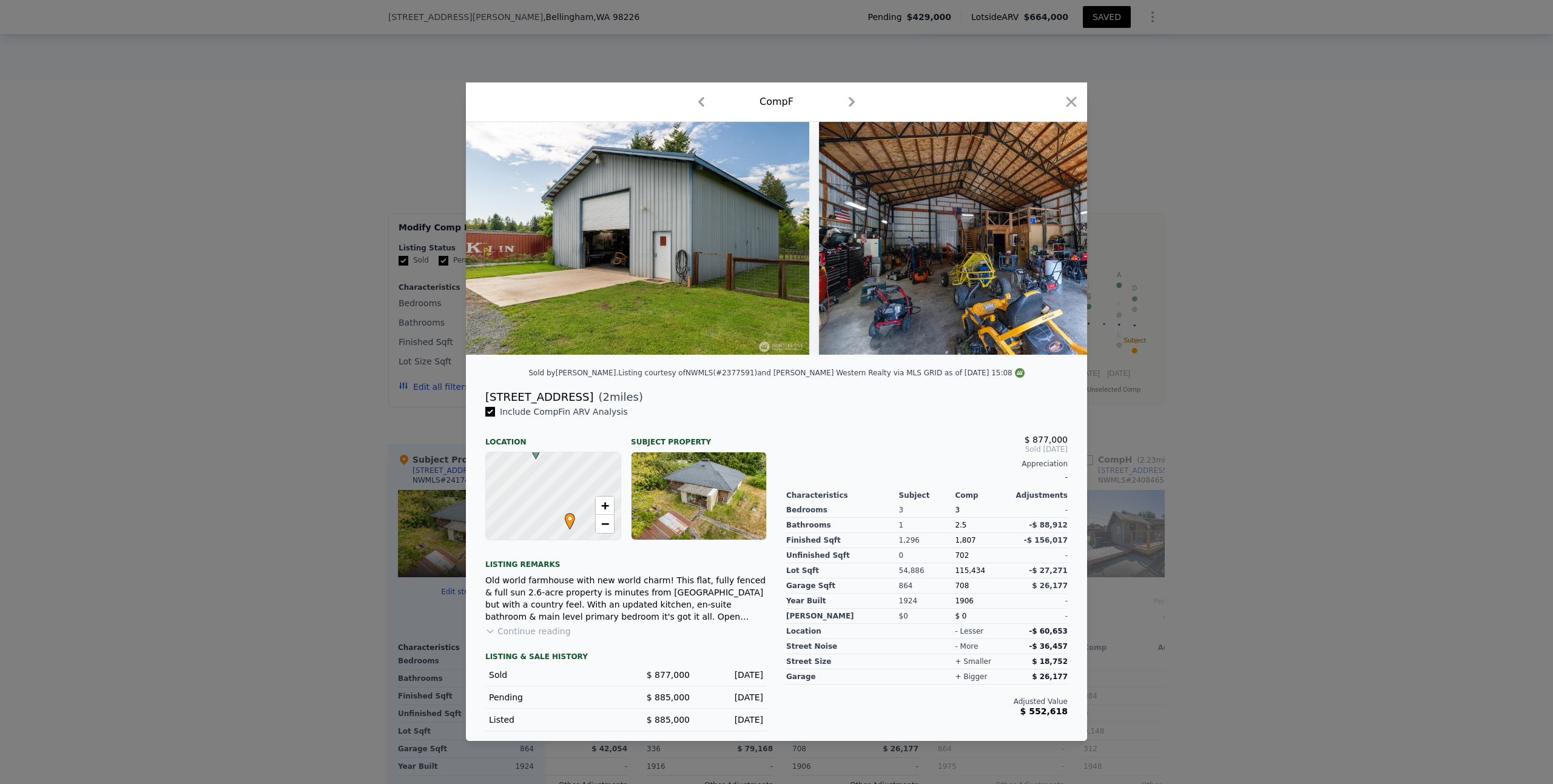
scroll to position [0, 11169]
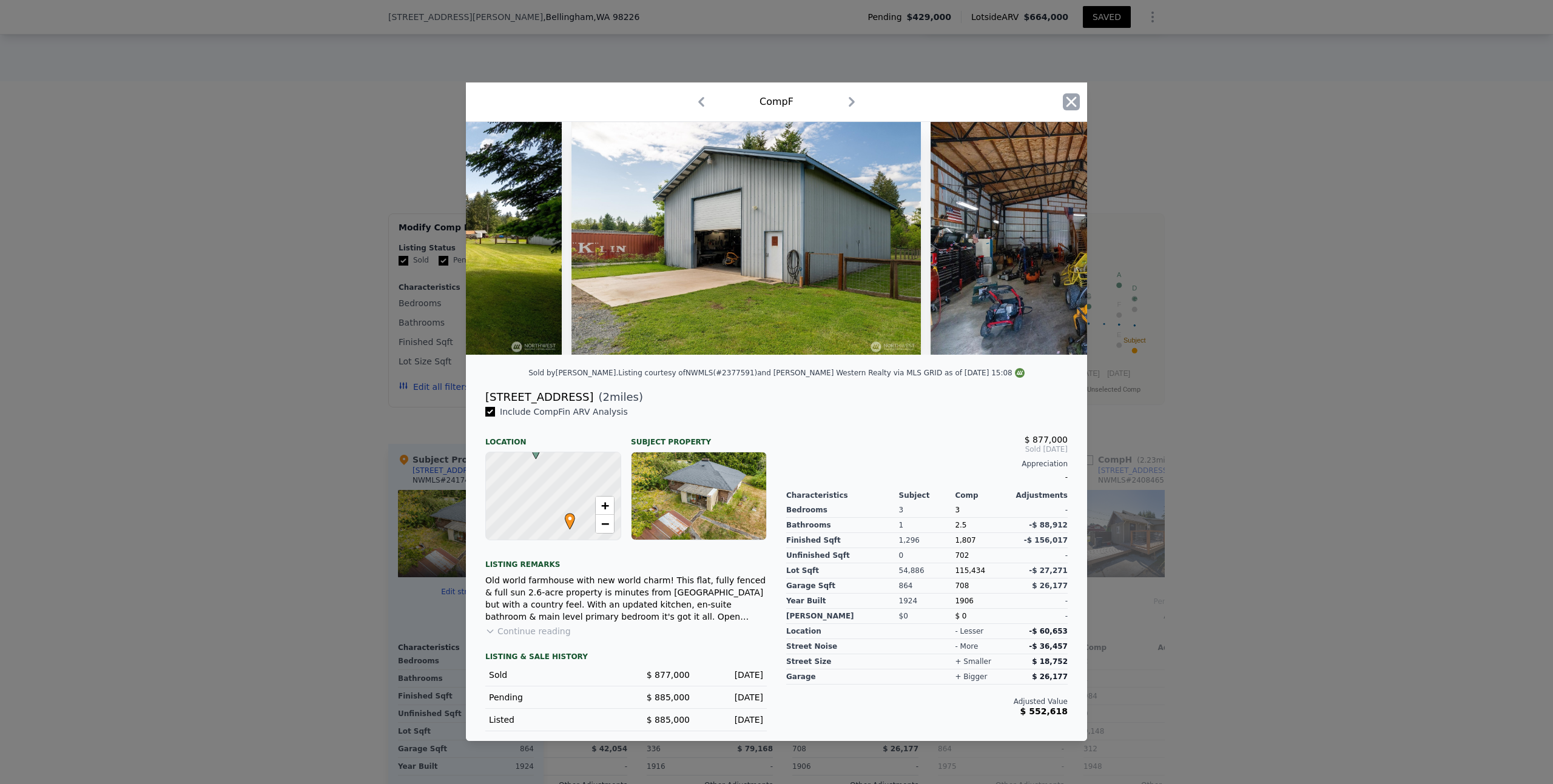
click at [1073, 104] on icon "button" at bounding box center [1071, 102] width 17 height 17
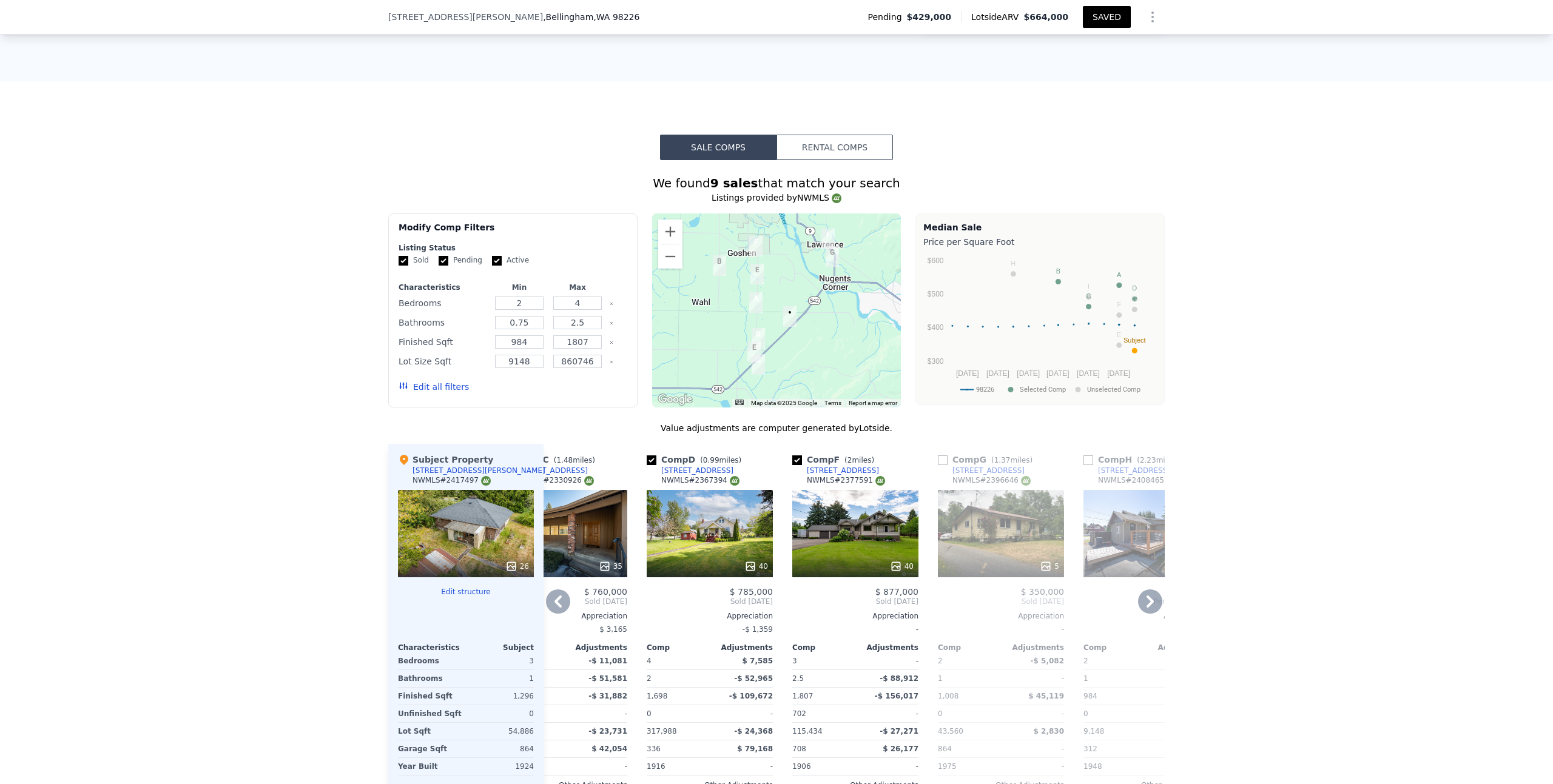
click at [795, 456] on input "checkbox" at bounding box center [797, 460] width 10 height 10
checkbox input "false"
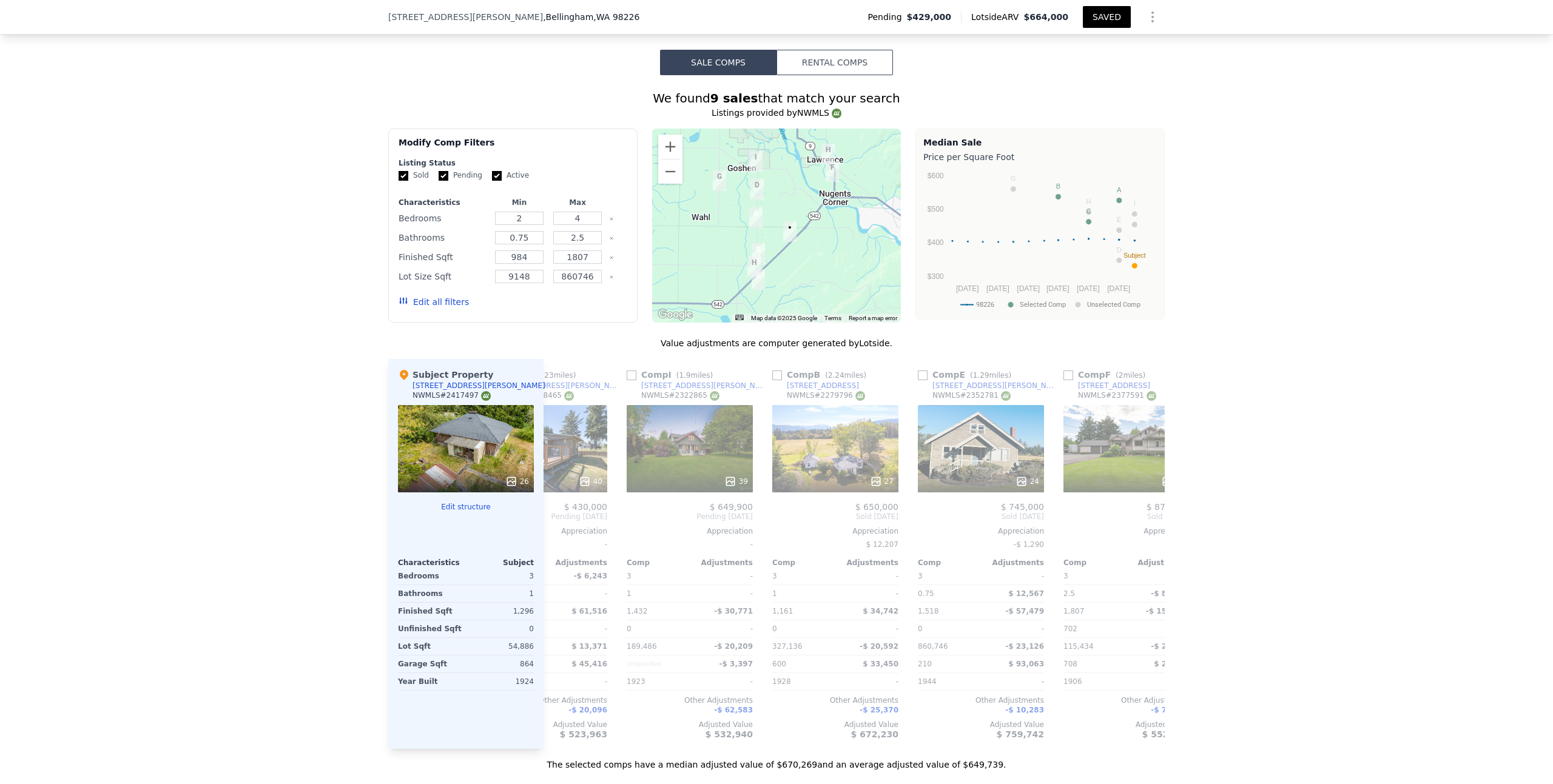
scroll to position [0, 623]
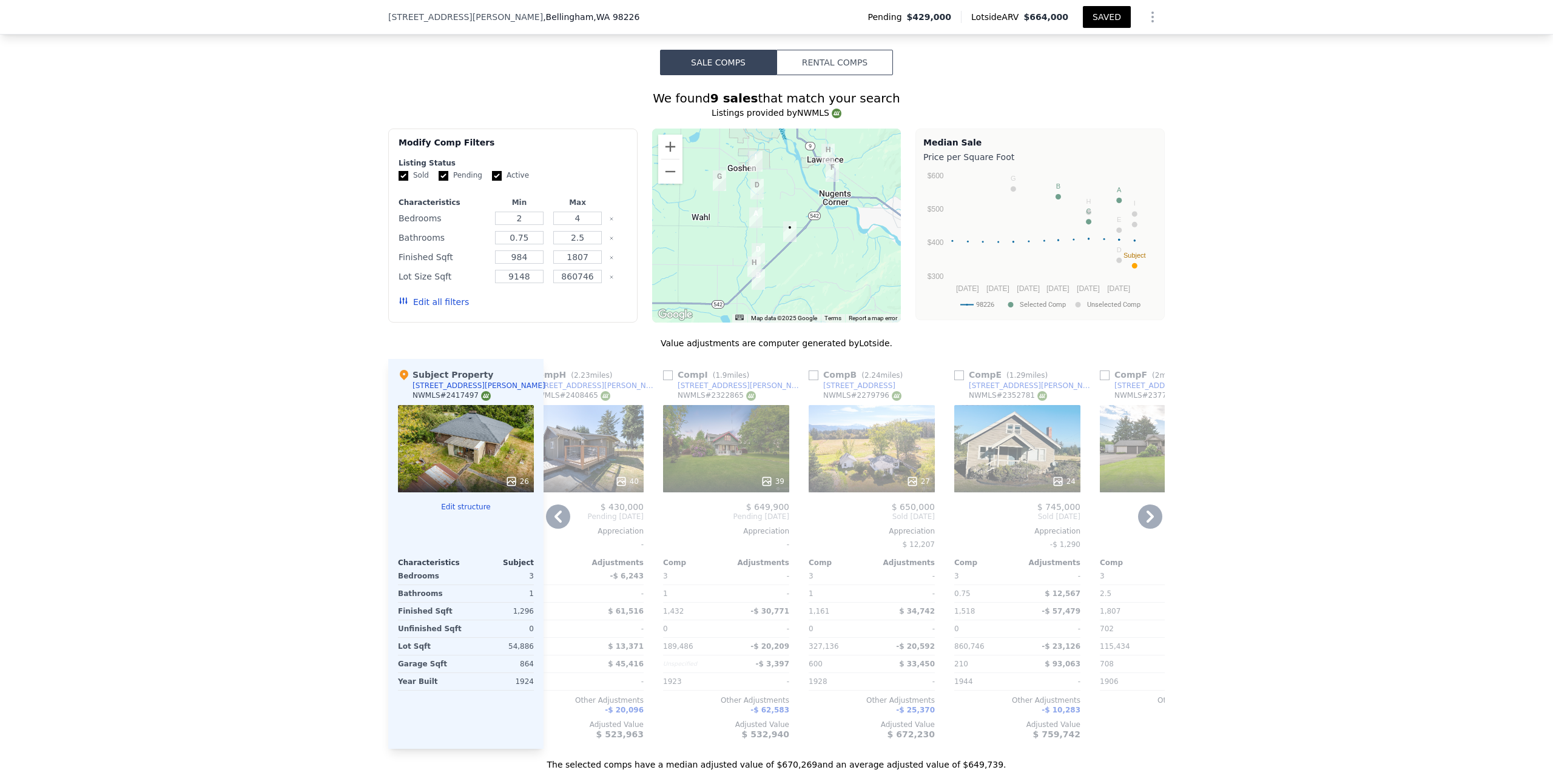
click at [738, 426] on div "39" at bounding box center [726, 448] width 126 height 87
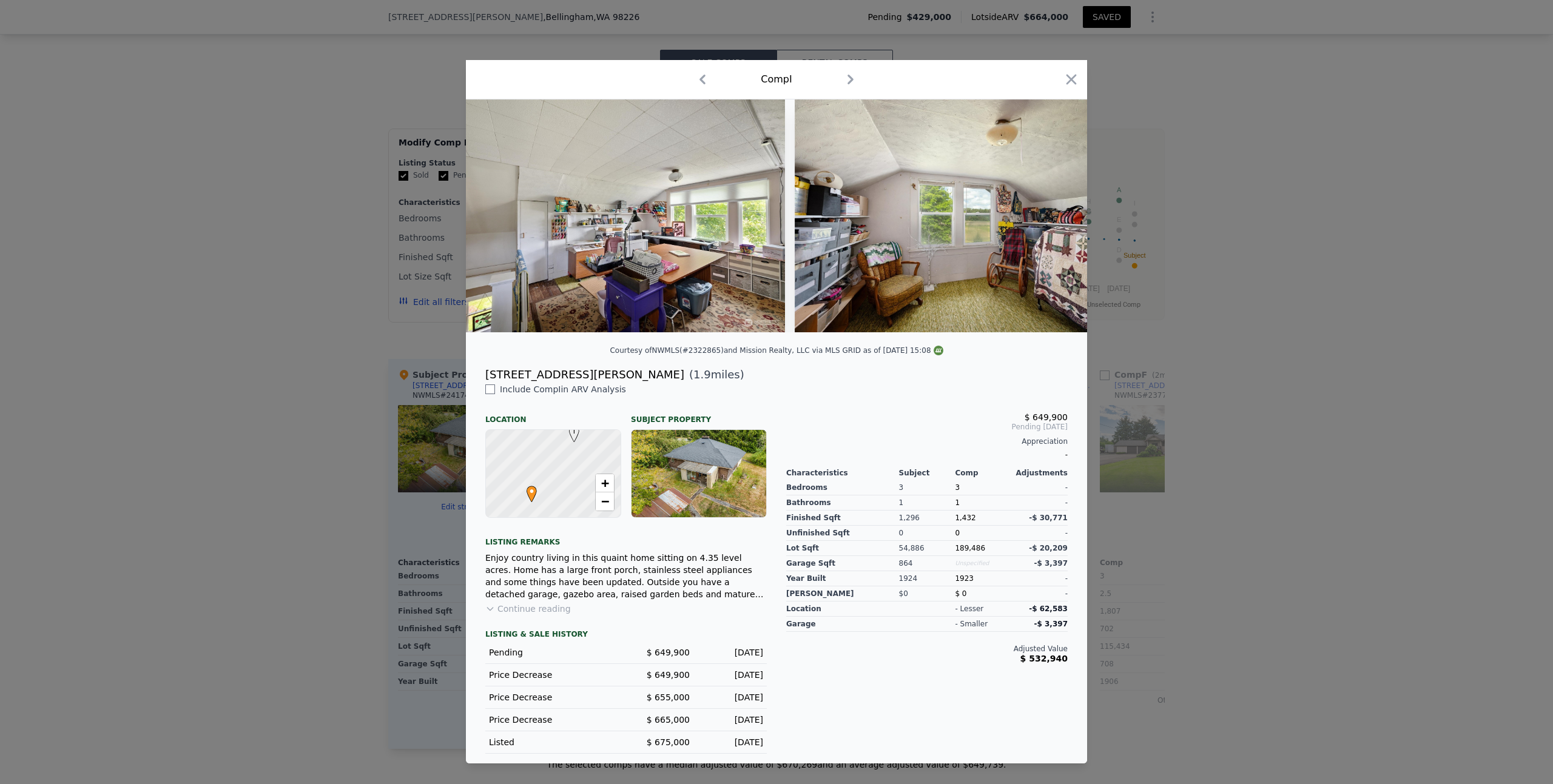
scroll to position [0, 10568]
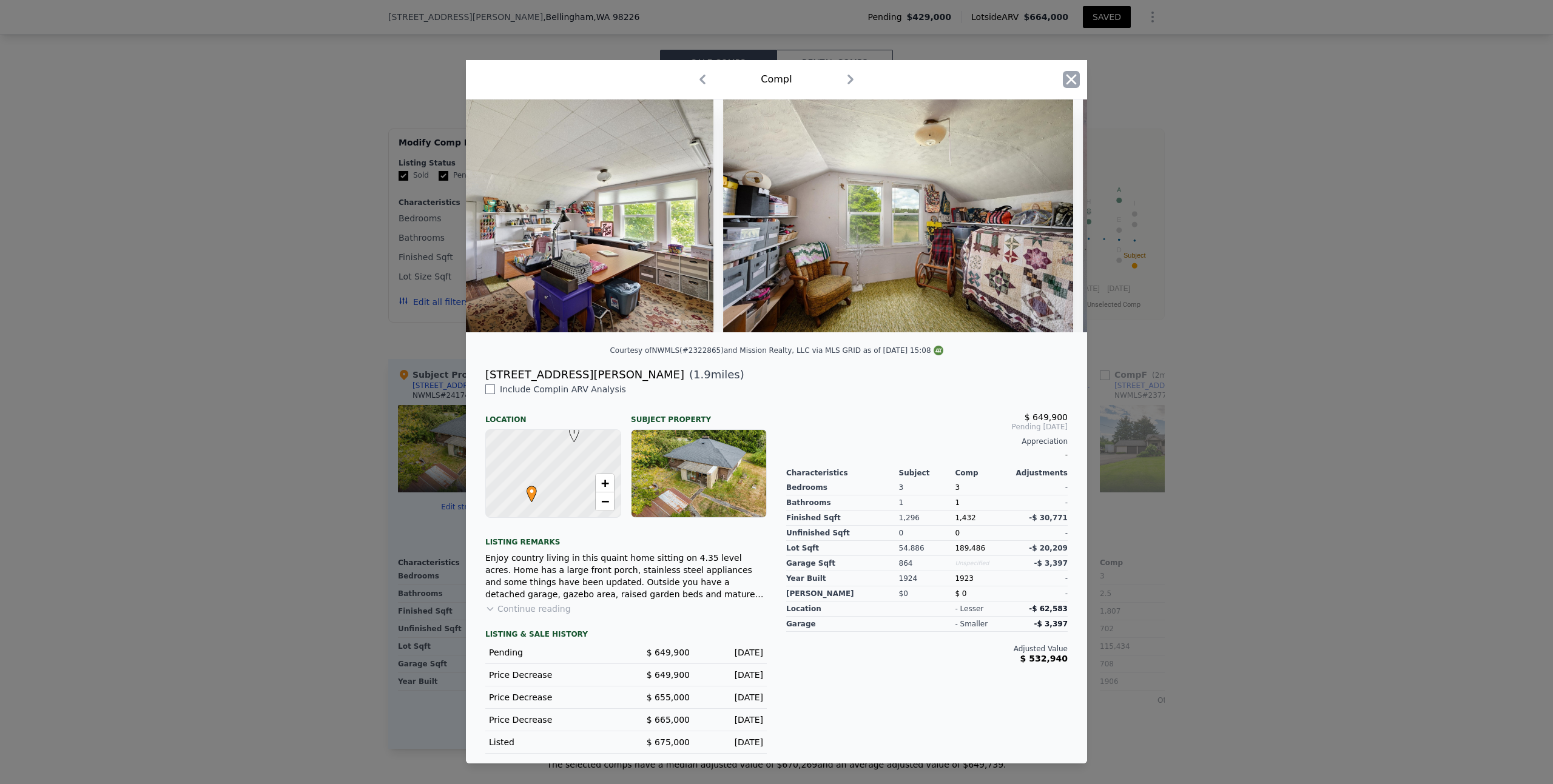
click at [1068, 78] on icon "button" at bounding box center [1071, 79] width 10 height 10
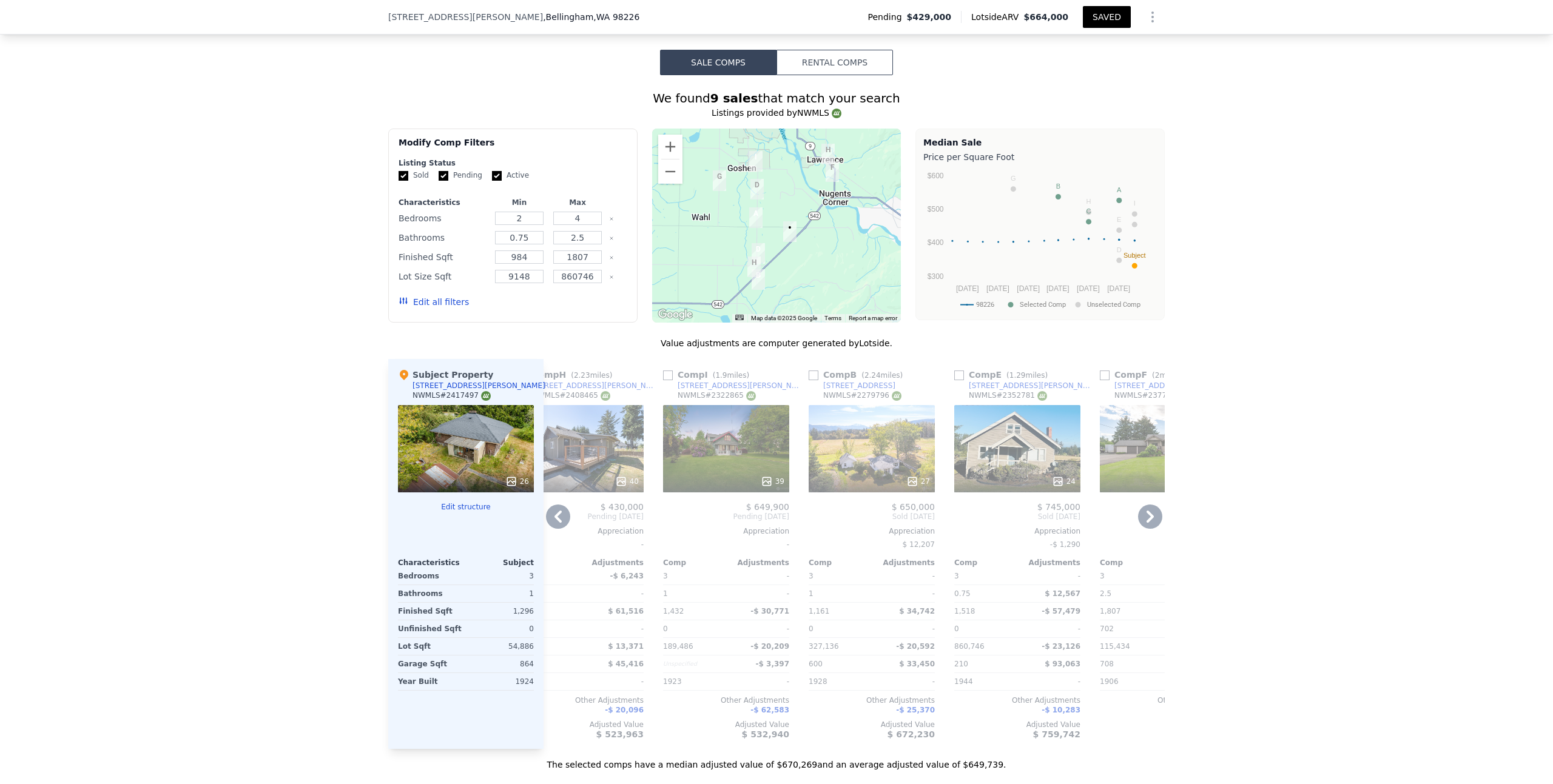
click at [665, 371] on input "checkbox" at bounding box center [668, 375] width 10 height 10
checkbox input "true"
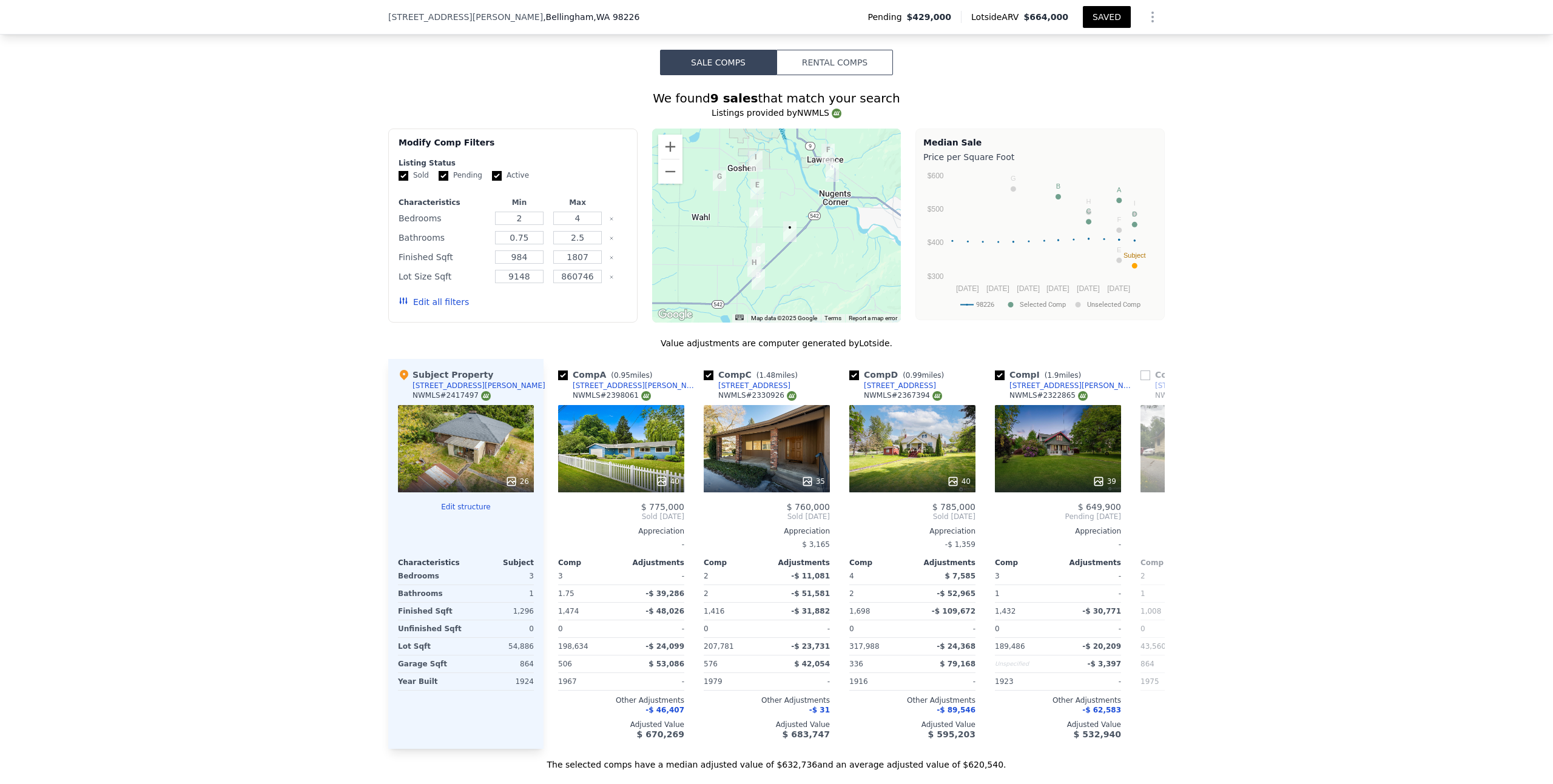
click at [1105, 19] on button "SAVED" at bounding box center [1107, 17] width 48 height 22
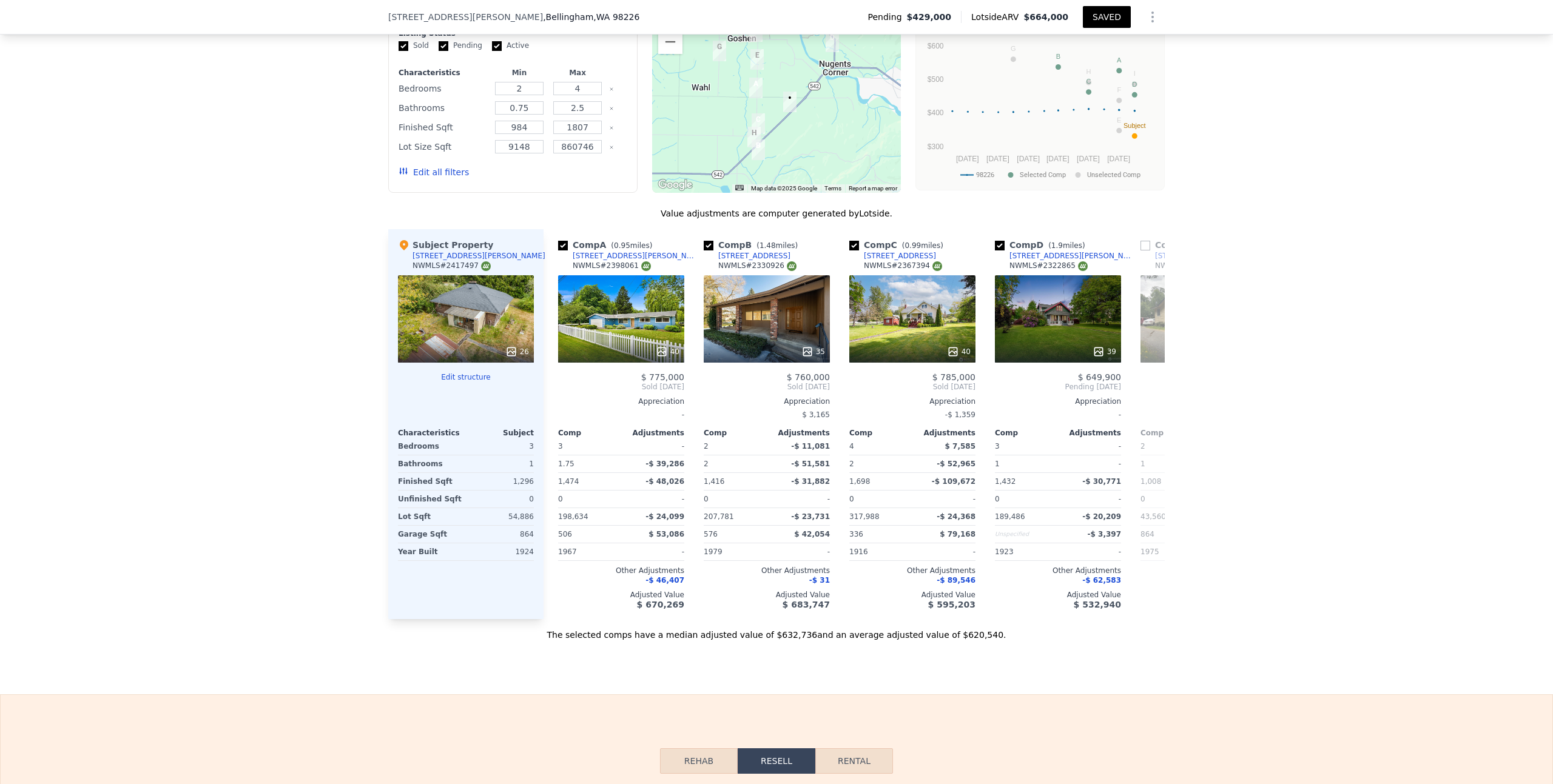
scroll to position [1313, 0]
